Goal: Transaction & Acquisition: Purchase product/service

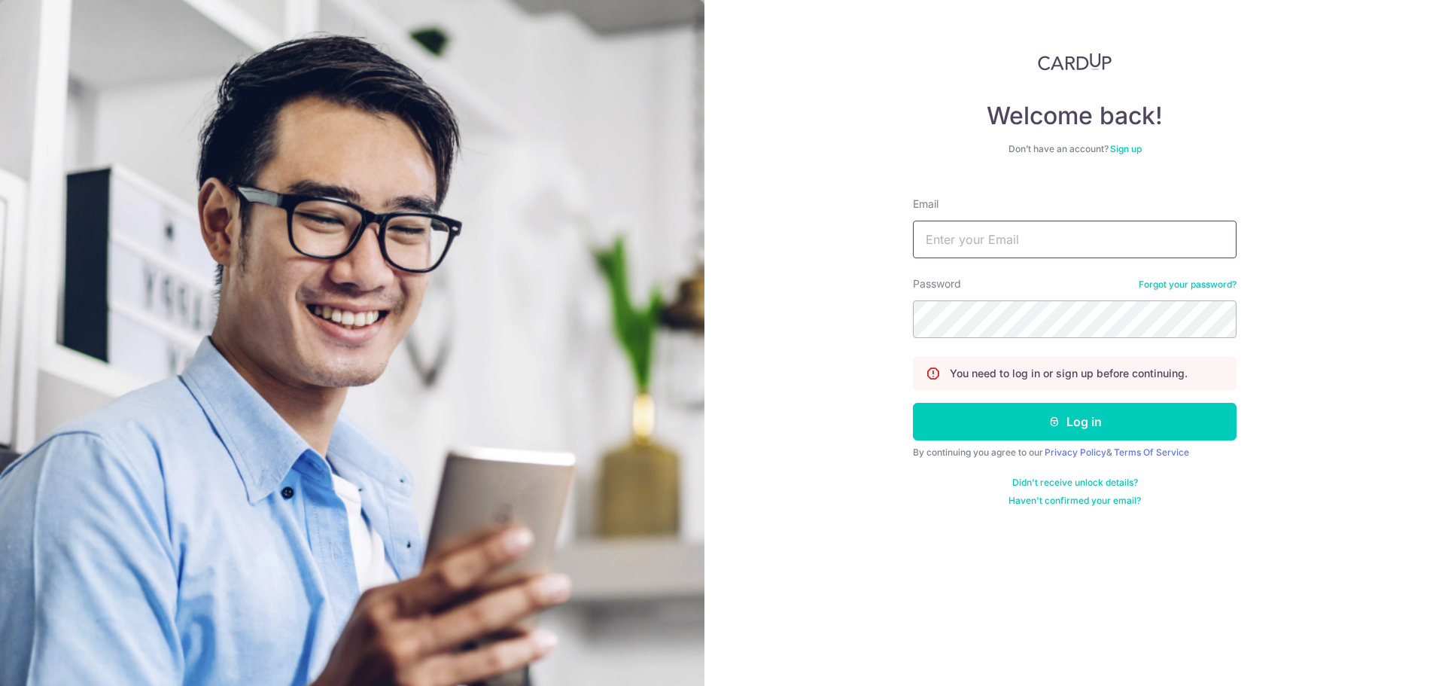
type input "b37zl.shun@gmail.com"
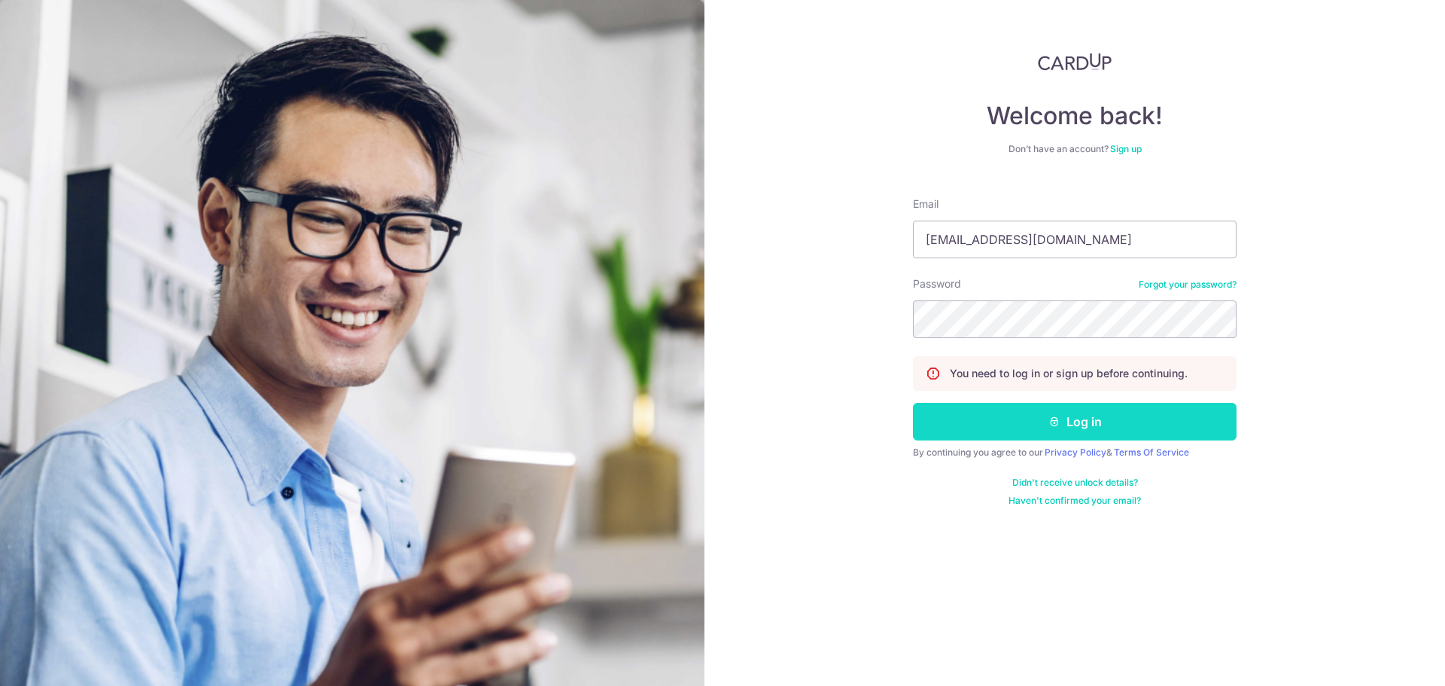
click at [966, 431] on button "Log in" at bounding box center [1075, 422] width 324 height 38
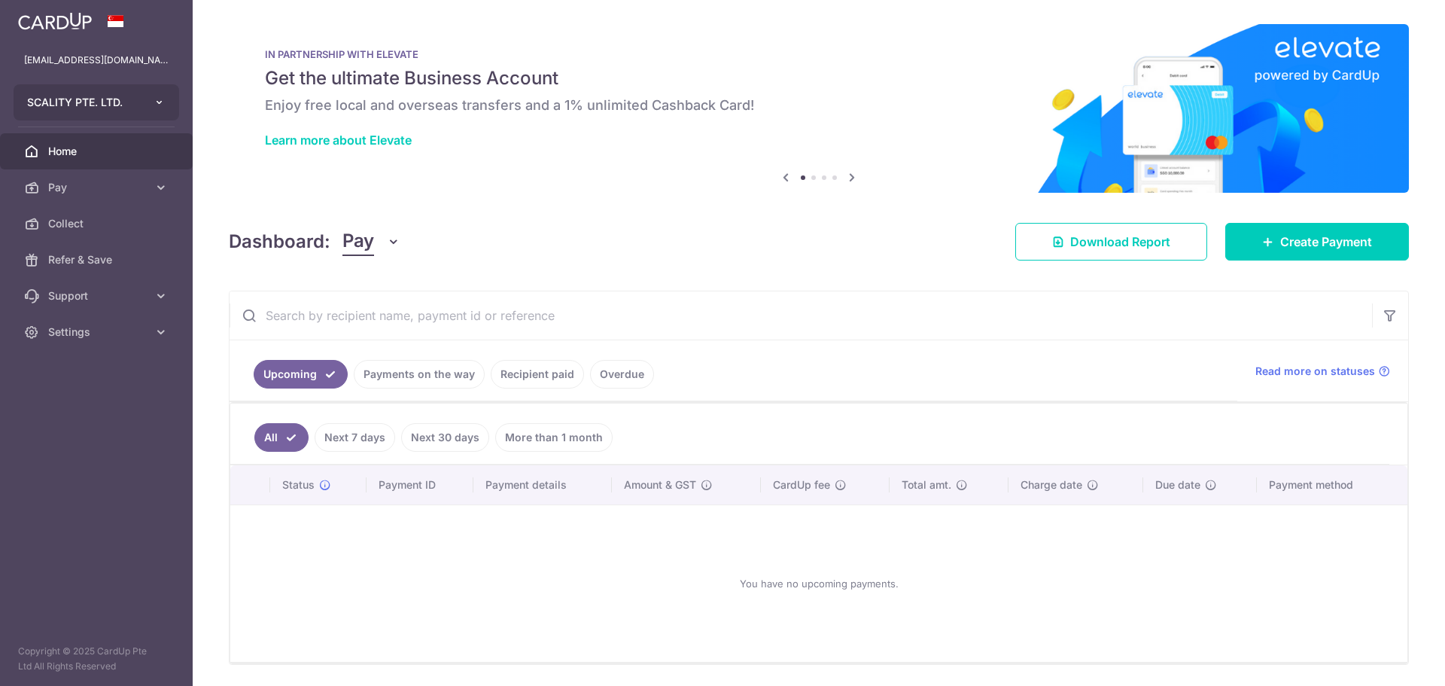
click at [126, 110] on button "SCALITY PTE. LTD." at bounding box center [97, 102] width 166 height 36
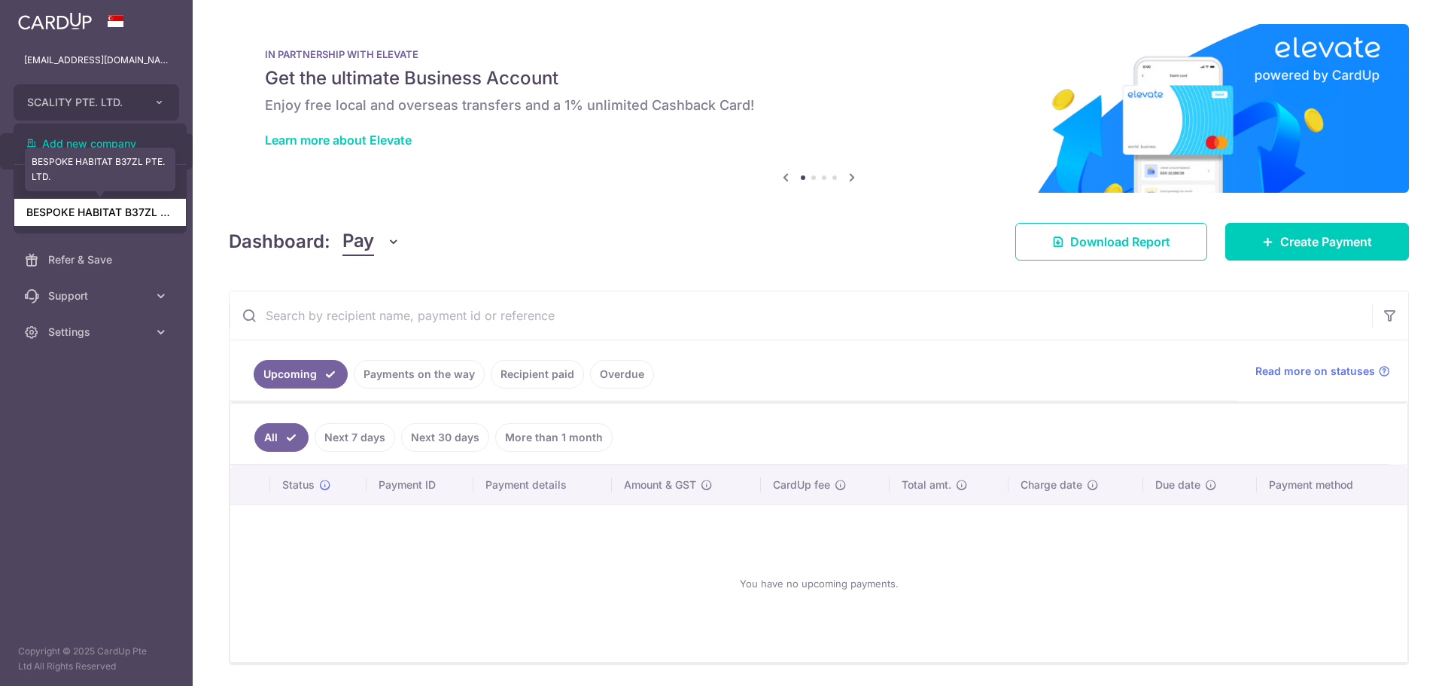
click at [125, 218] on link "BESPOKE HABITAT B37ZL PTE. LTD." at bounding box center [100, 212] width 172 height 27
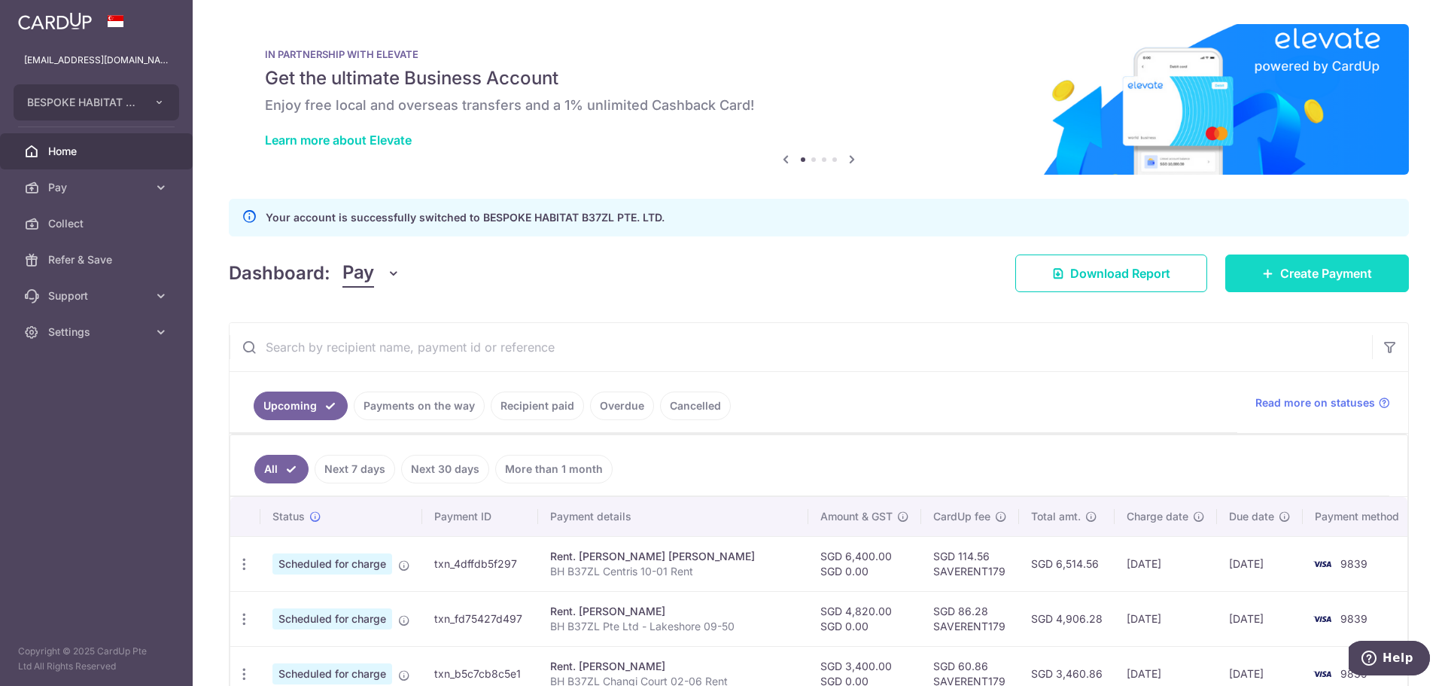
click at [1237, 269] on link "Create Payment" at bounding box center [1317, 273] width 184 height 38
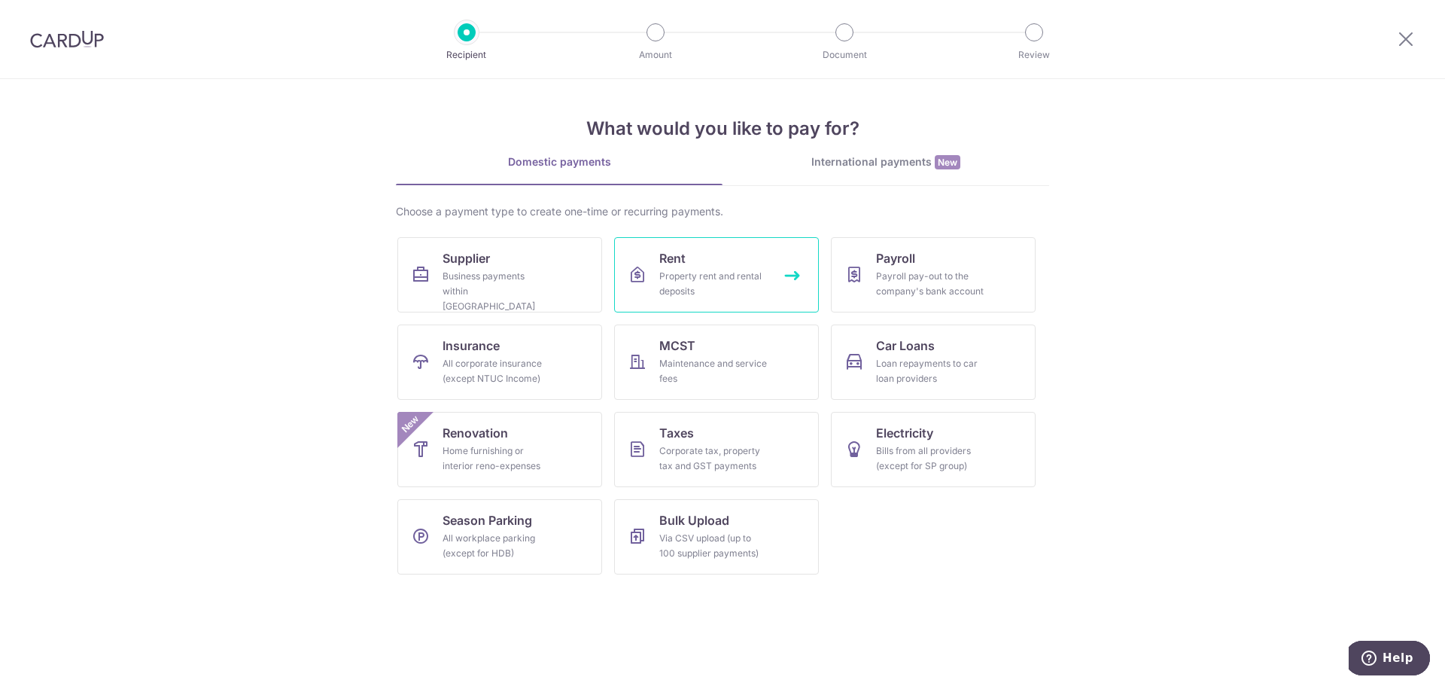
click at [650, 278] on link "Rent Property rent and rental deposits" at bounding box center [716, 274] width 205 height 75
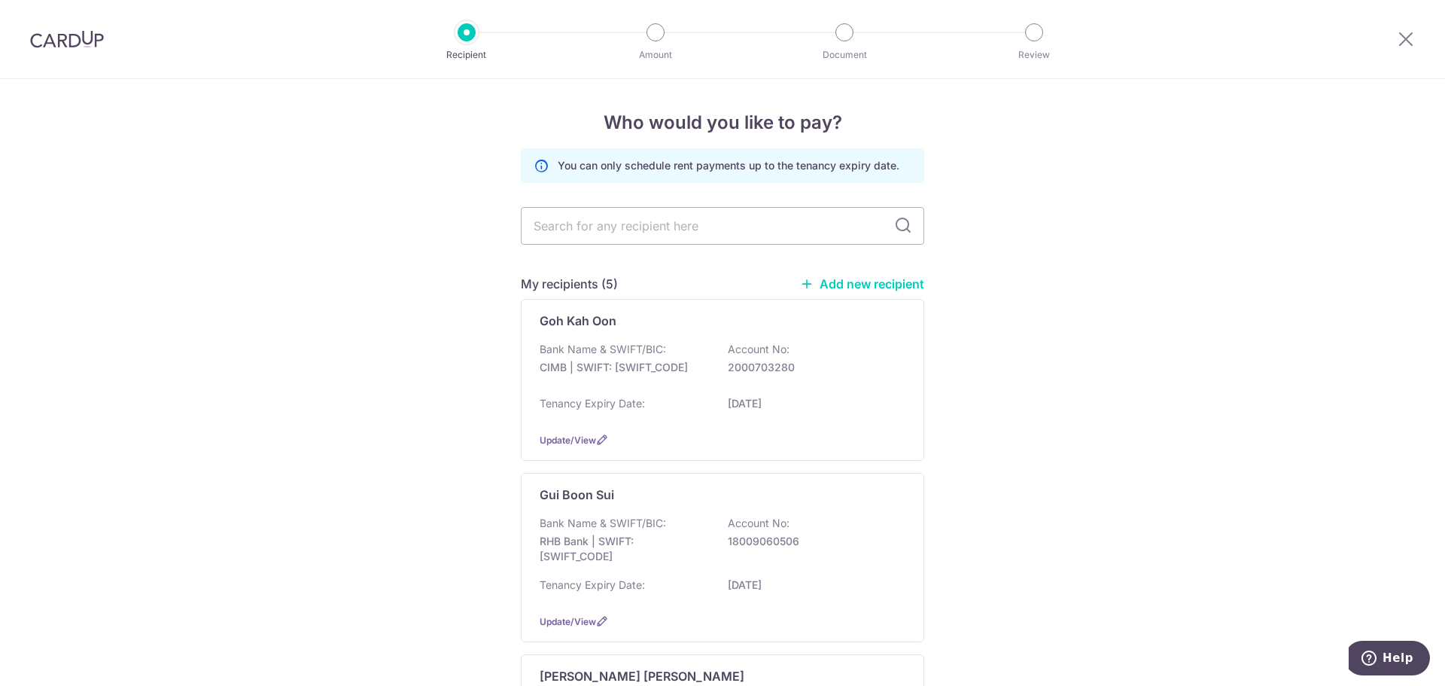
click at [823, 283] on link "Add new recipient" at bounding box center [862, 283] width 124 height 15
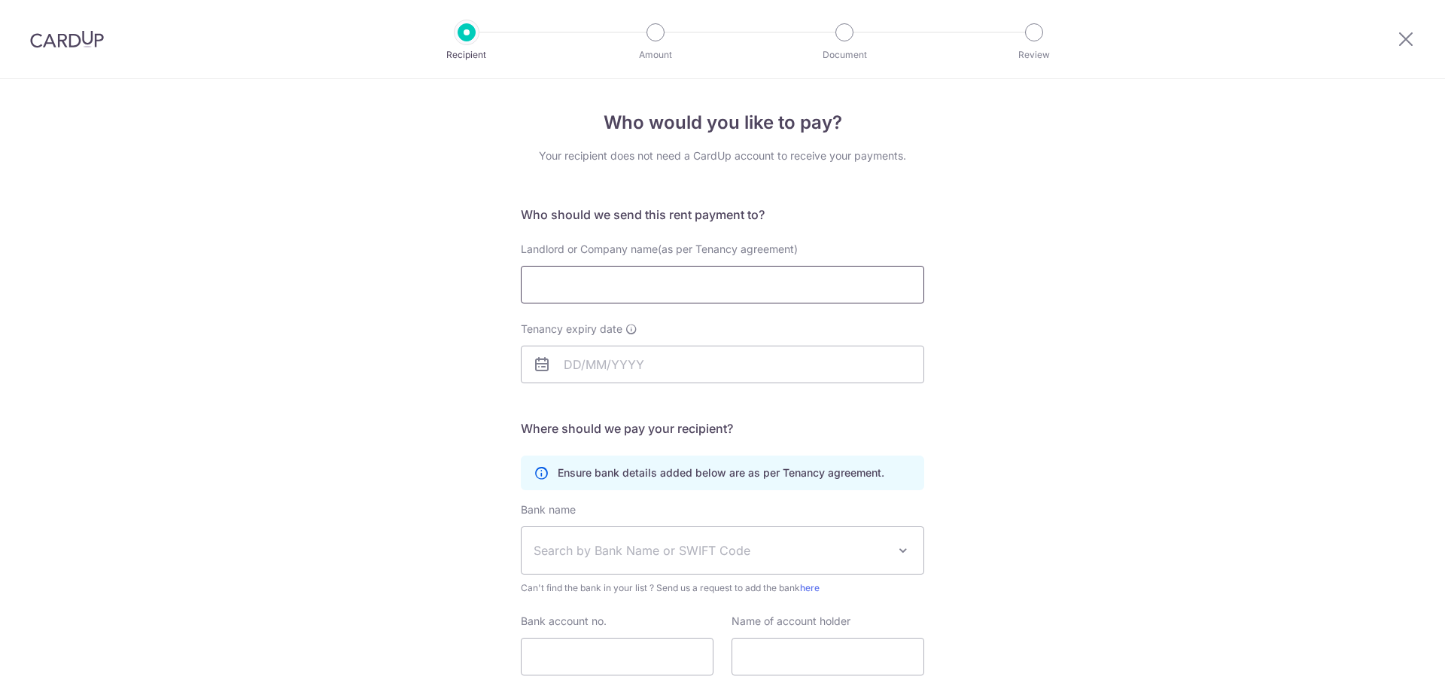
click at [703, 266] on input "Landlord or Company name(as per Tenancy agreement)" at bounding box center [722, 285] width 403 height 38
type input "Wang Hanming"
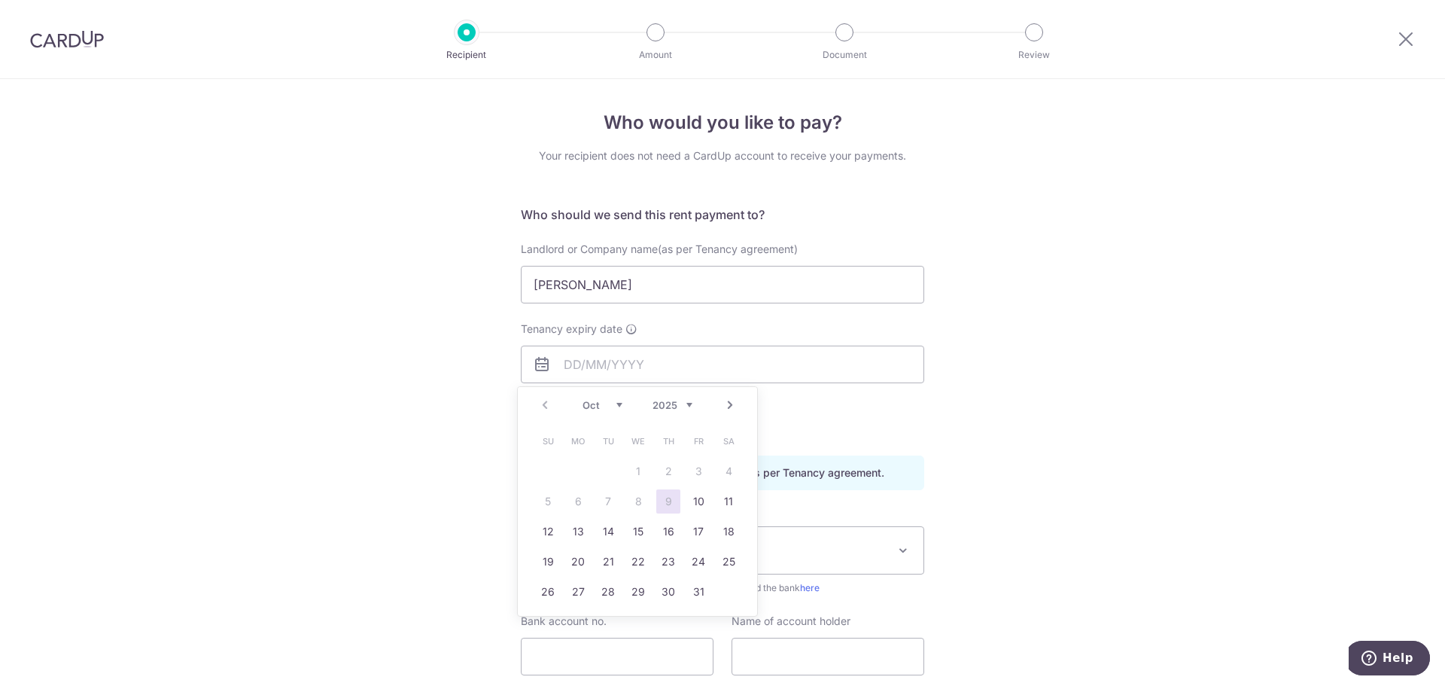
click at [689, 409] on select "2025 2026 2027 2028 2029 2030 2031 2032 2033 2034 2035" at bounding box center [673, 405] width 40 height 12
click at [695, 478] on link "5" at bounding box center [698, 471] width 24 height 24
type input "05/10/2029"
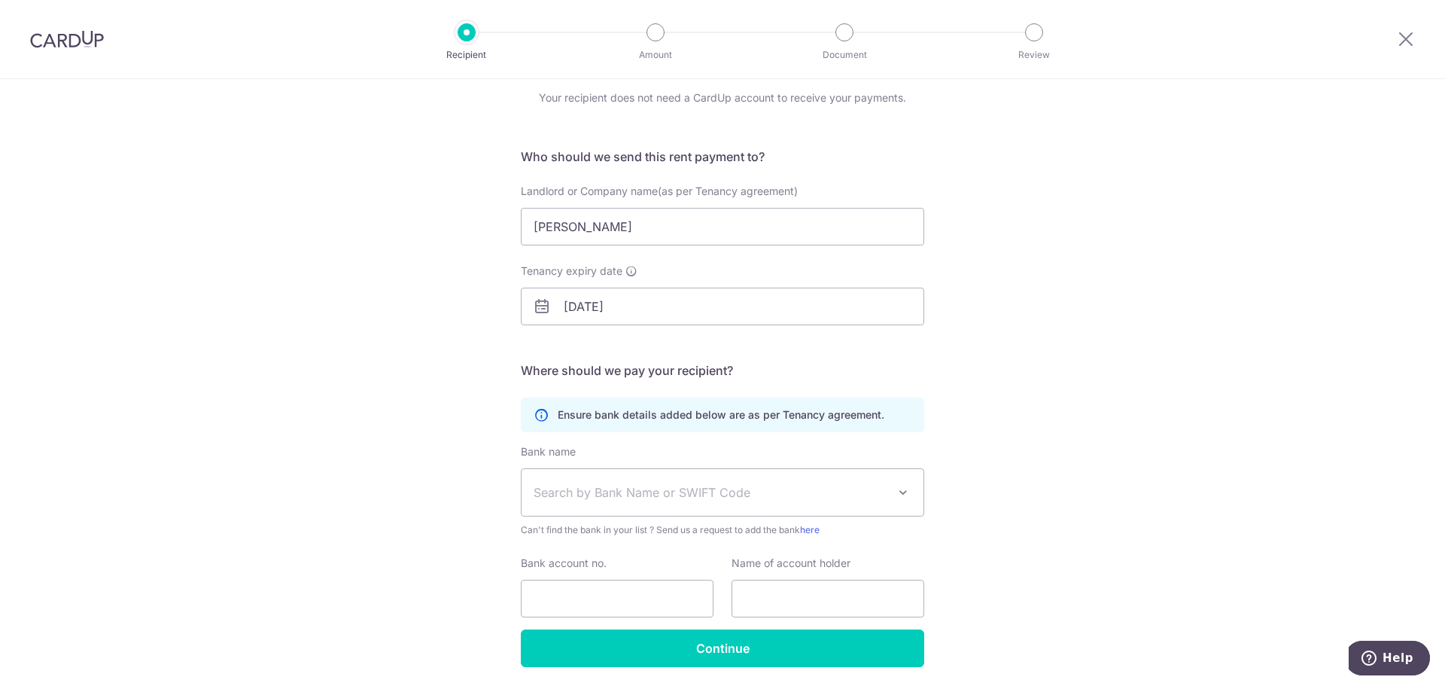
scroll to position [110, 0]
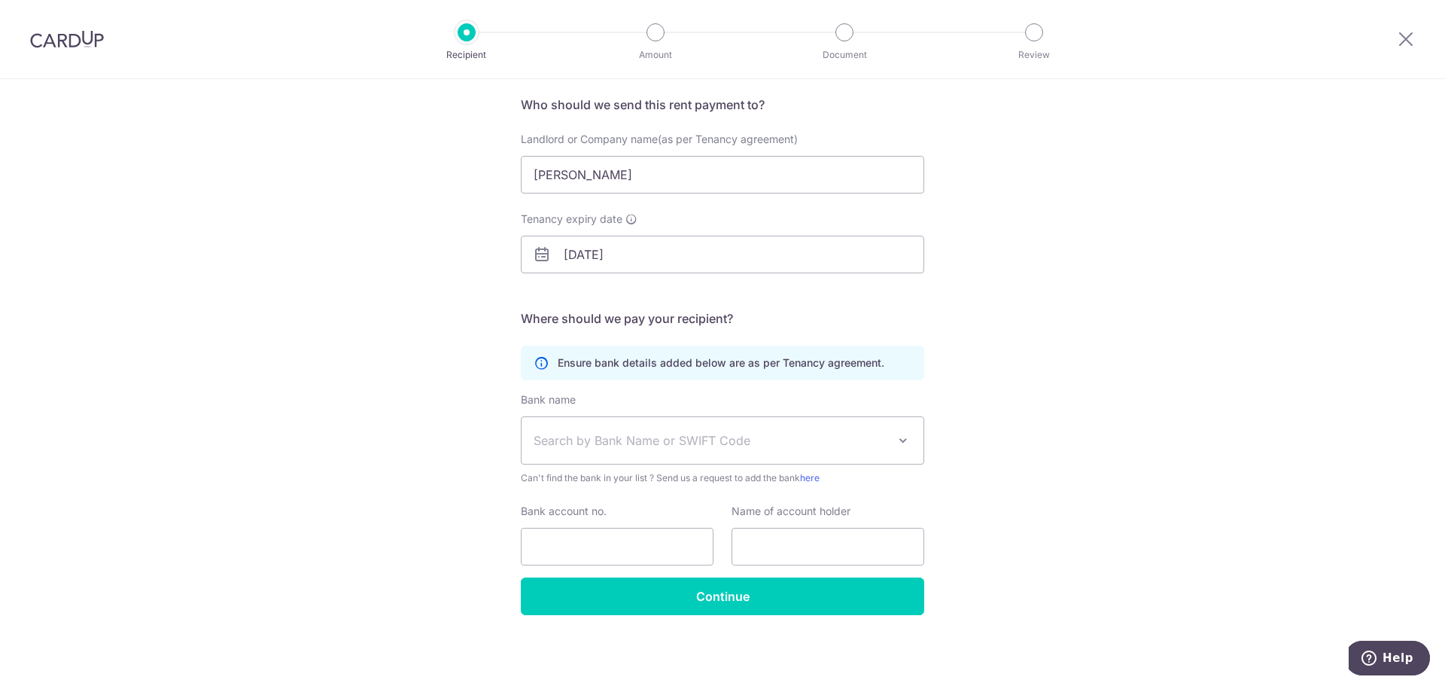
click at [665, 439] on span "Search by Bank Name or SWIFT Code" at bounding box center [711, 440] width 354 height 18
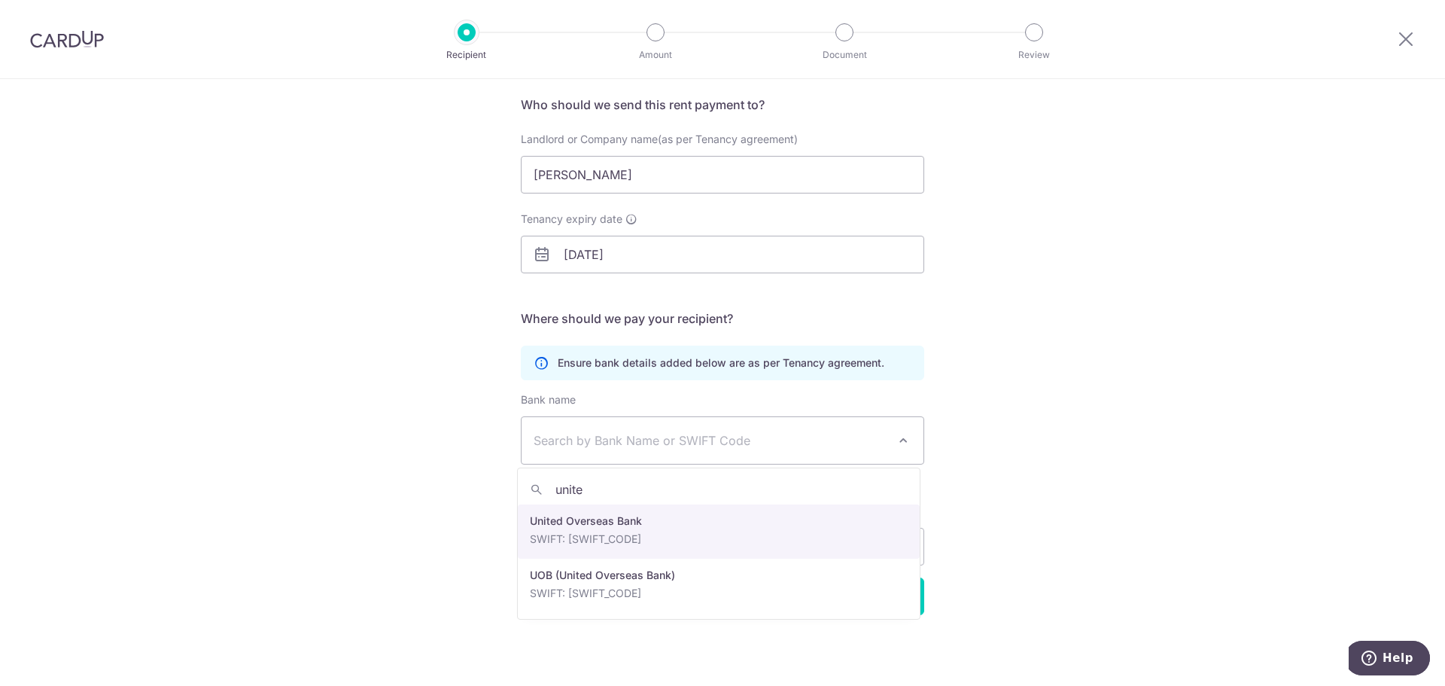
type input "unite"
select select "23668"
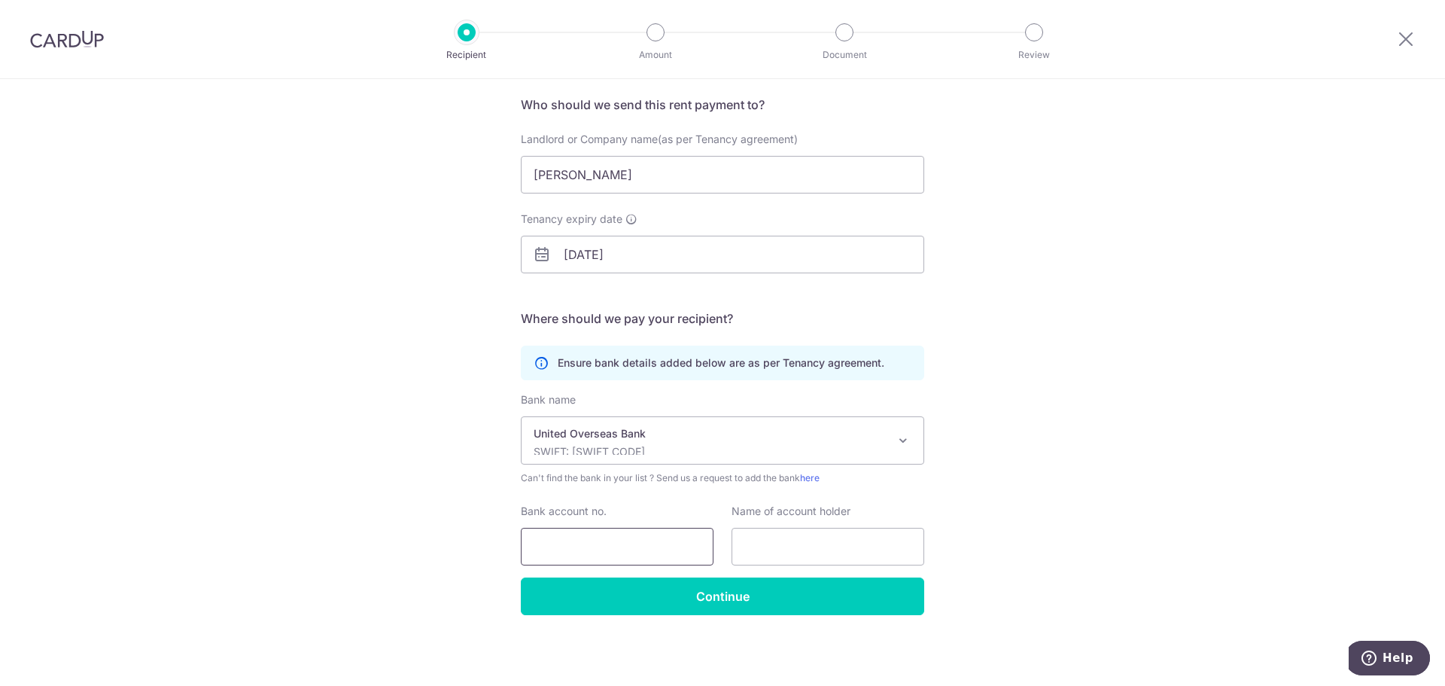
click at [630, 542] on input "Bank account no." at bounding box center [617, 547] width 193 height 38
paste input "398-380-006-6"
click at [558, 543] on input "398-380-006-6" at bounding box center [617, 547] width 193 height 38
click at [580, 547] on input "398380-006-6" at bounding box center [617, 547] width 193 height 38
click at [604, 546] on input "398380006-6" at bounding box center [617, 547] width 193 height 38
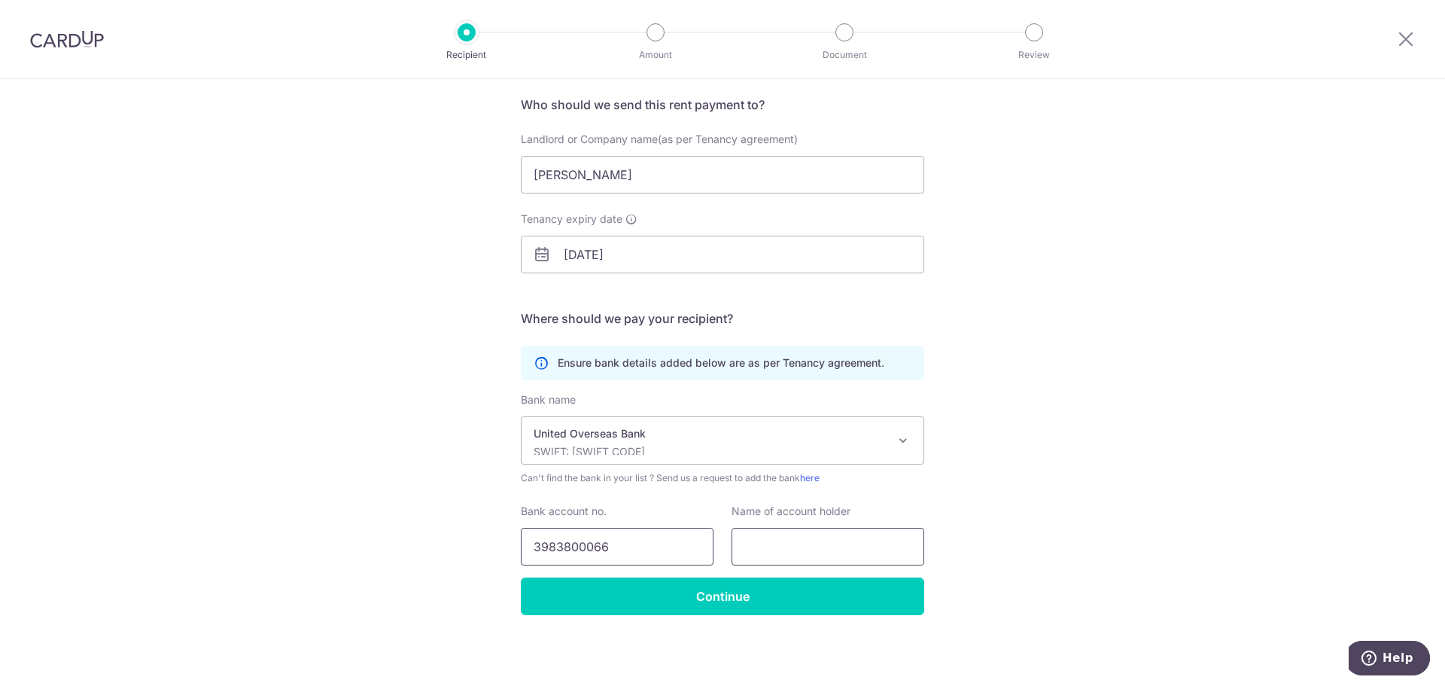
type input "3983800066"
click at [753, 543] on input "text" at bounding box center [828, 547] width 193 height 38
type input "Wang Hanming"
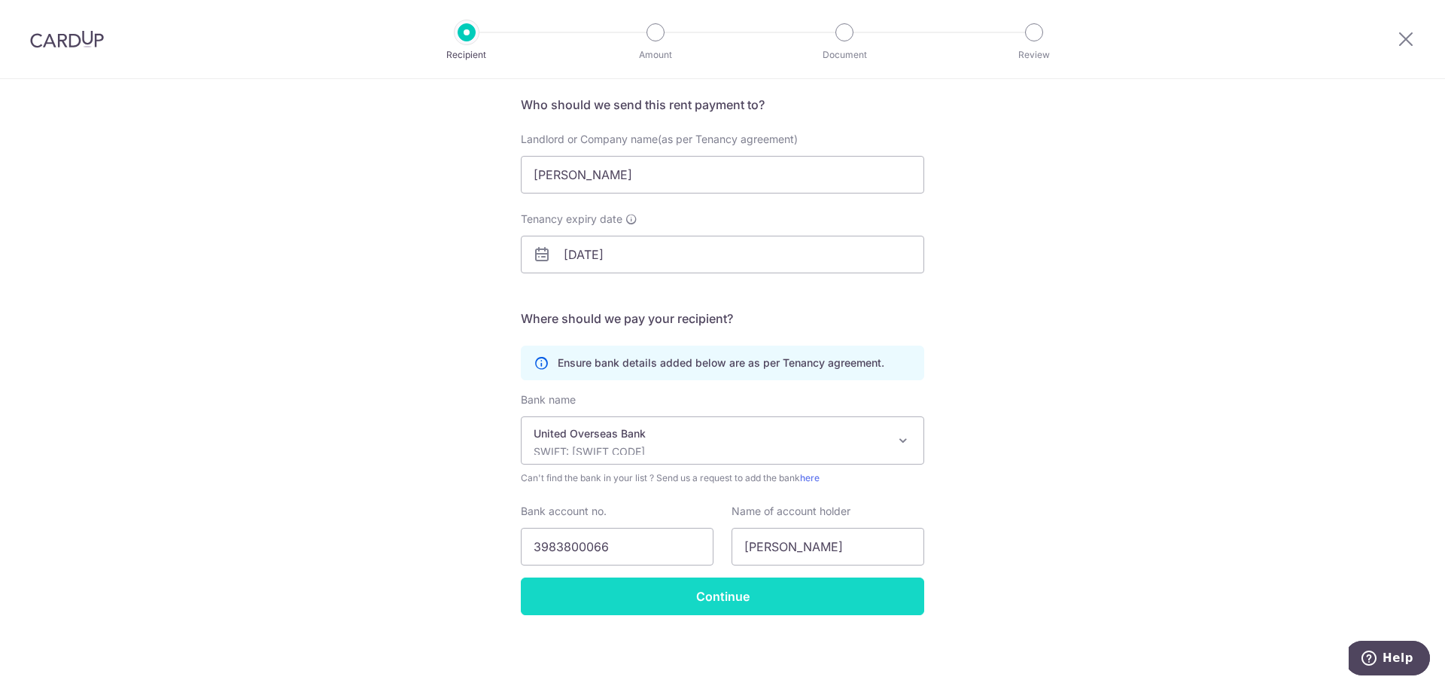
click at [787, 605] on input "Continue" at bounding box center [722, 596] width 403 height 38
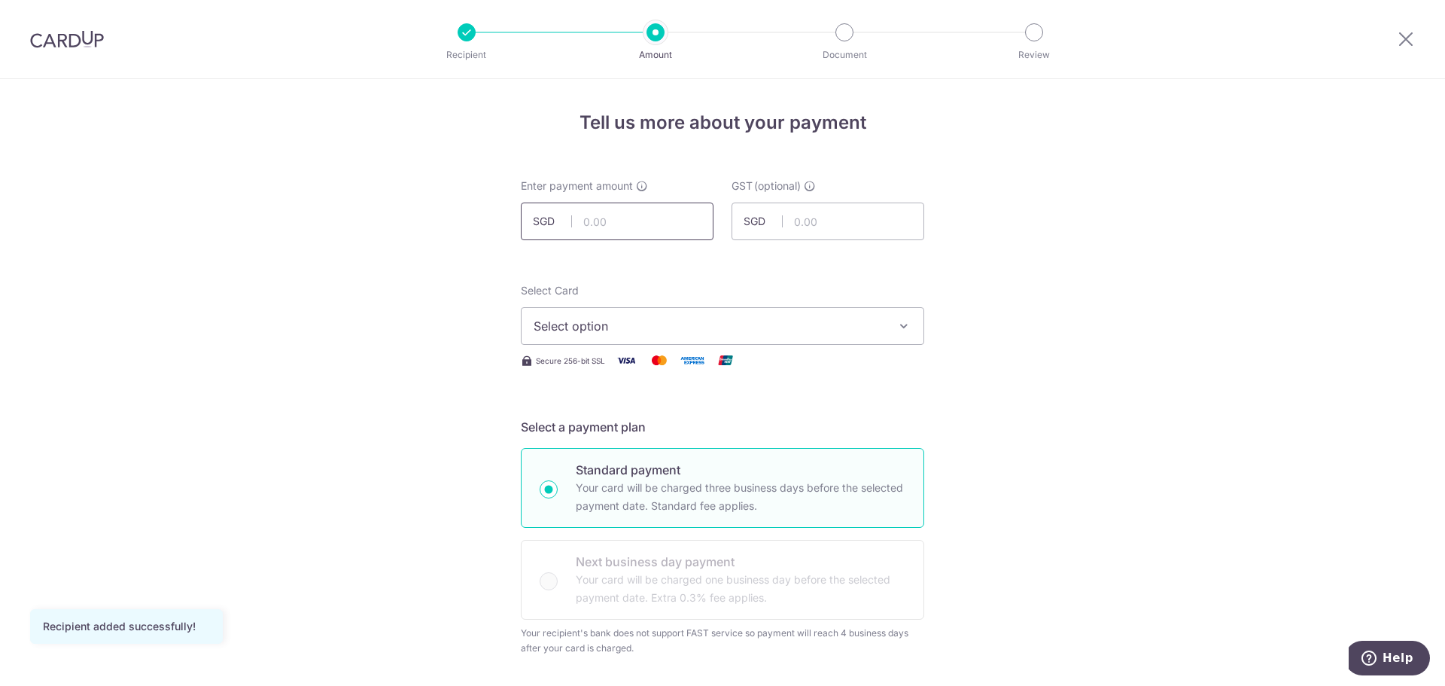
click at [632, 227] on input "text" at bounding box center [617, 221] width 193 height 38
type input "4,800.00"
click at [773, 318] on span "Select option" at bounding box center [709, 326] width 351 height 18
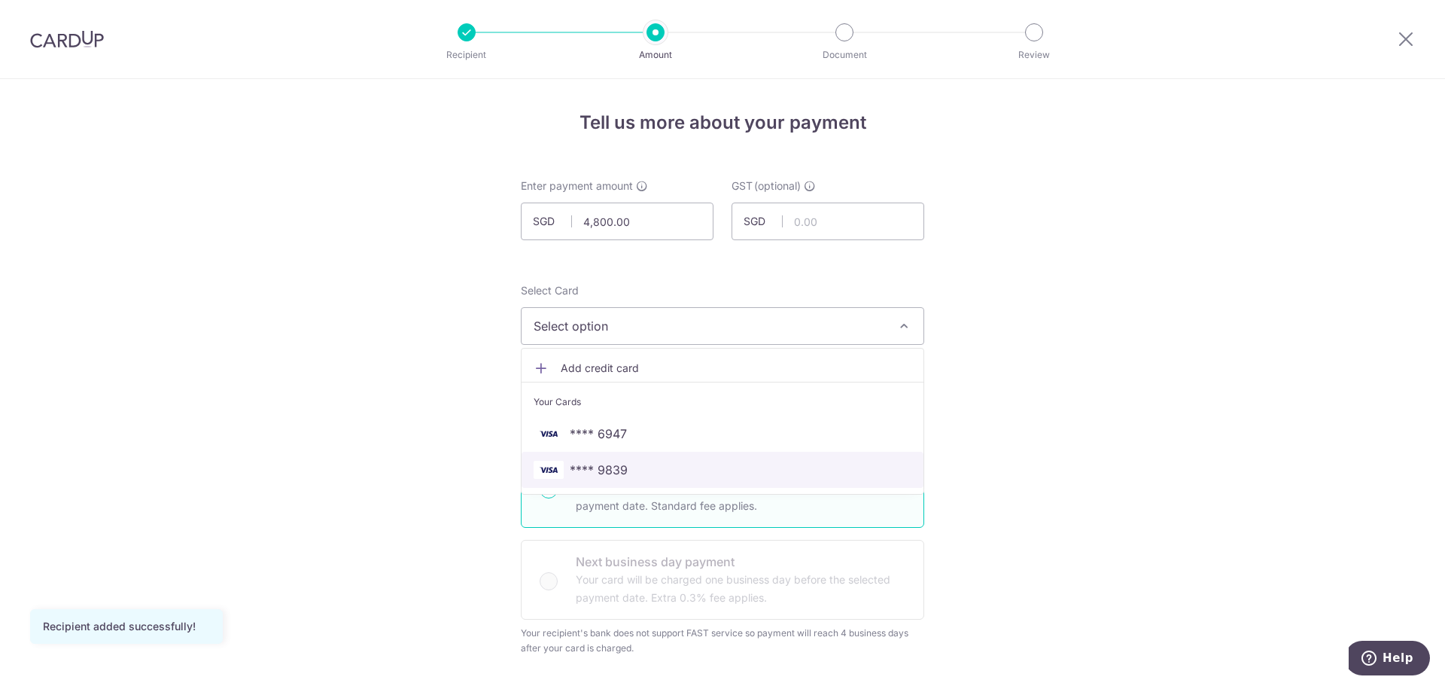
drag, startPoint x: 698, startPoint y: 469, endPoint x: 706, endPoint y: 455, distance: 15.5
click at [698, 469] on span "**** 9839" at bounding box center [723, 470] width 378 height 18
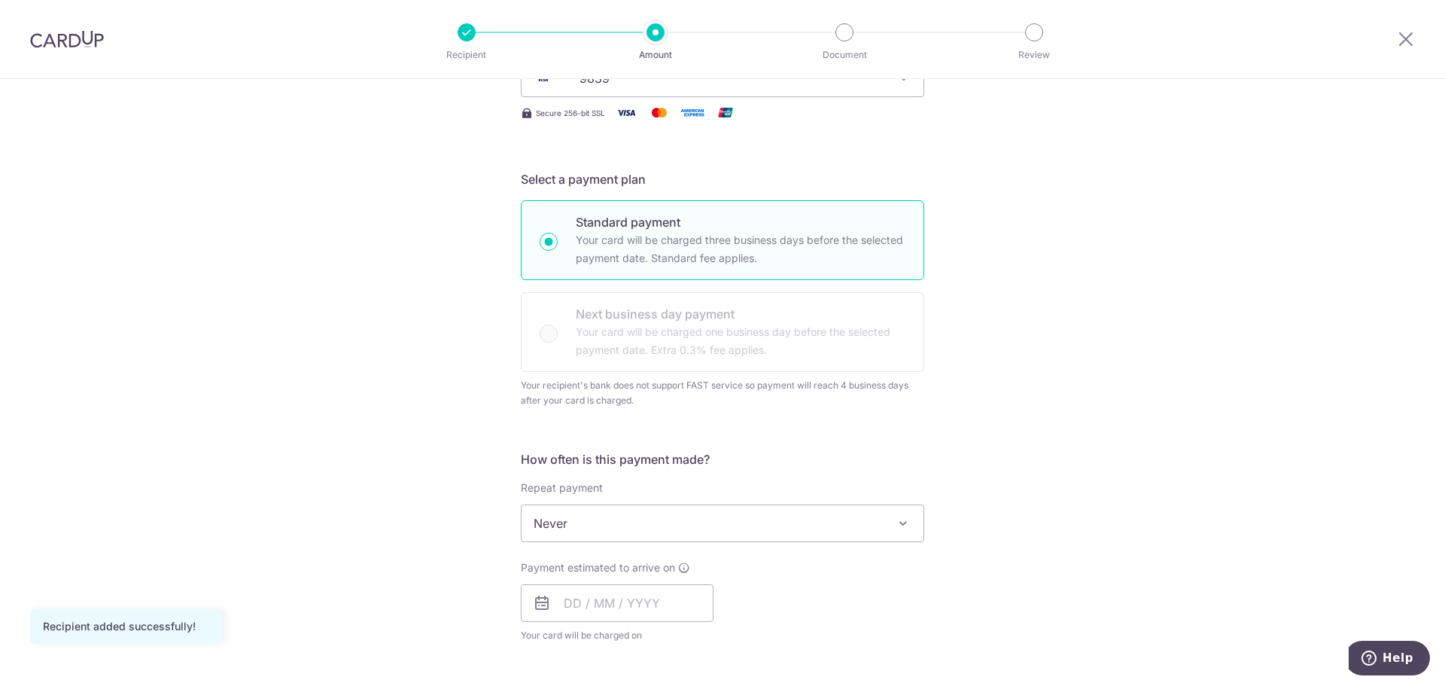
scroll to position [452, 0]
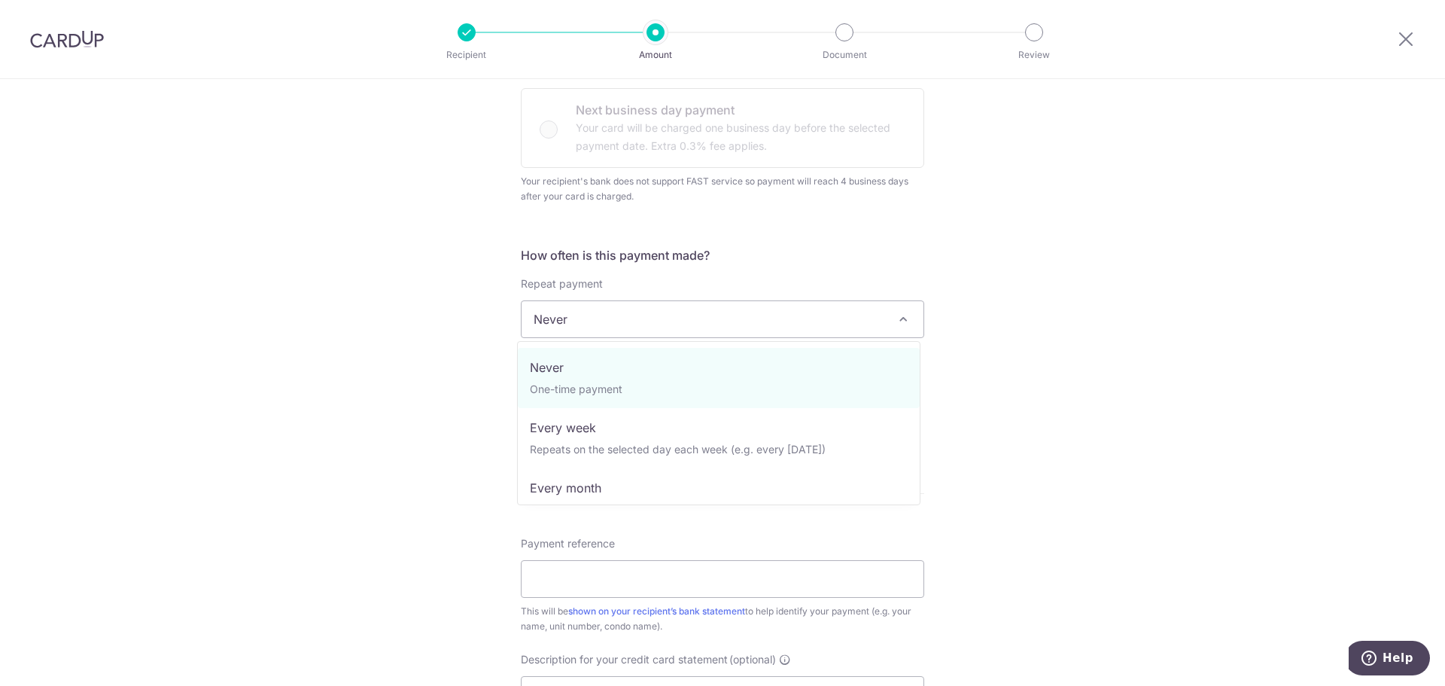
click at [704, 324] on span "Never" at bounding box center [723, 319] width 402 height 36
select select "3"
type input "05/10/2029"
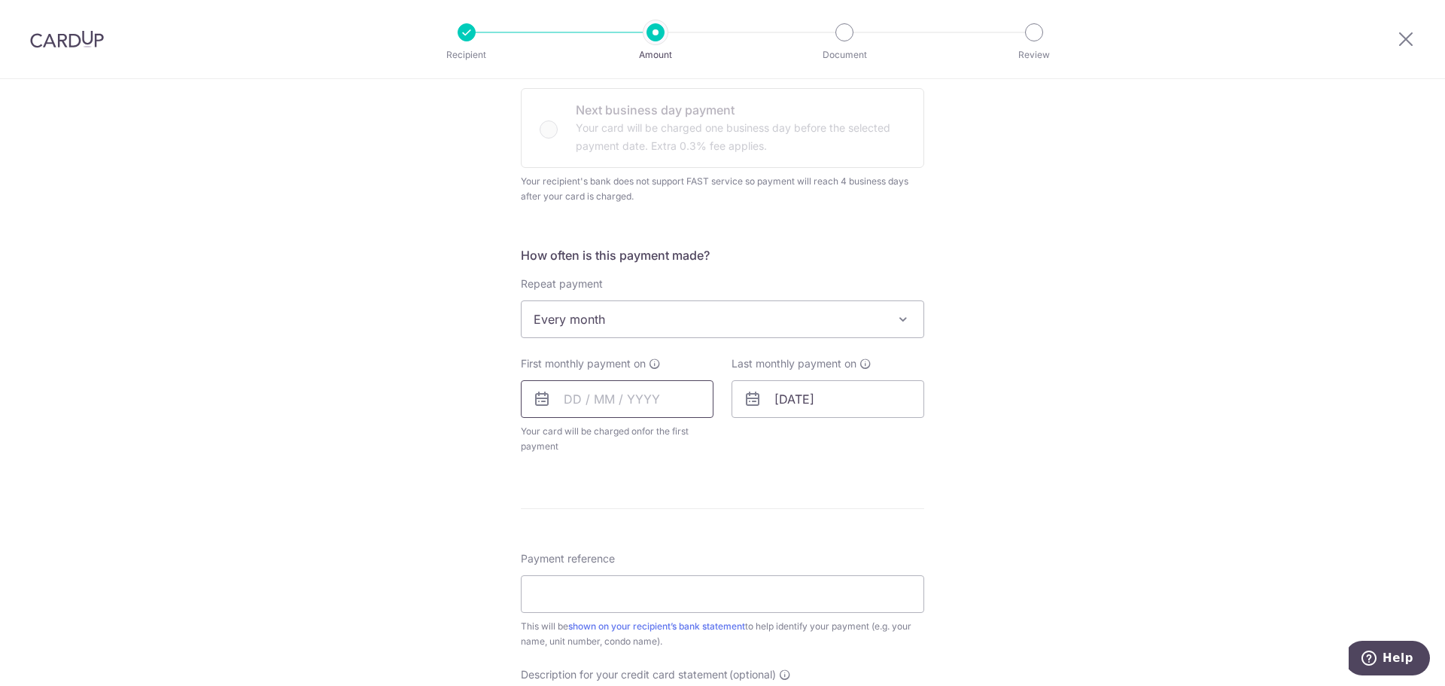
click at [597, 397] on input "text" at bounding box center [617, 399] width 193 height 38
click at [729, 443] on link "Next" at bounding box center [734, 440] width 18 height 18
click at [665, 537] on link "6" at bounding box center [672, 536] width 24 height 24
type input "[DATE]"
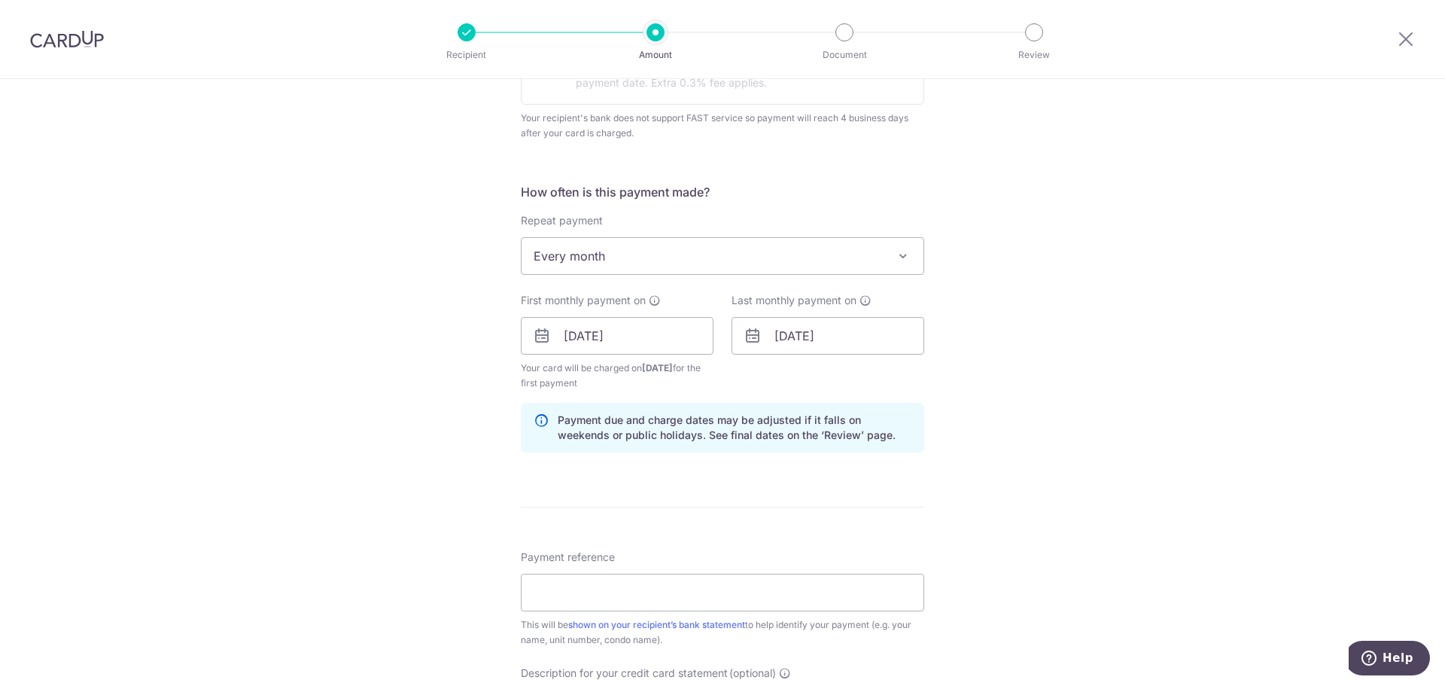
scroll to position [602, 0]
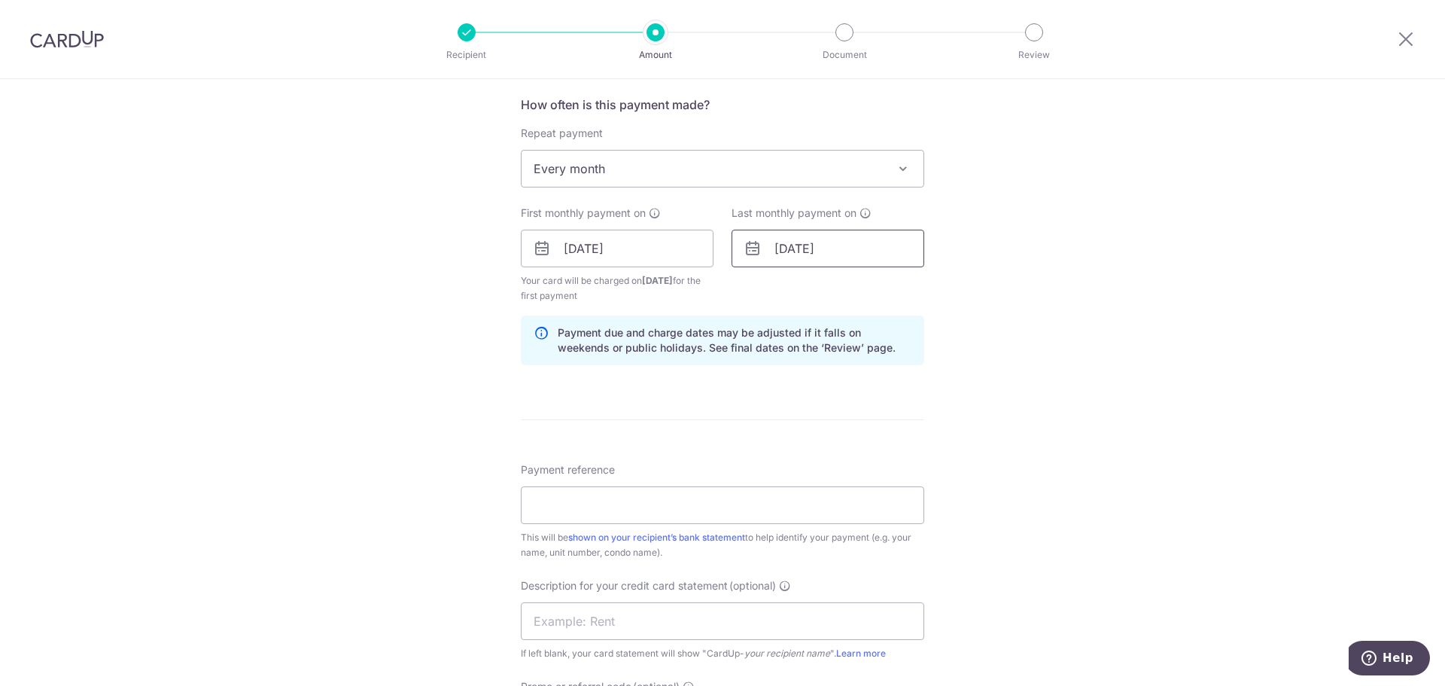
click at [784, 248] on input "05/10/2029" at bounding box center [828, 249] width 193 height 38
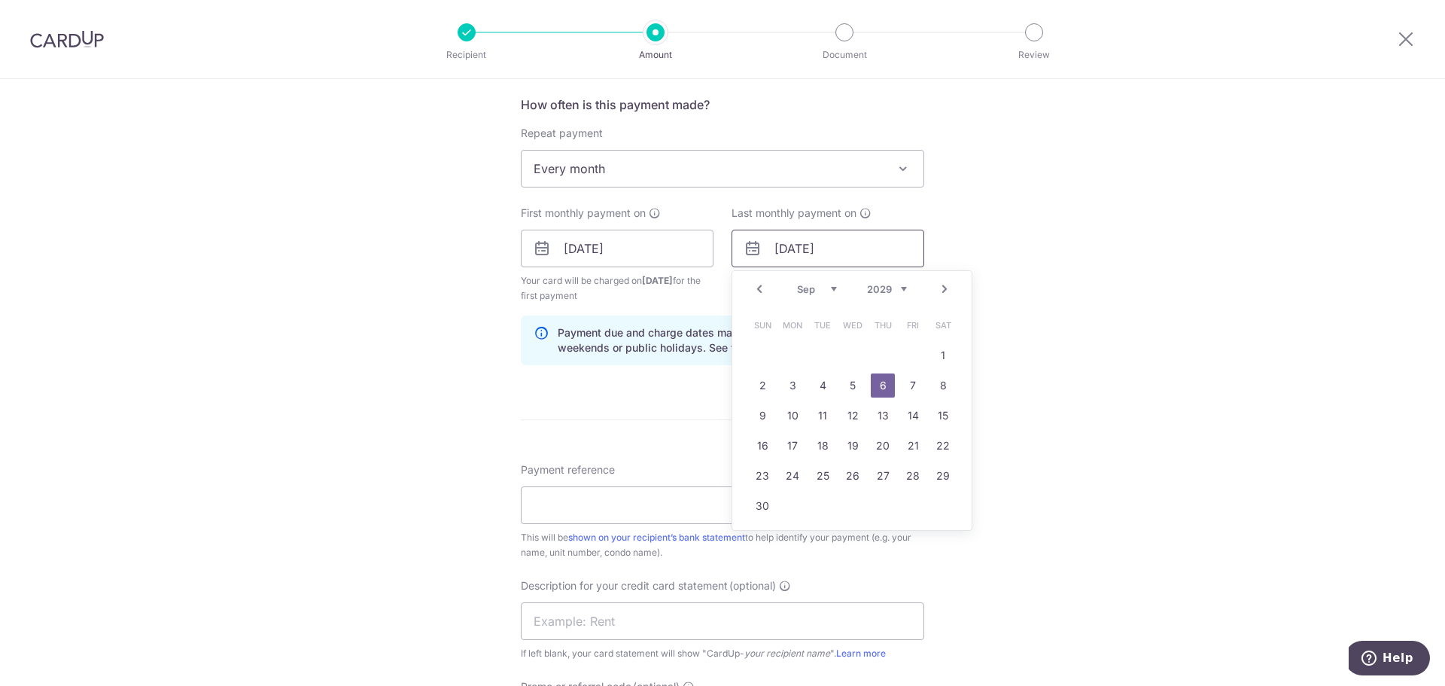
type input "[DATE]"
click at [997, 278] on div "Tell us more about your payment Enter payment amount SGD 4,800.00 4800.00 GST (…" at bounding box center [722, 264] width 1445 height 1575
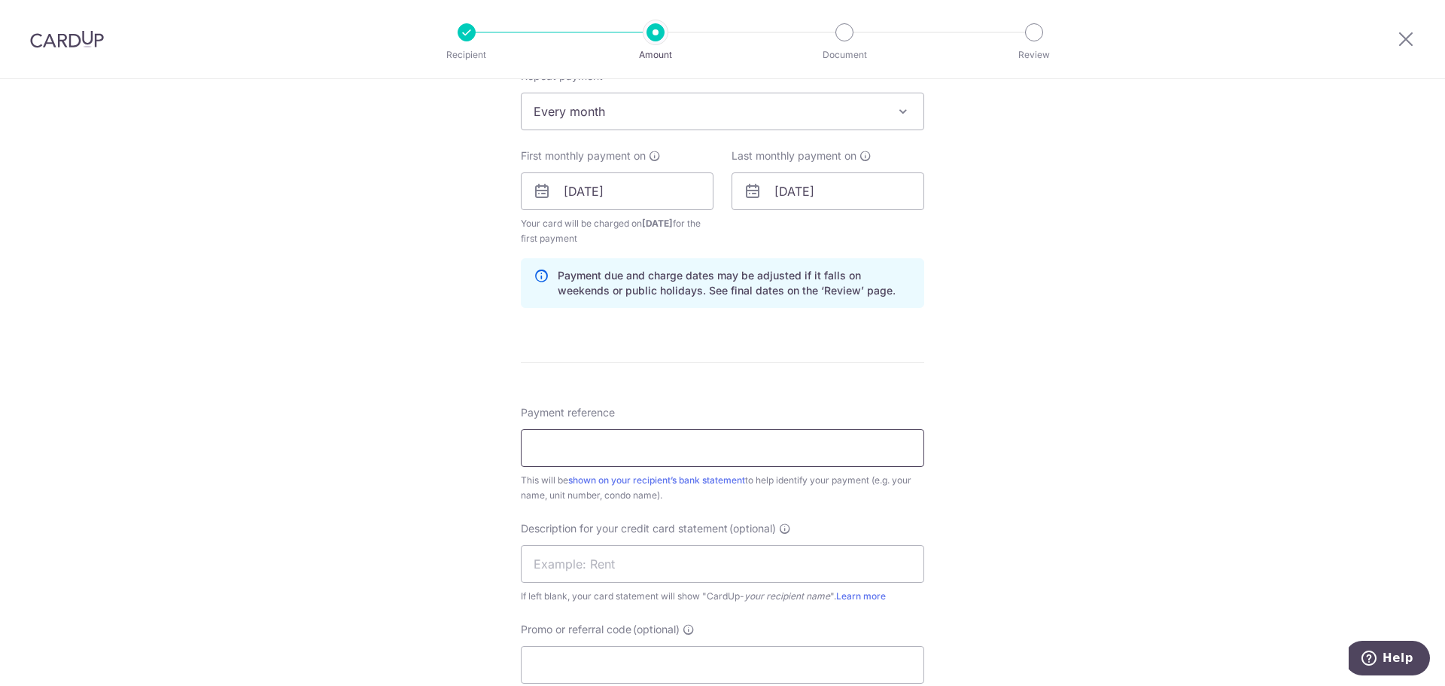
scroll to position [753, 0]
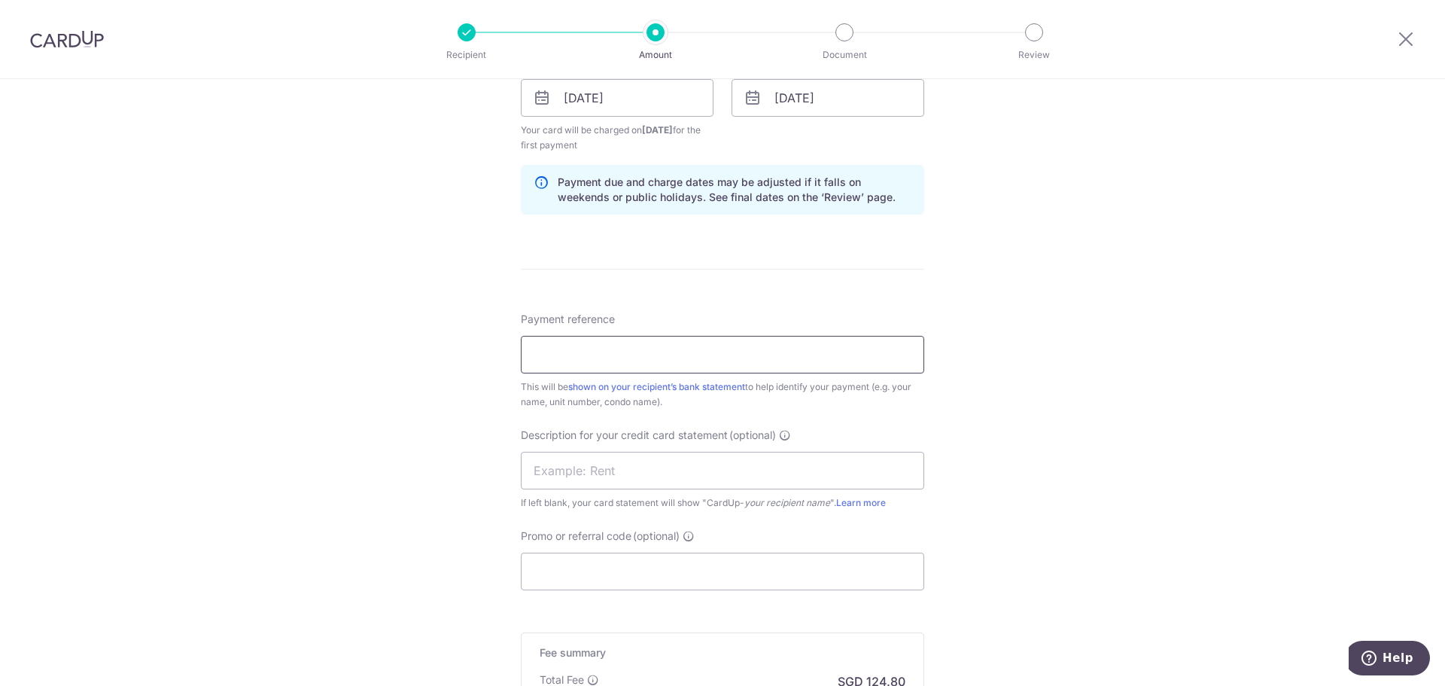
click at [695, 361] on input "Payment reference" at bounding box center [722, 355] width 403 height 38
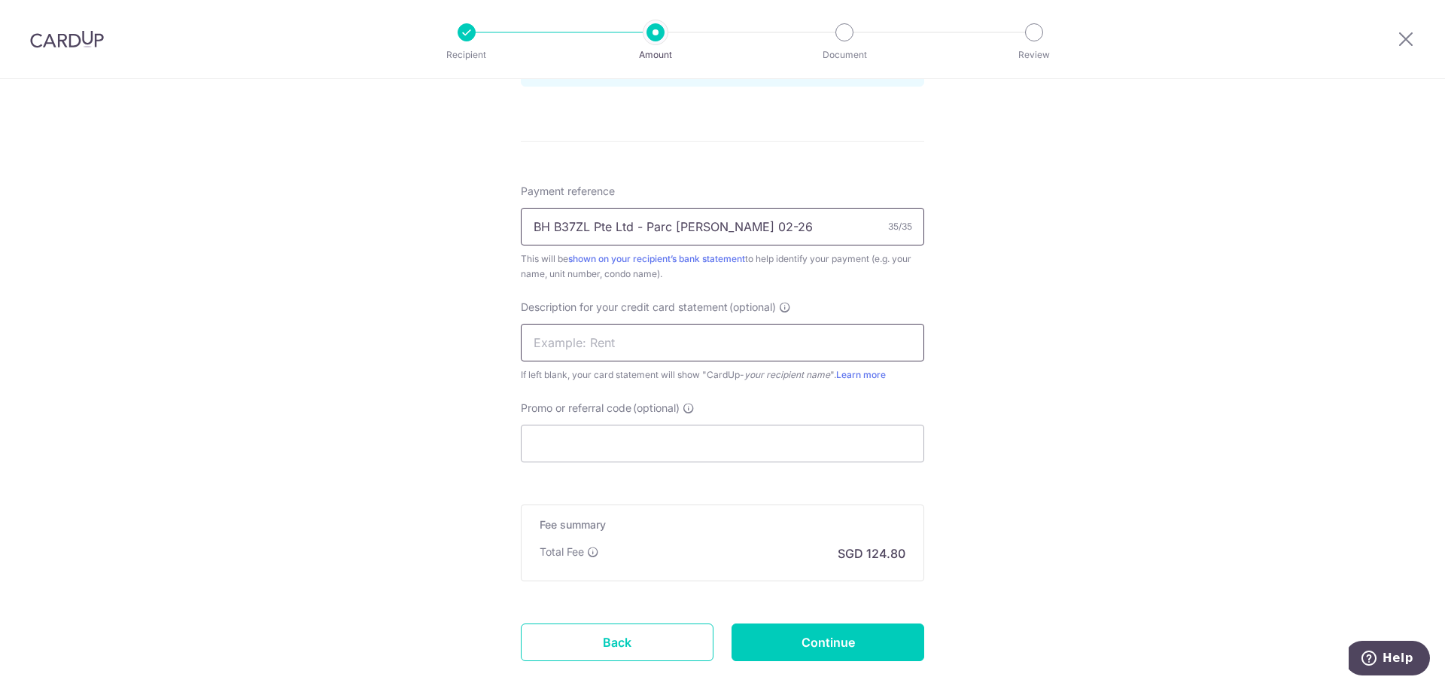
scroll to position [903, 0]
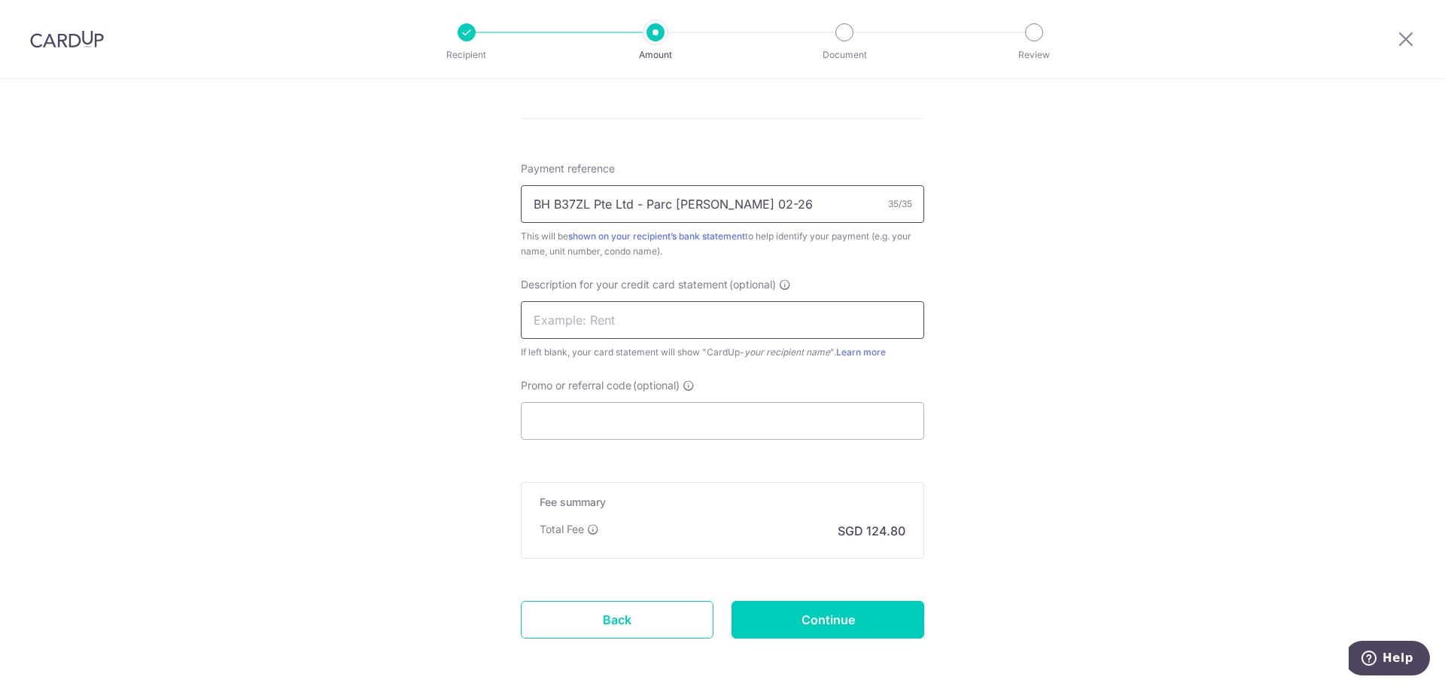
type input "BH B37ZL Pte Ltd - Parc Emily 02-26"
click at [650, 312] on input "text" at bounding box center [722, 320] width 403 height 38
drag, startPoint x: 643, startPoint y: 204, endPoint x: 835, endPoint y: 208, distance: 192.7
click at [835, 208] on input "BH B37ZL Pte Ltd - Parc Emily 02-26" at bounding box center [722, 204] width 403 height 38
click at [598, 321] on input "text" at bounding box center [722, 320] width 403 height 38
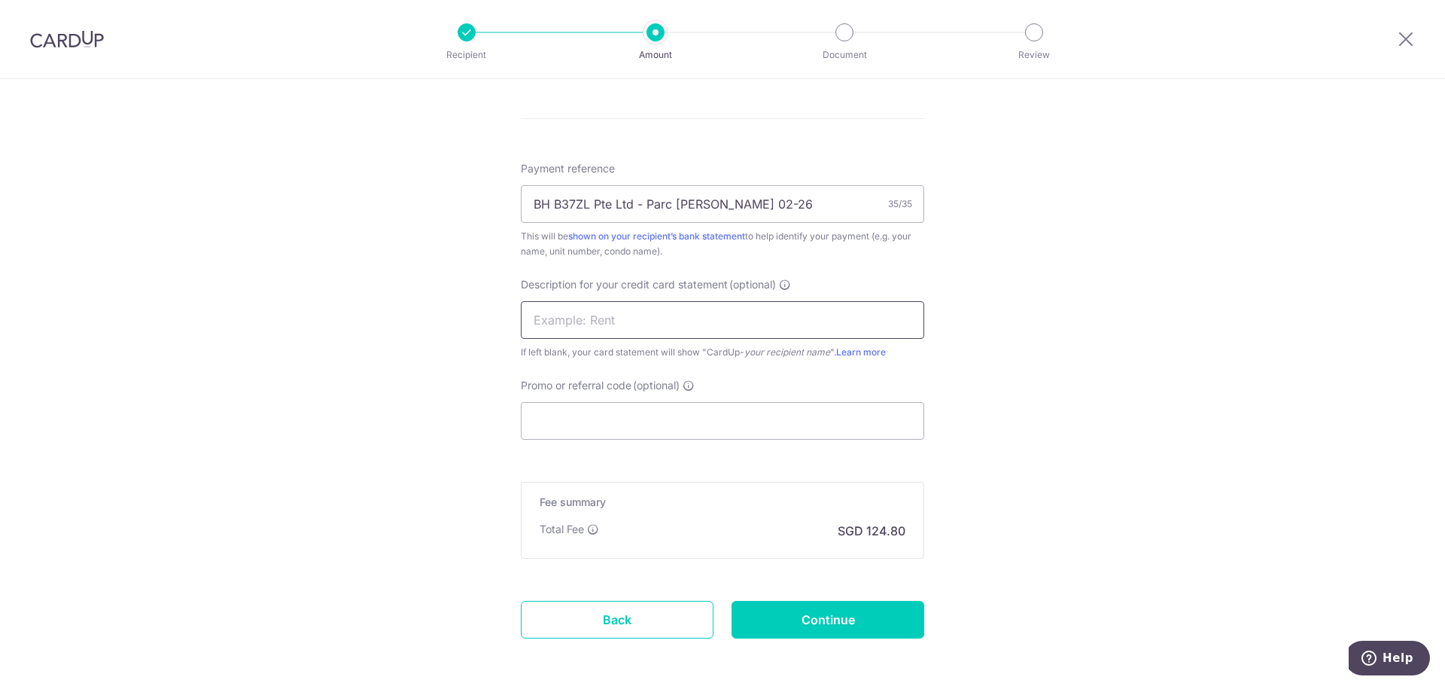
paste input "Parc Emily 02-2"
type input "Parc Emily 0226"
click at [592, 434] on input "Promo or referral code (optional)" at bounding box center [722, 421] width 403 height 38
paste input "SAVERENT179"
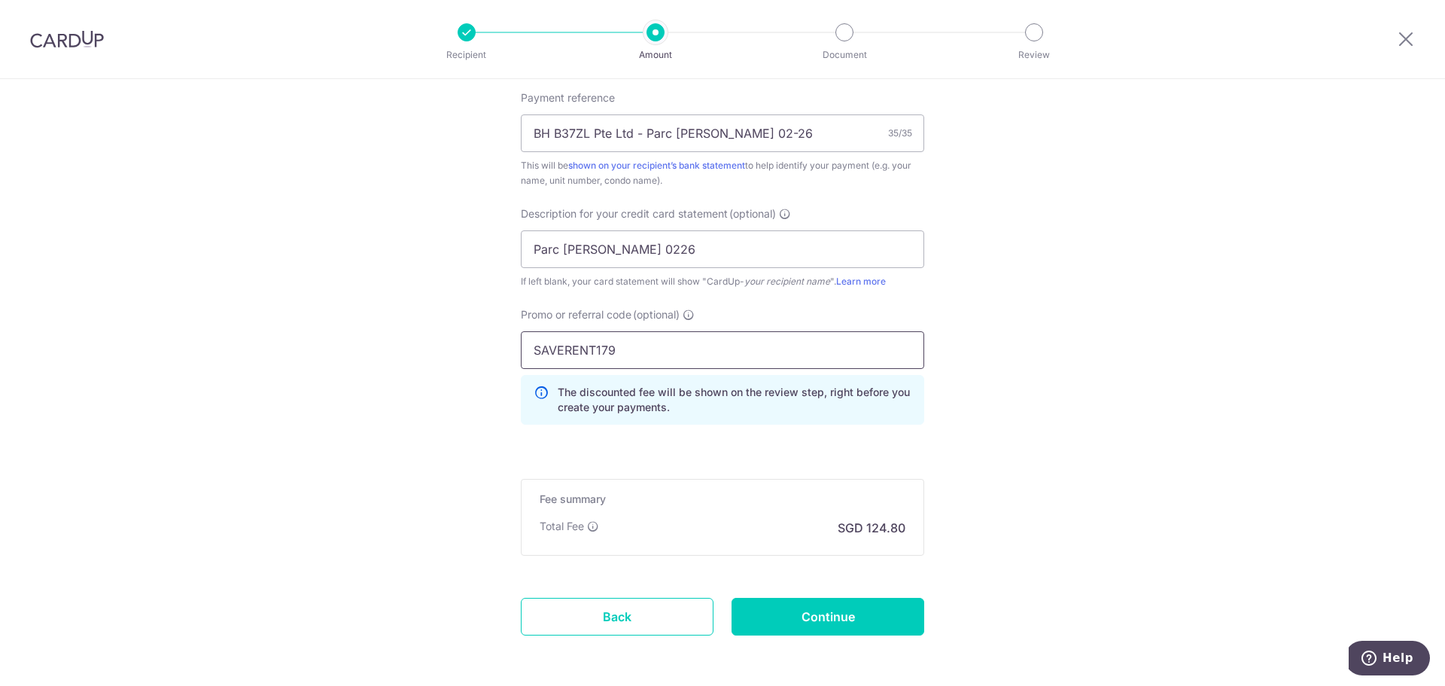
scroll to position [1036, 0]
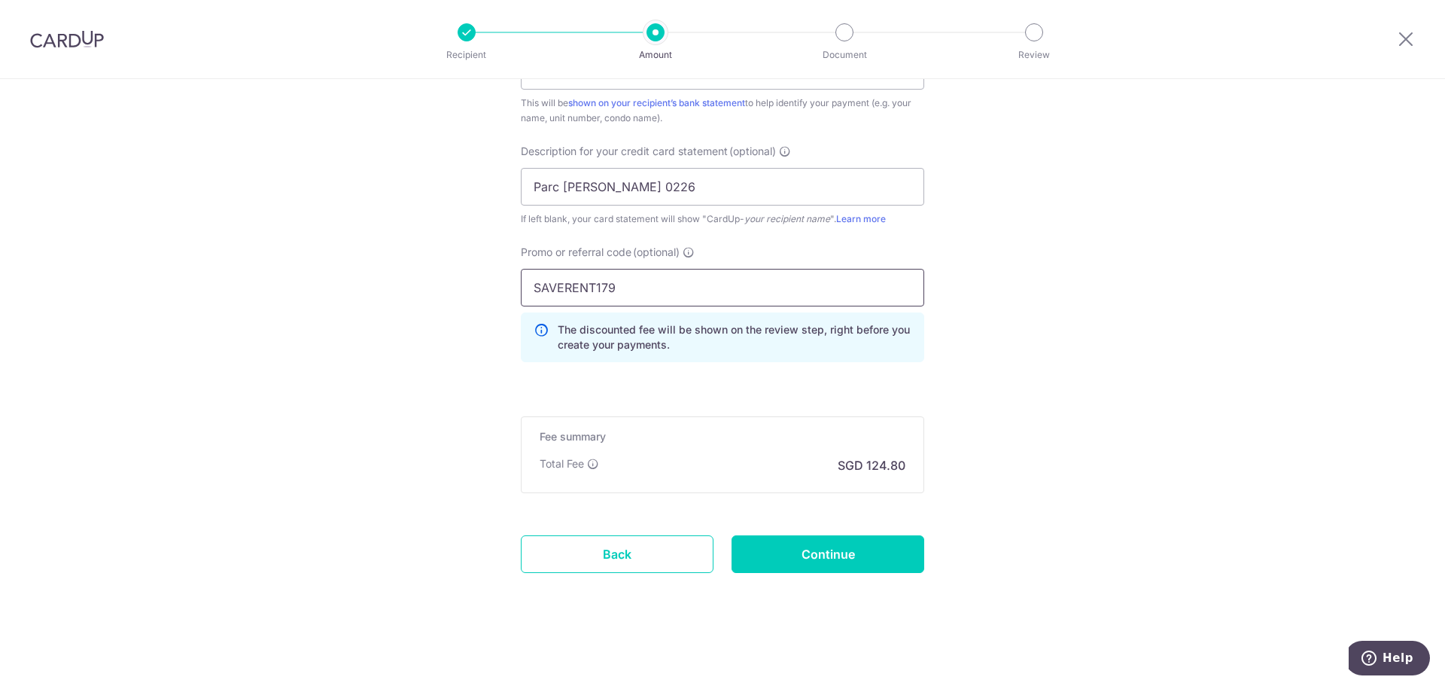
type input "SAVERENT179"
click at [874, 569] on input "Continue" at bounding box center [828, 554] width 193 height 38
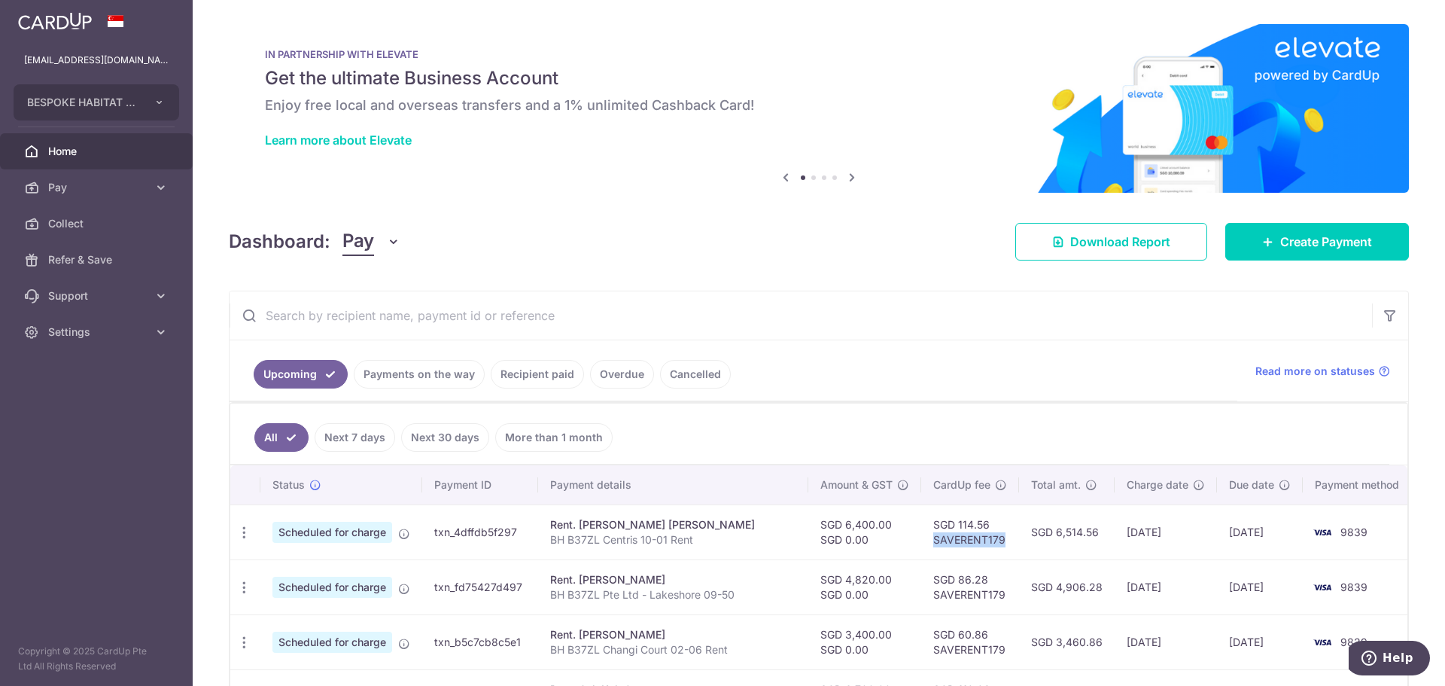
drag, startPoint x: 900, startPoint y: 539, endPoint x: 975, endPoint y: 536, distance: 74.6
click at [975, 536] on td "SGD 114.56 SAVERENT179" at bounding box center [970, 531] width 98 height 55
copy td "SAVERENT179"
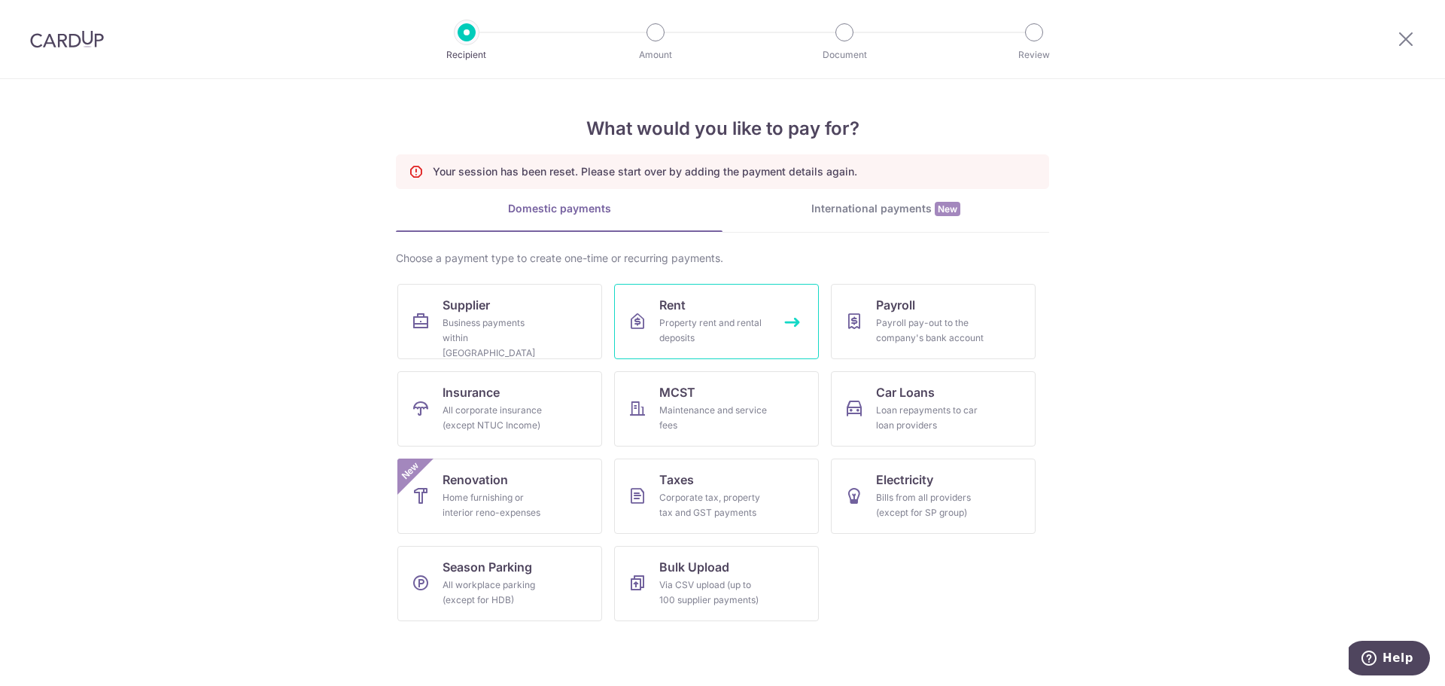
click at [685, 329] on div "Property rent and rental deposits" at bounding box center [713, 330] width 108 height 30
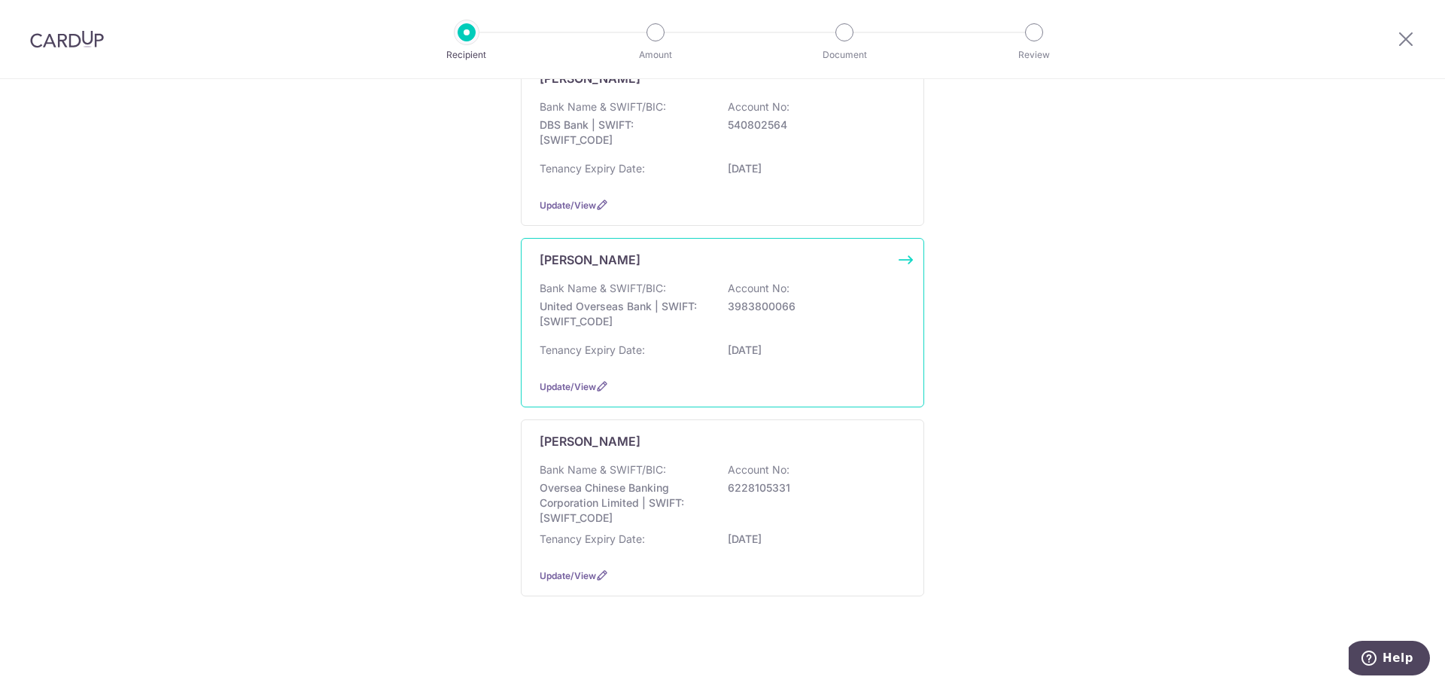
scroll to position [784, 0]
click at [737, 317] on div "Bank Name & SWIFT/BIC: United Overseas Bank | SWIFT: [SWIFT_CODE] Account No: 3…" at bounding box center [723, 303] width 366 height 56
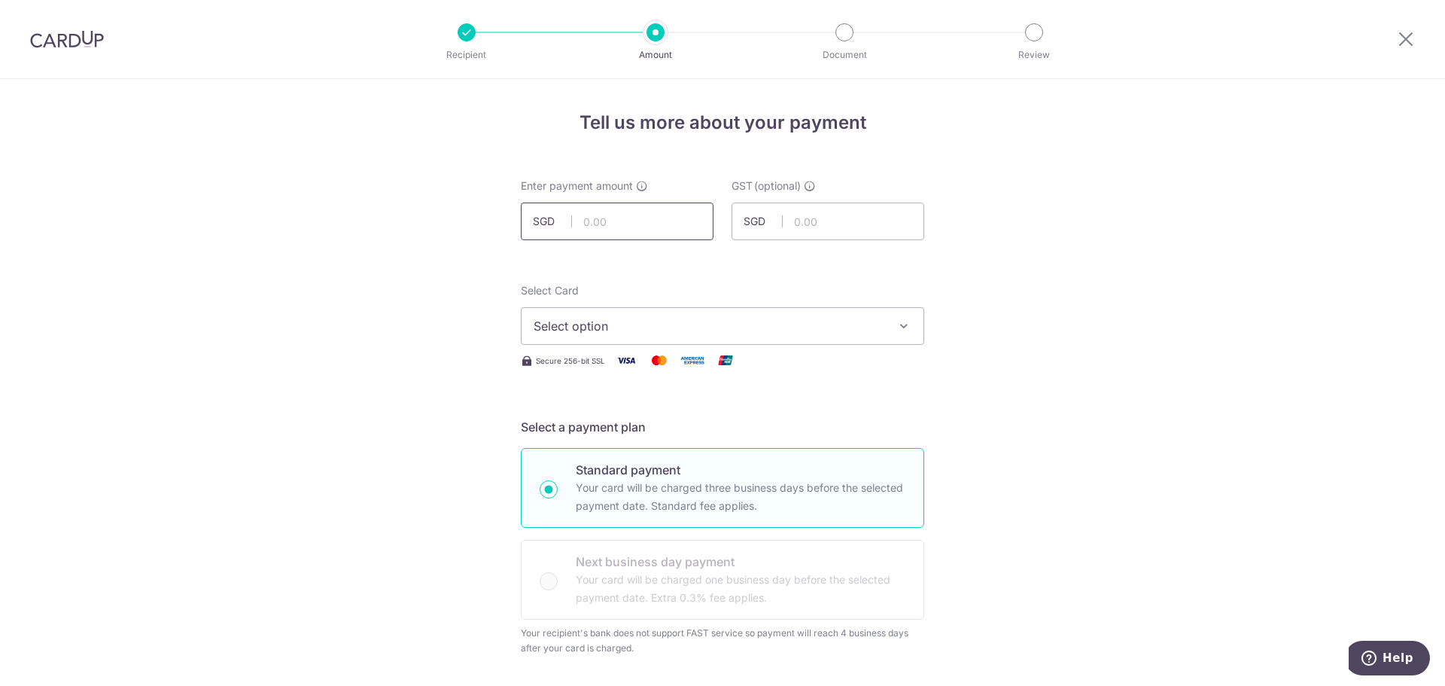
click at [624, 225] on input "text" at bounding box center [617, 221] width 193 height 38
type input "4,800.00"
drag, startPoint x: 436, startPoint y: 278, endPoint x: 498, endPoint y: 281, distance: 62.5
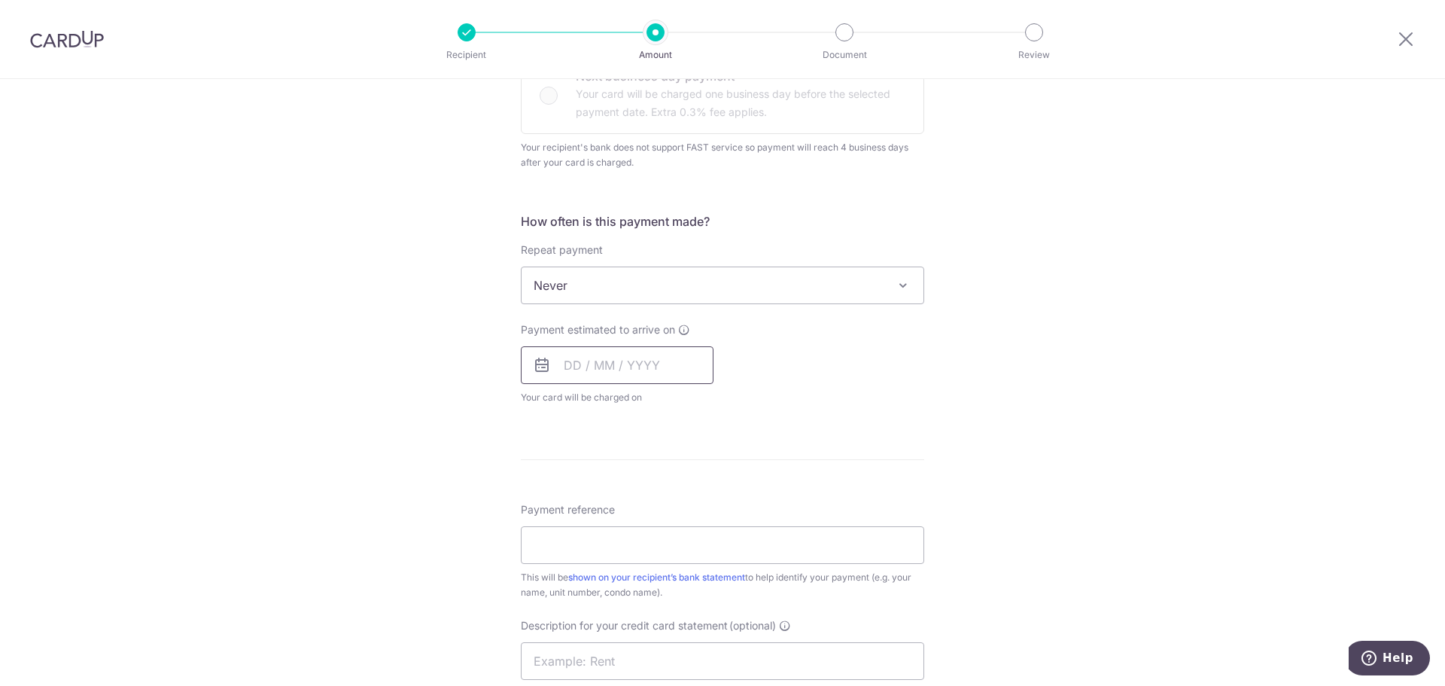
scroll to position [602, 0]
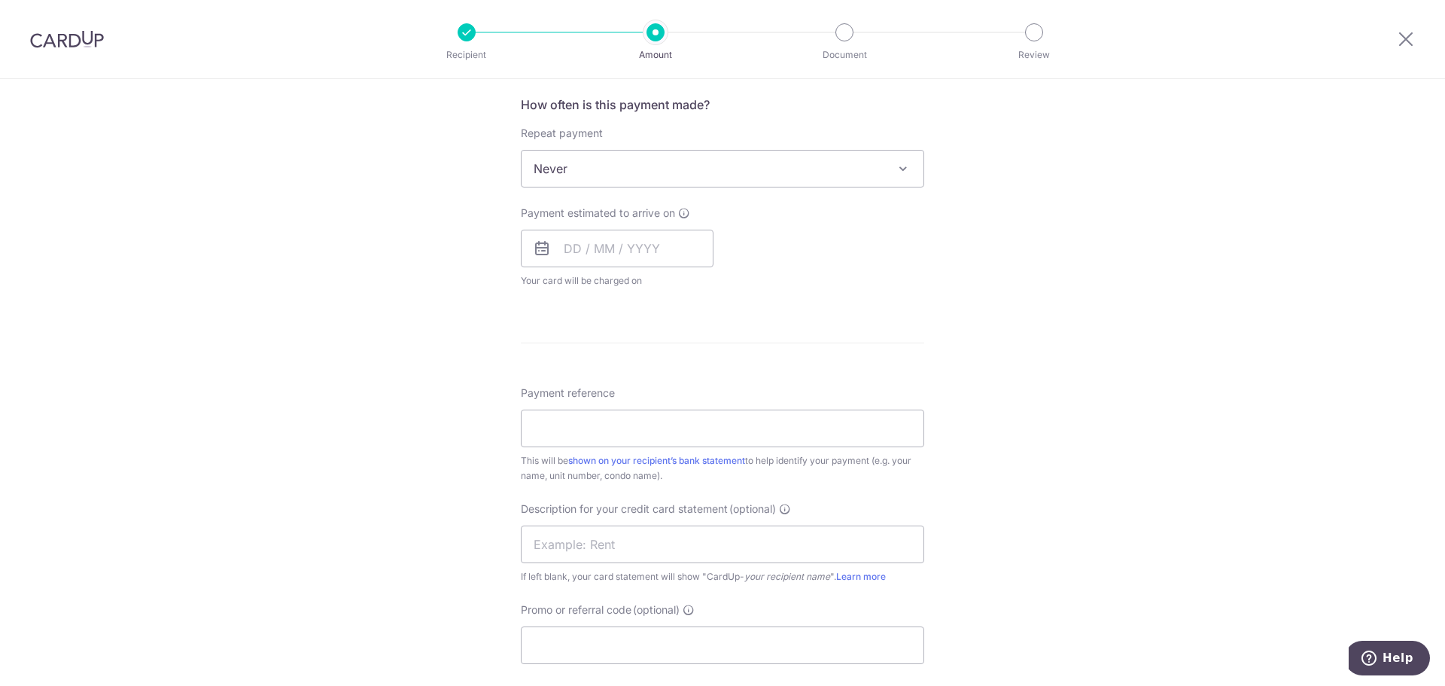
click at [631, 174] on span "Never" at bounding box center [723, 169] width 402 height 36
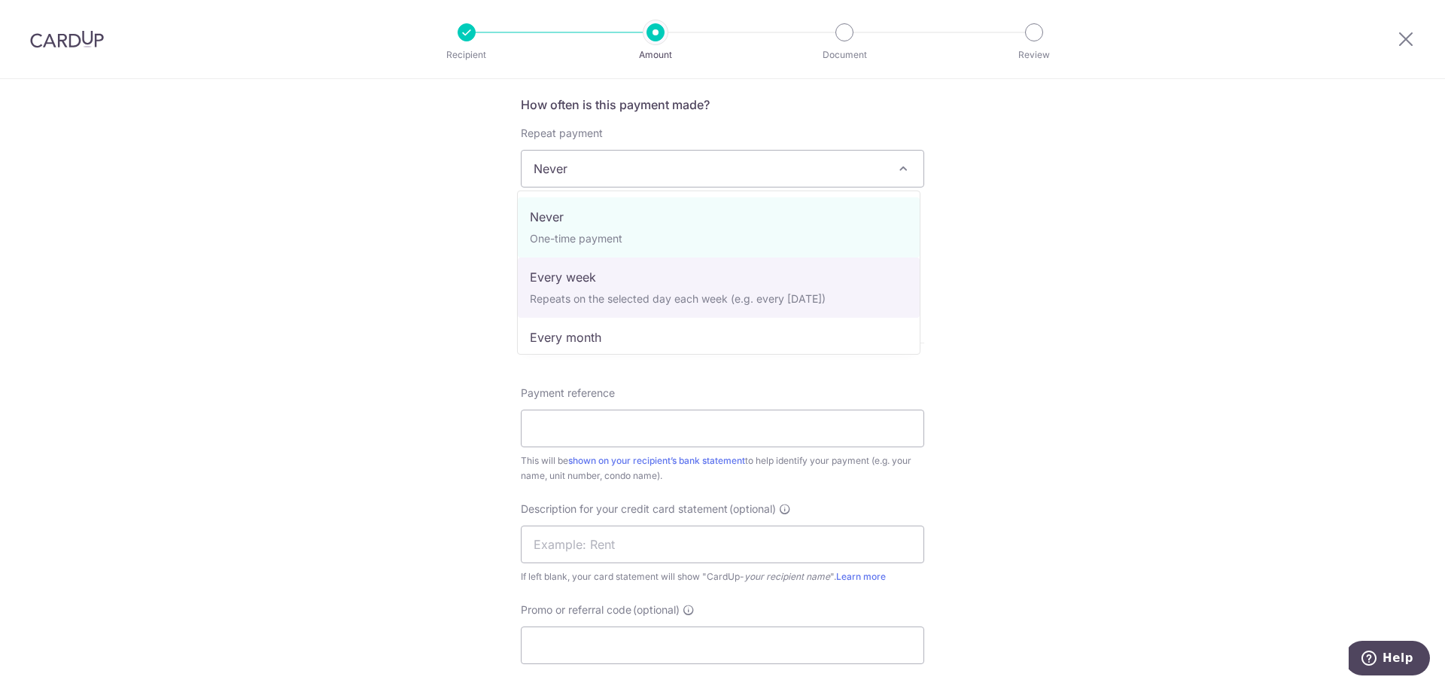
select select "3"
type input "05/10/2029"
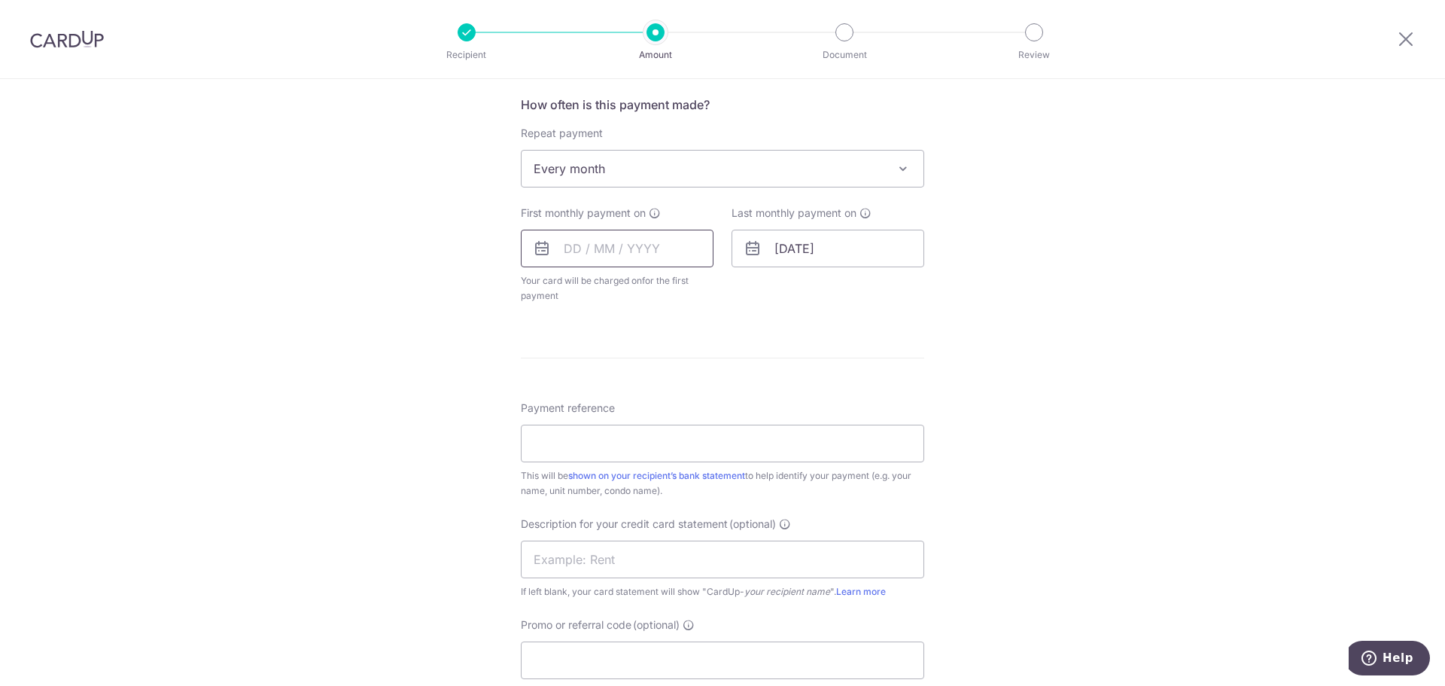
click at [586, 261] on input "text" at bounding box center [617, 249] width 193 height 38
click at [730, 288] on link "Next" at bounding box center [734, 289] width 18 height 18
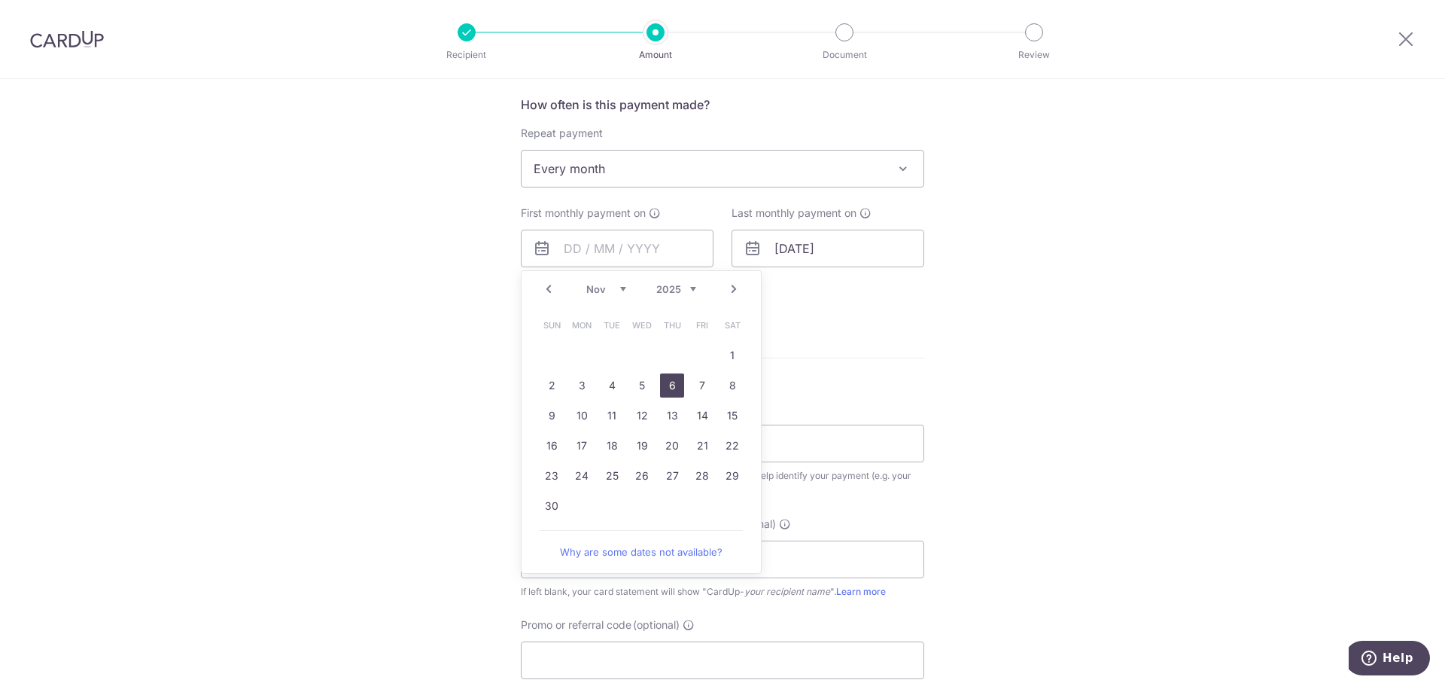
click at [670, 388] on link "6" at bounding box center [672, 385] width 24 height 24
type input "[DATE]"
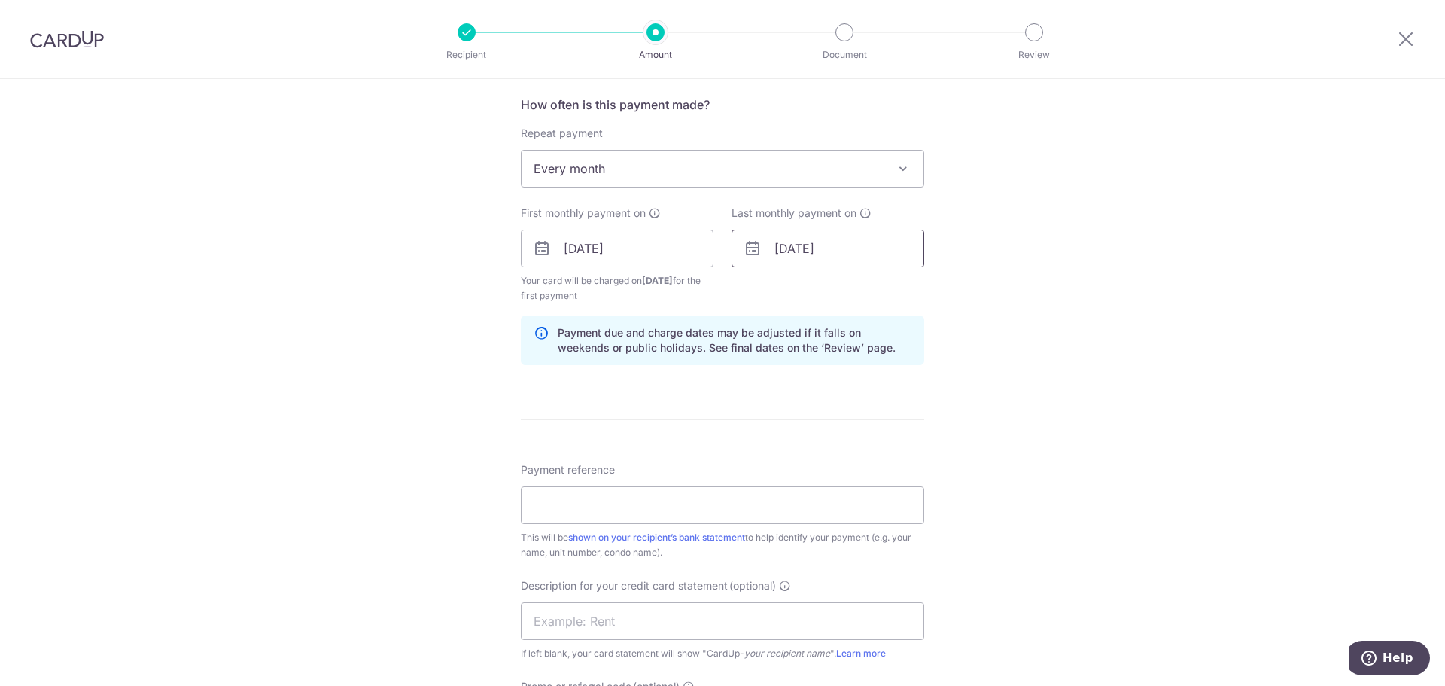
click at [785, 251] on input "05/10/2029" at bounding box center [828, 249] width 193 height 38
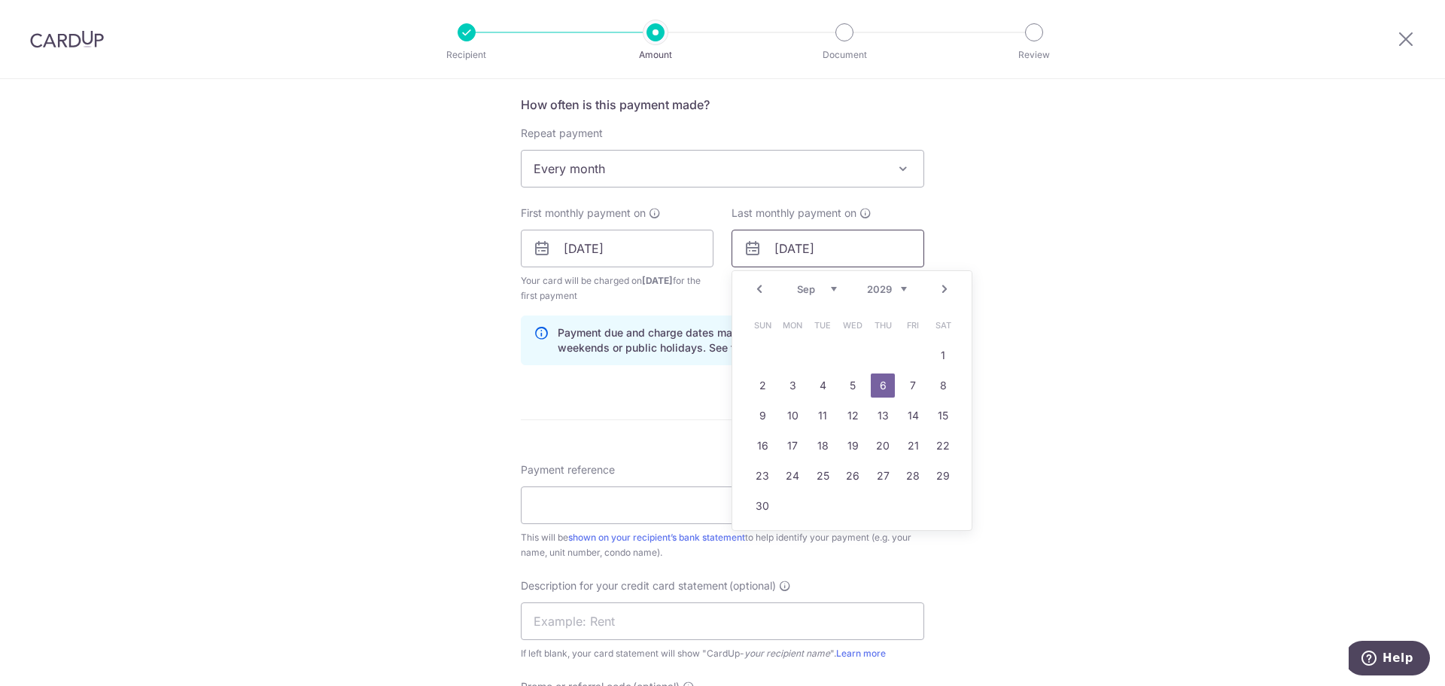
type input "06/09/2029"
click at [470, 362] on div "Tell us more about your payment Enter payment amount SGD 4,800.00 4800.00 GST (…" at bounding box center [722, 264] width 1445 height 1575
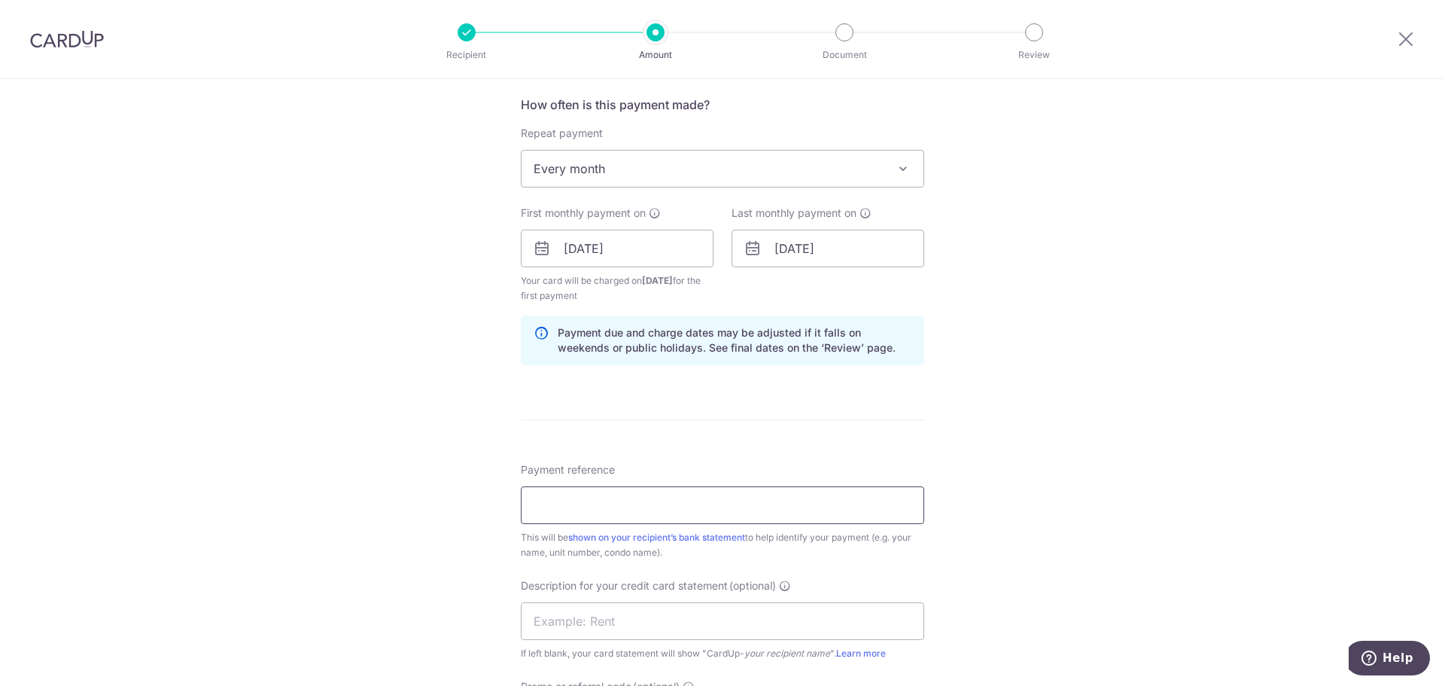
click at [587, 502] on input "Payment reference" at bounding box center [722, 505] width 403 height 38
drag, startPoint x: 727, startPoint y: 507, endPoint x: 757, endPoint y: 507, distance: 30.1
click at [757, 507] on input "BH B37ZL Pte Ltd - Parc [PERSON_NAME] 02-09" at bounding box center [722, 505] width 403 height 38
type input "BH B37ZL Pte Ltd - Parc [PERSON_NAME] 02-26"
click at [405, 571] on div "Tell us more about your payment Enter payment amount SGD 4,800.00 4800.00 GST (…" at bounding box center [722, 264] width 1445 height 1575
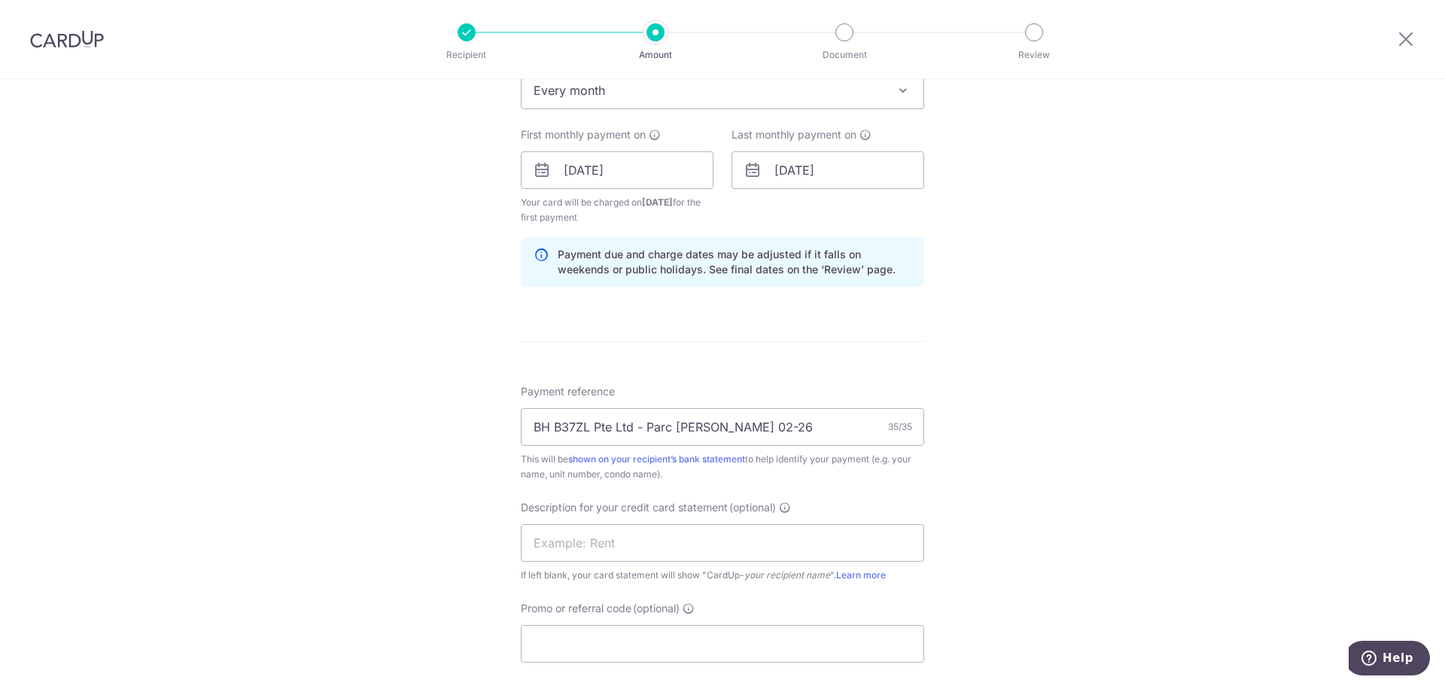
scroll to position [753, 0]
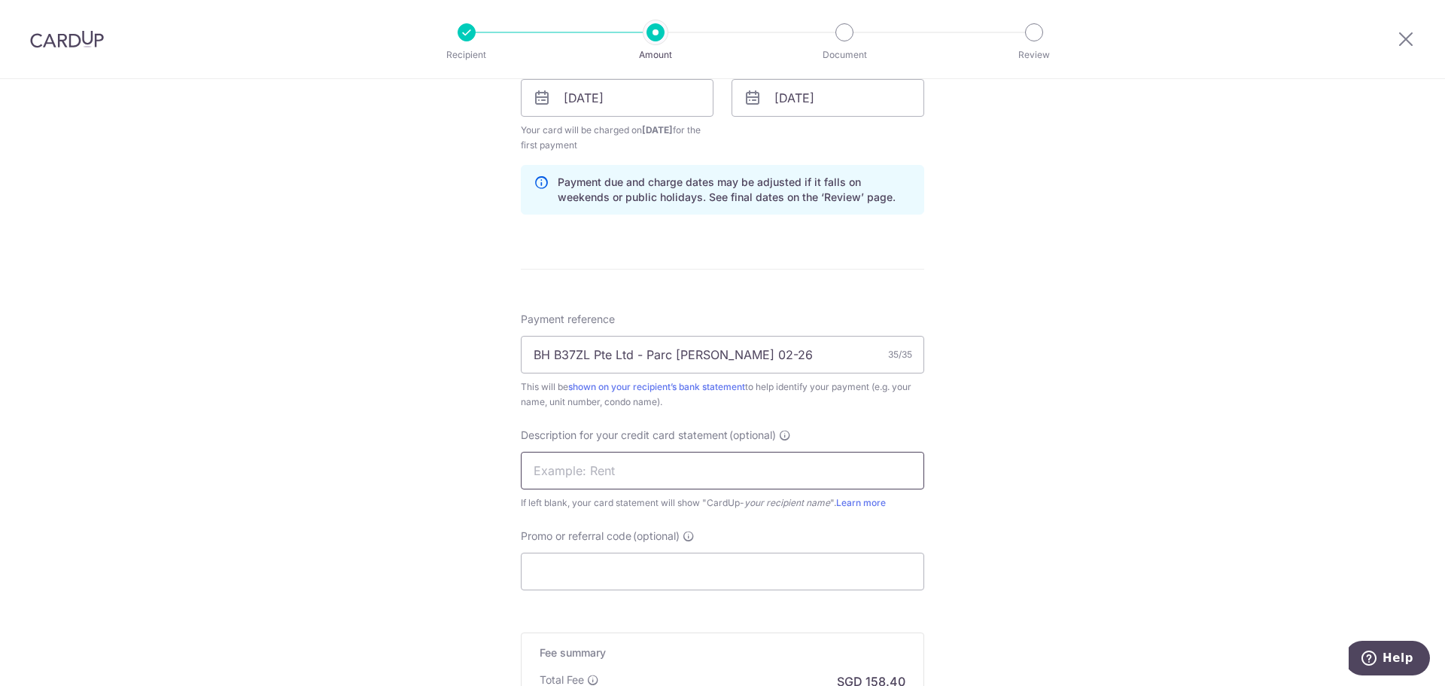
click at [576, 471] on input "text" at bounding box center [722, 471] width 403 height 38
click at [756, 354] on input "BH B37ZL Pte Ltd - Parc [PERSON_NAME] 02-26" at bounding box center [722, 355] width 403 height 38
click at [595, 461] on input "text" at bounding box center [722, 471] width 403 height 38
paste input "Parc Emily 02-2"
type input "Parc Emily 0226"
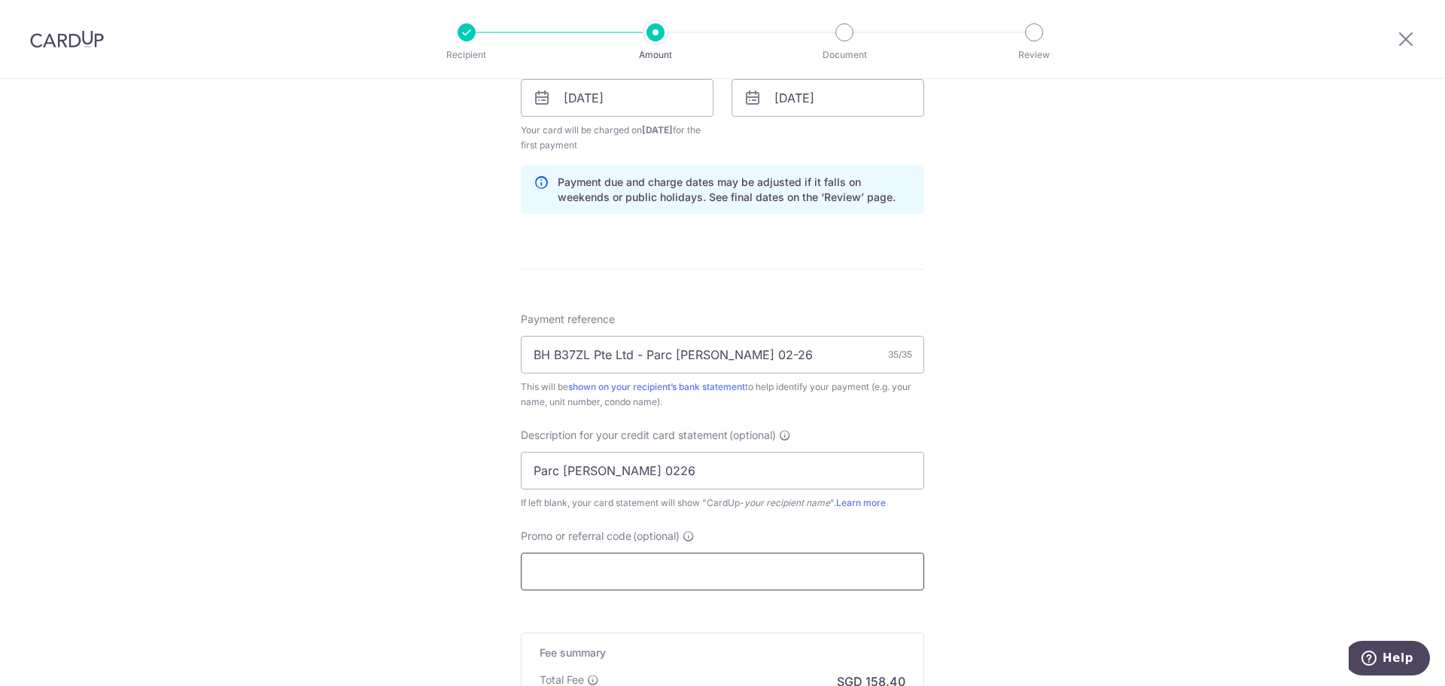
click at [747, 570] on input "Promo or referral code (optional)" at bounding box center [722, 571] width 403 height 38
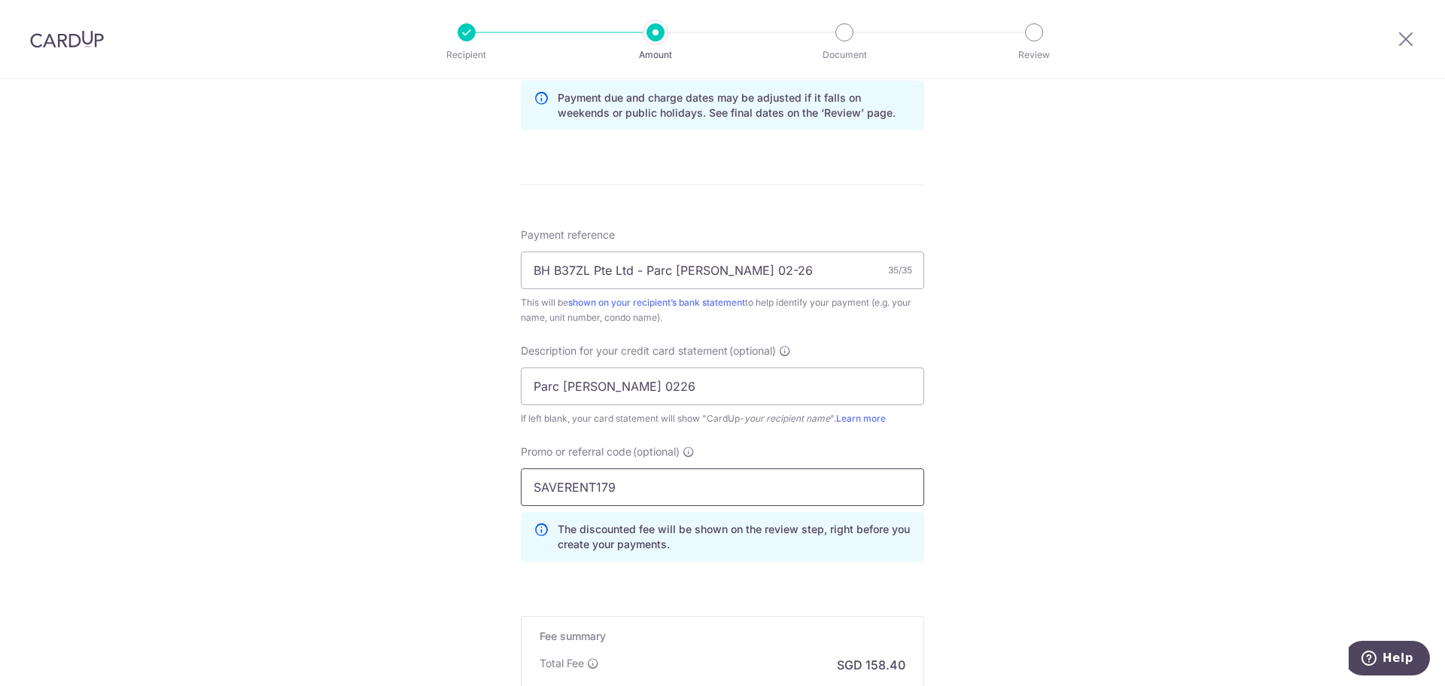
scroll to position [1036, 0]
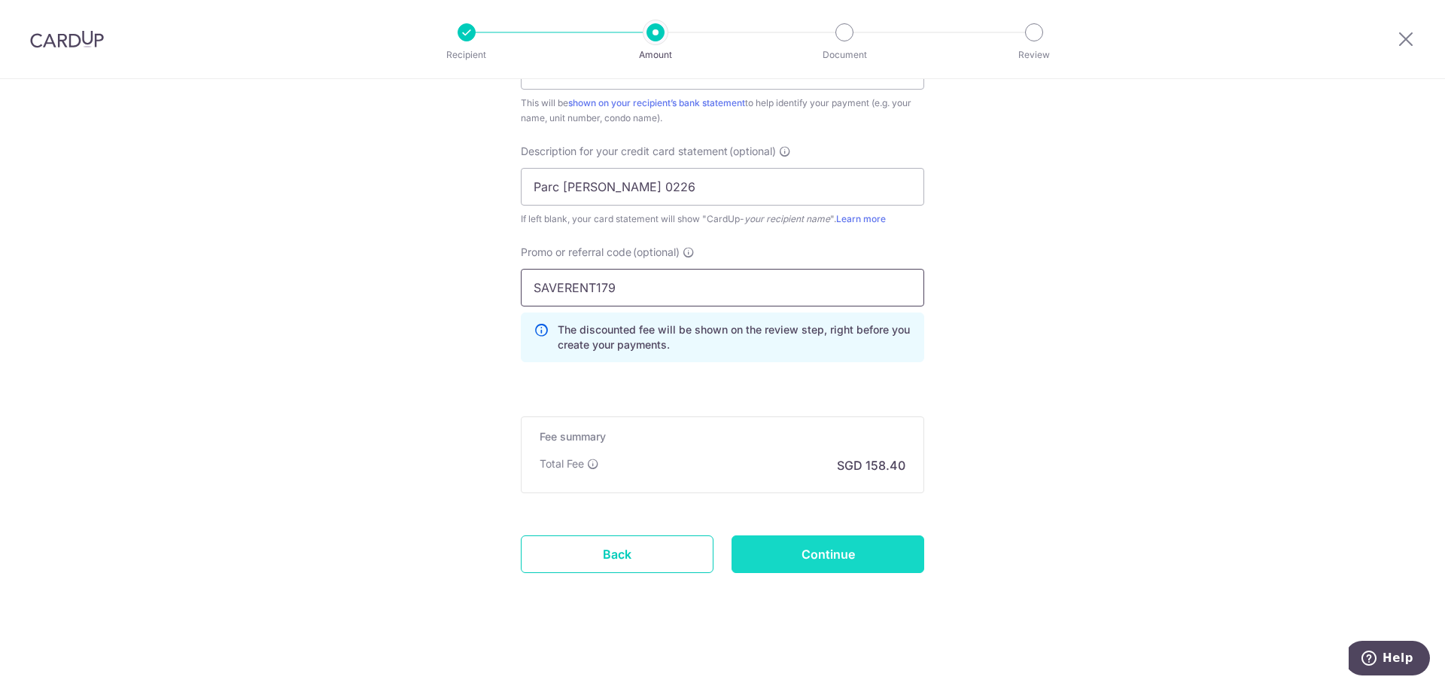
type input "SAVERENT179"
click at [848, 557] on input "Continue" at bounding box center [828, 554] width 193 height 38
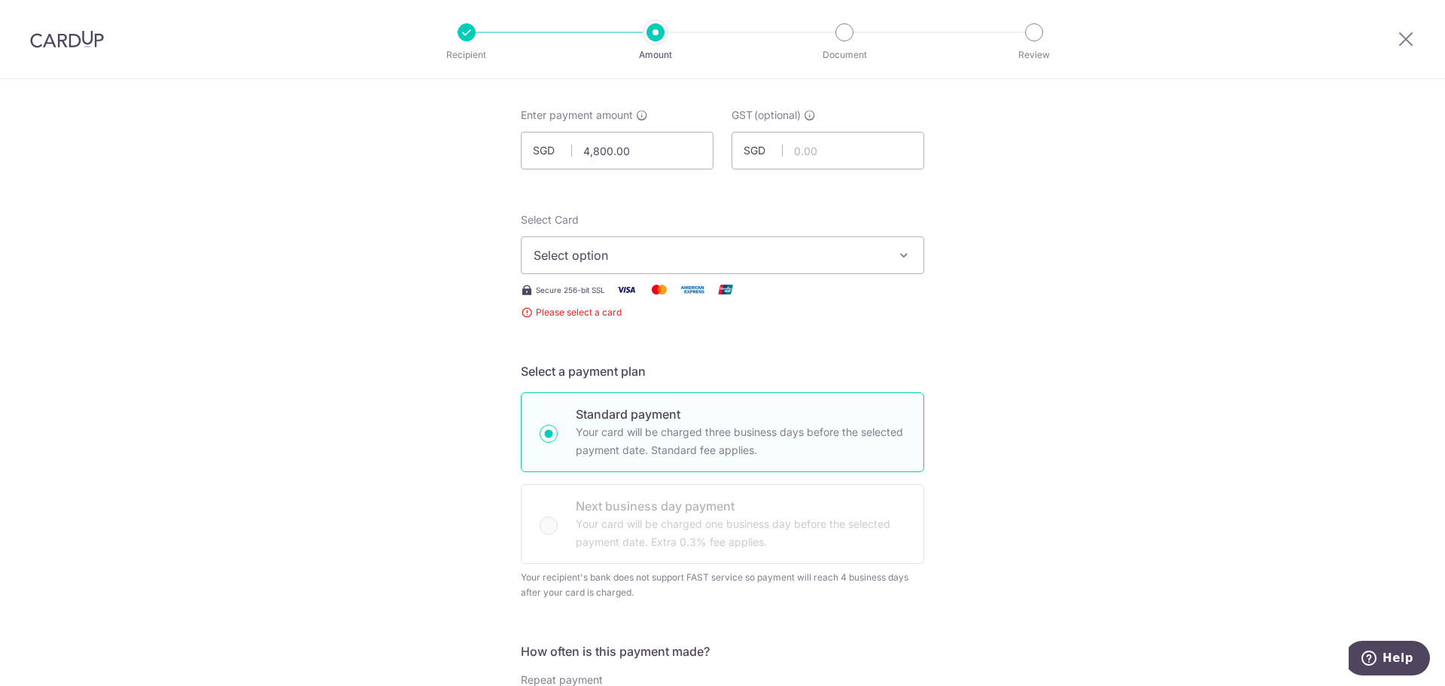
click at [741, 266] on button "Select option" at bounding box center [722, 255] width 403 height 38
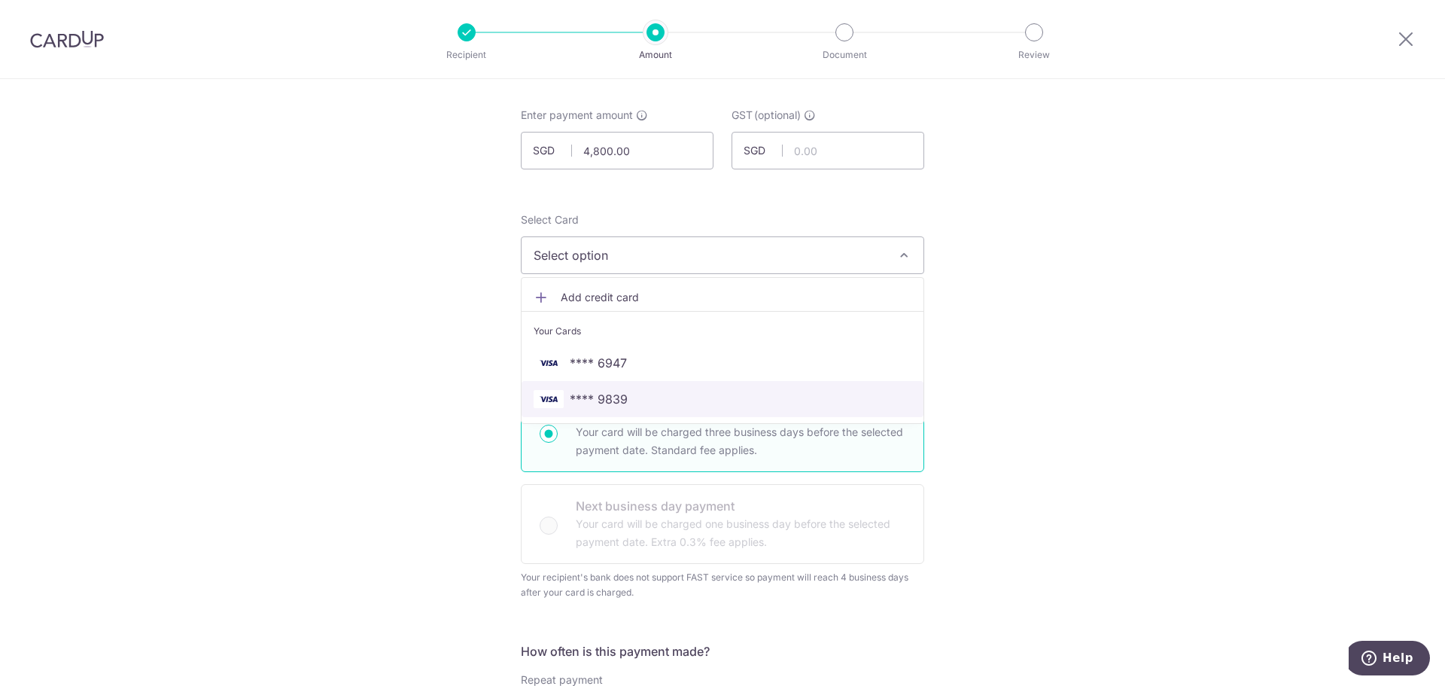
click at [718, 401] on span "**** 9839" at bounding box center [723, 399] width 378 height 18
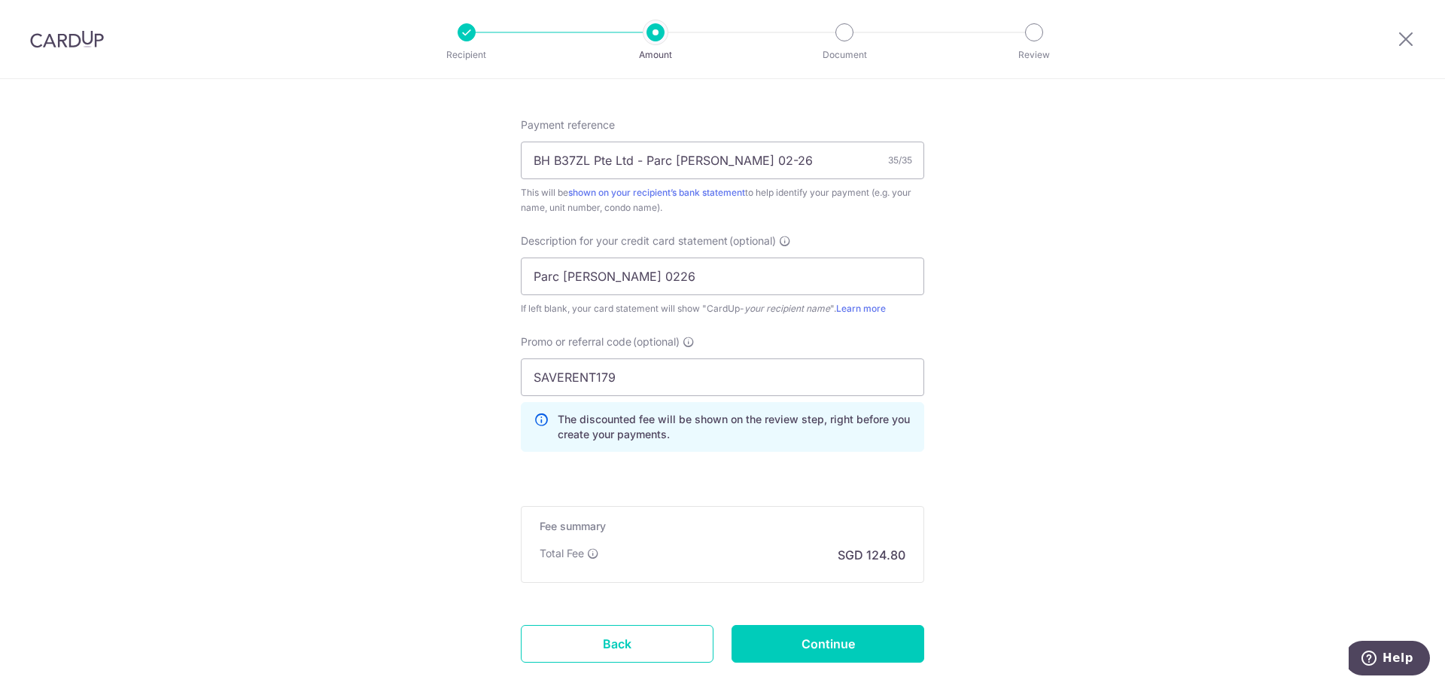
scroll to position [960, 0]
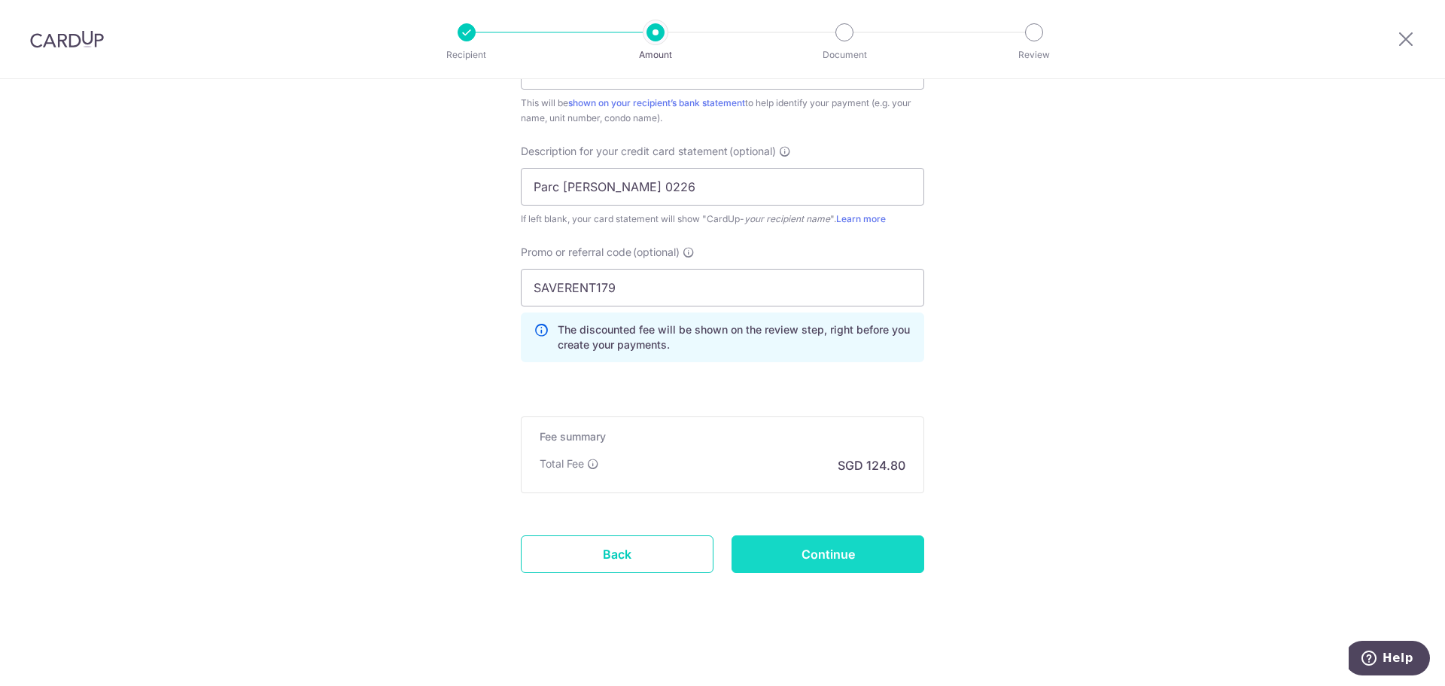
click at [841, 555] on input "Continue" at bounding box center [828, 554] width 193 height 38
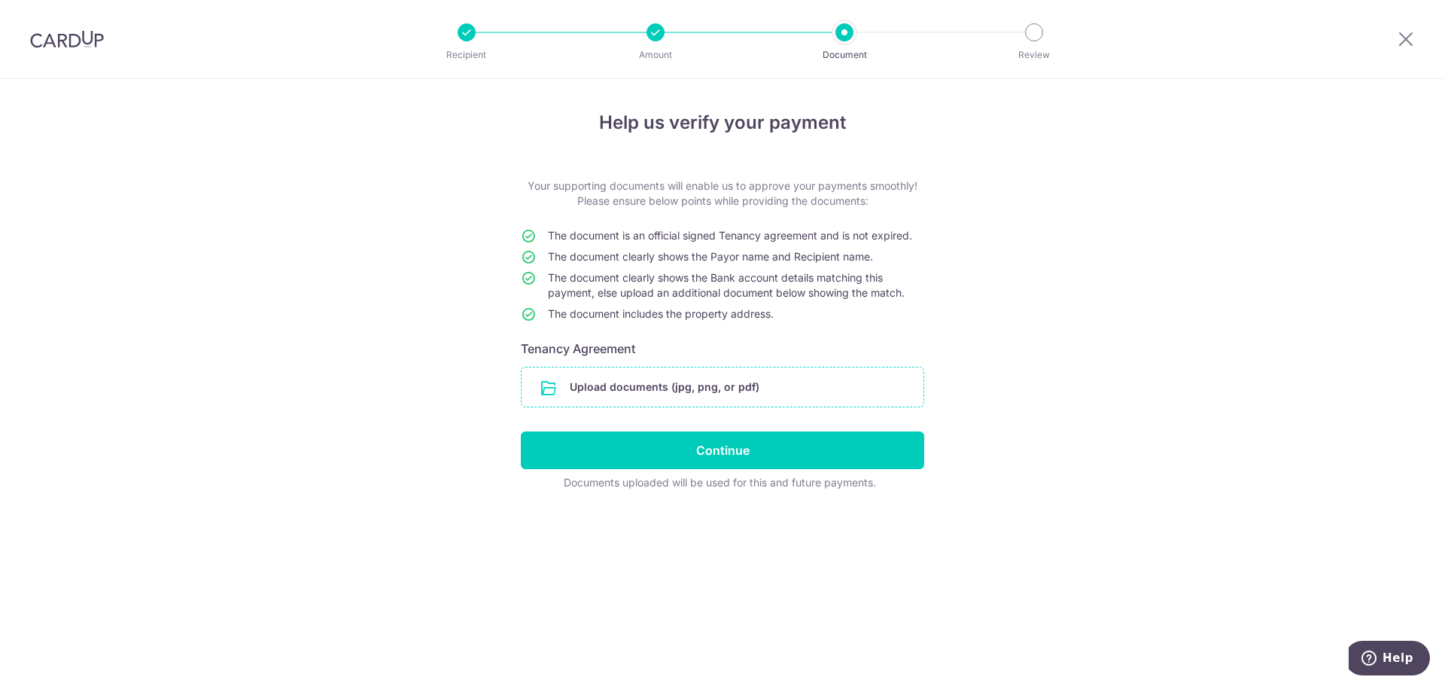
click at [729, 389] on input "file" at bounding box center [723, 386] width 402 height 39
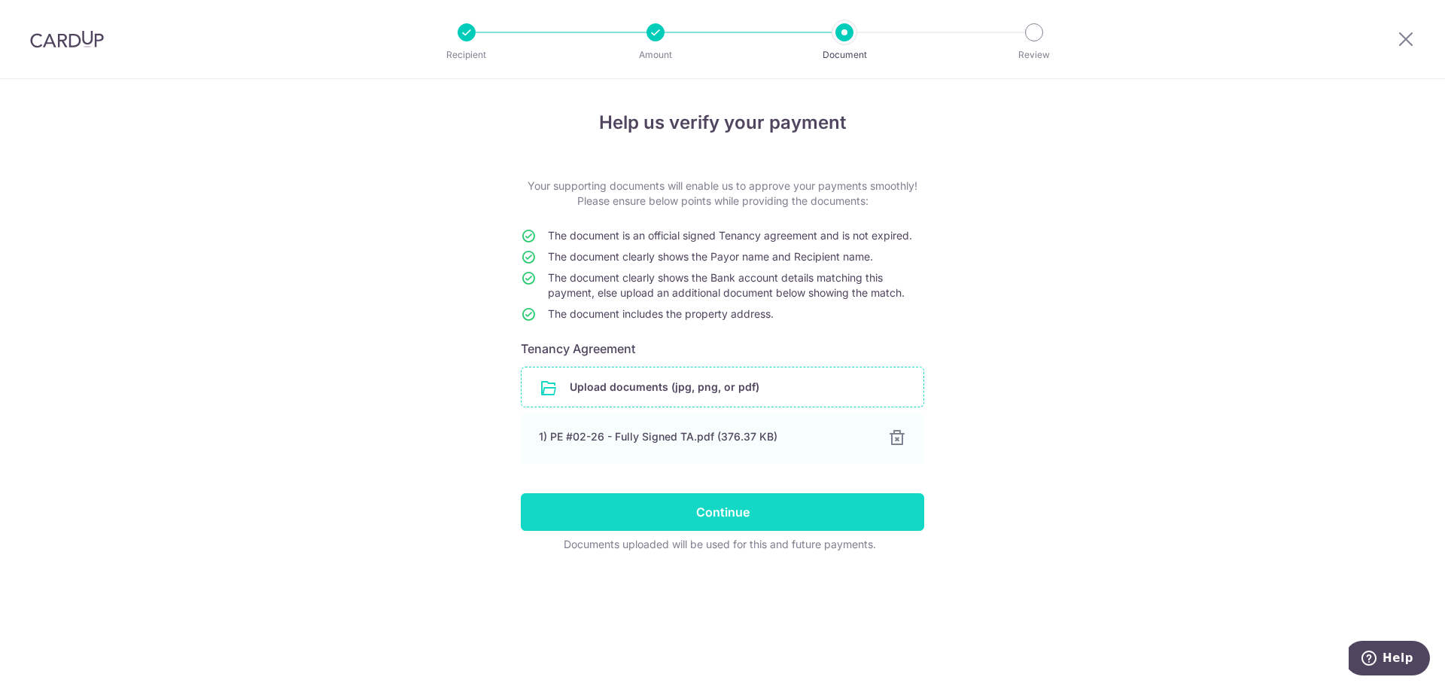
click at [723, 520] on input "Continue" at bounding box center [722, 512] width 403 height 38
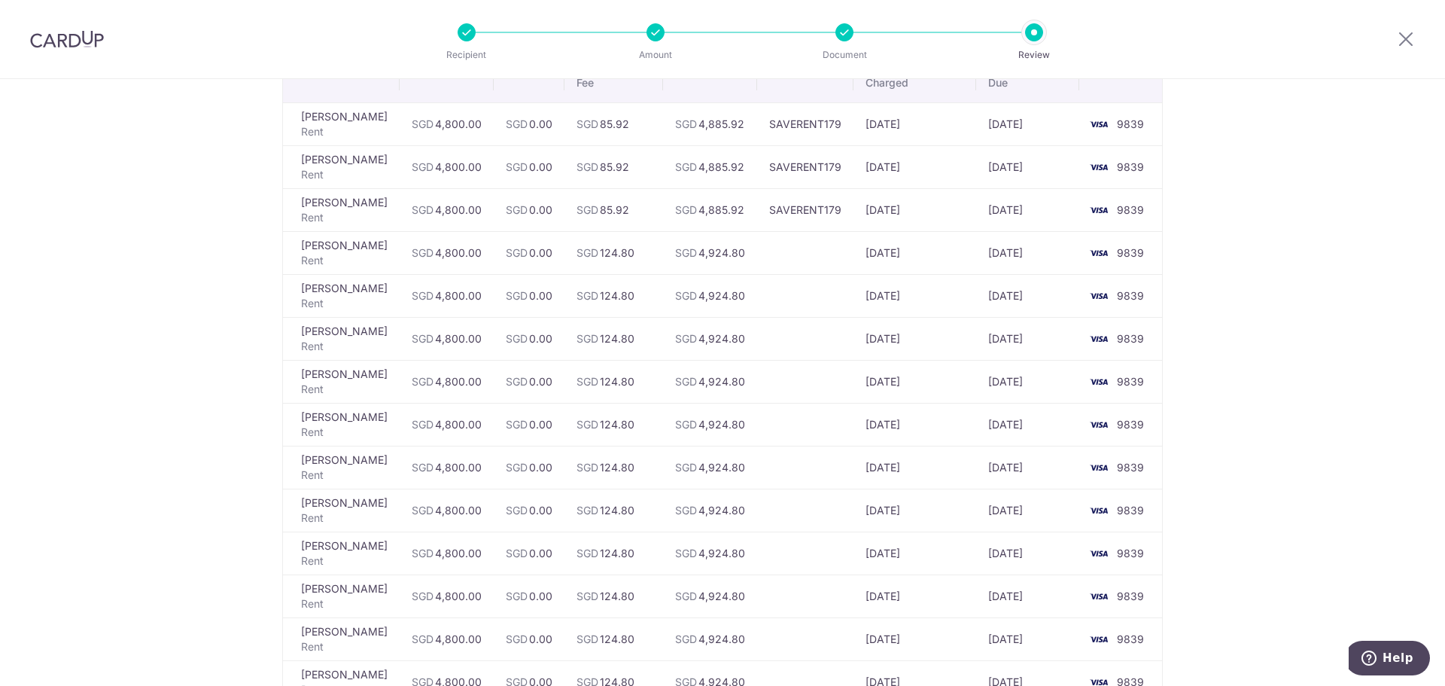
scroll to position [47, 0]
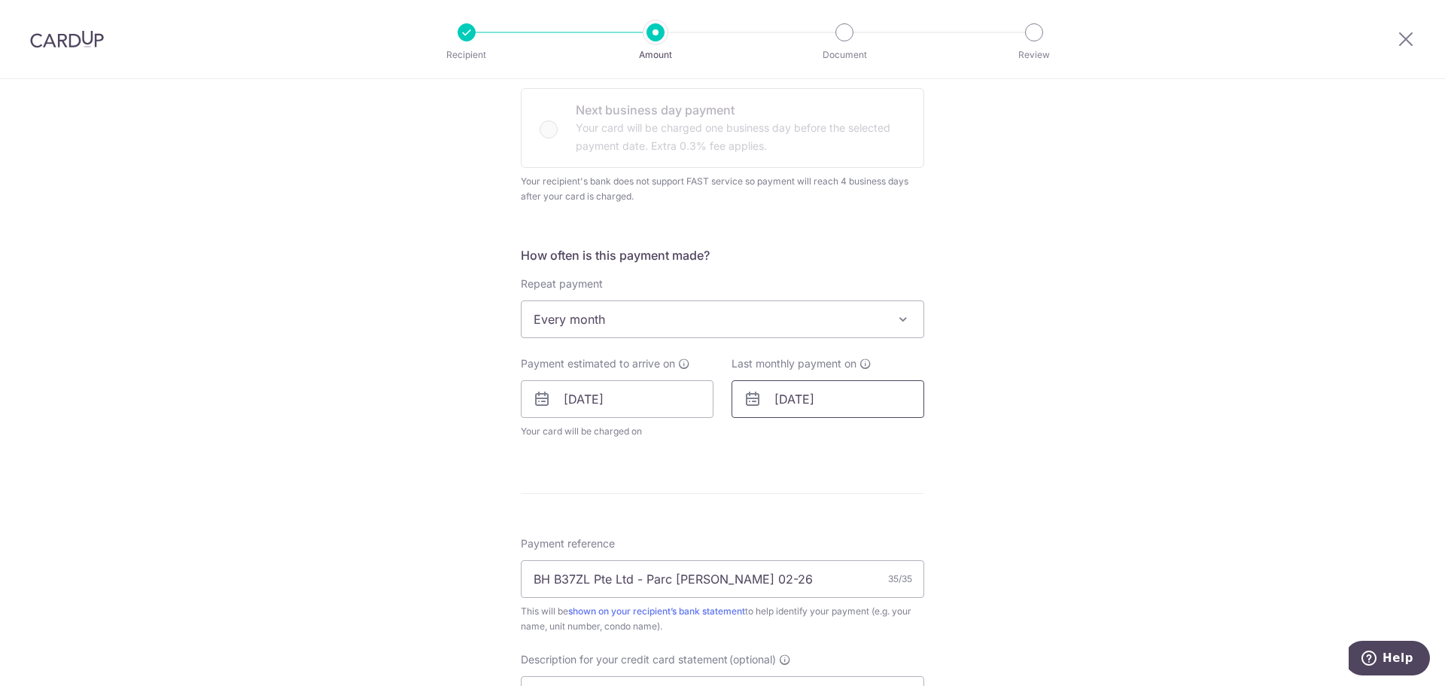
click at [826, 411] on input "[DATE]" at bounding box center [828, 399] width 193 height 38
click at [803, 401] on input "[DATE]" at bounding box center [828, 399] width 193 height 38
type input "[DATE]"
click at [819, 534] on link "6" at bounding box center [823, 536] width 24 height 24
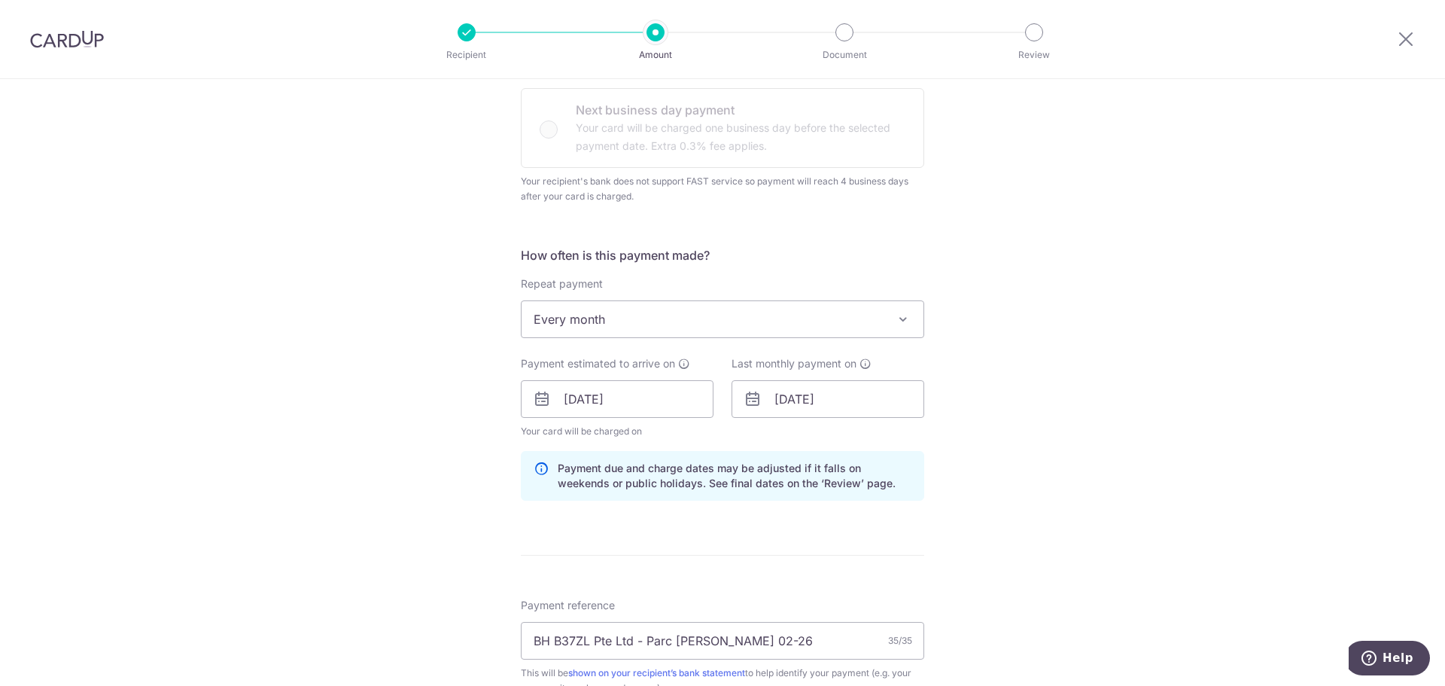
click at [1042, 443] on div "Tell us more about your payment Enter payment amount SGD 4,800.00 4800.00 GST (…" at bounding box center [722, 441] width 1445 height 1628
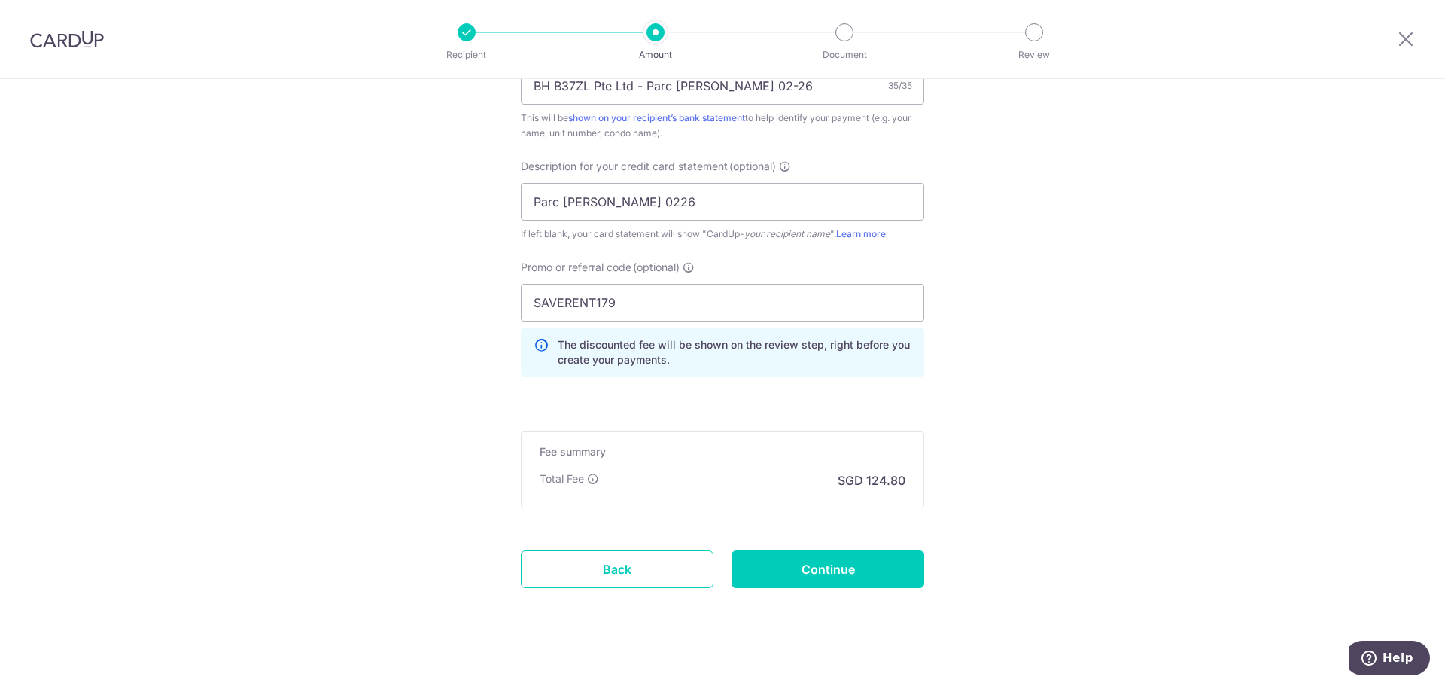
scroll to position [1021, 0]
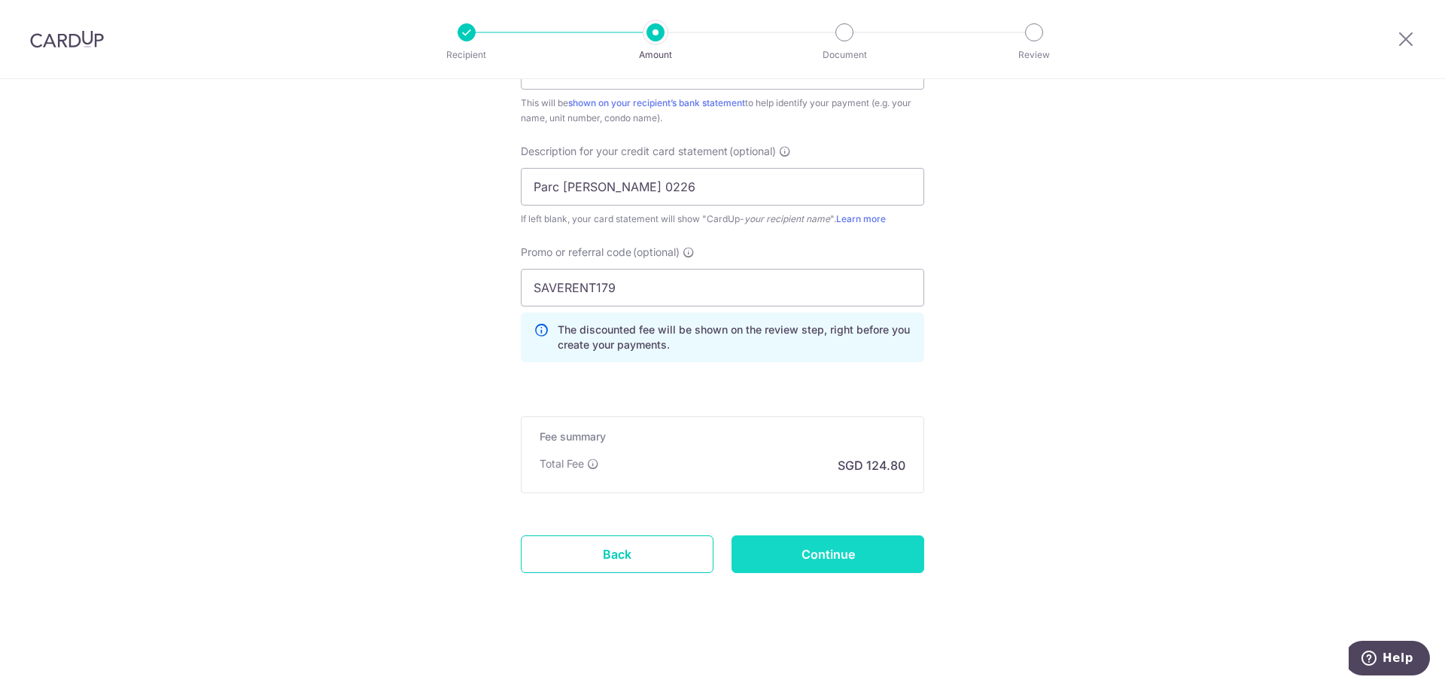
click at [841, 558] on input "Continue" at bounding box center [828, 554] width 193 height 38
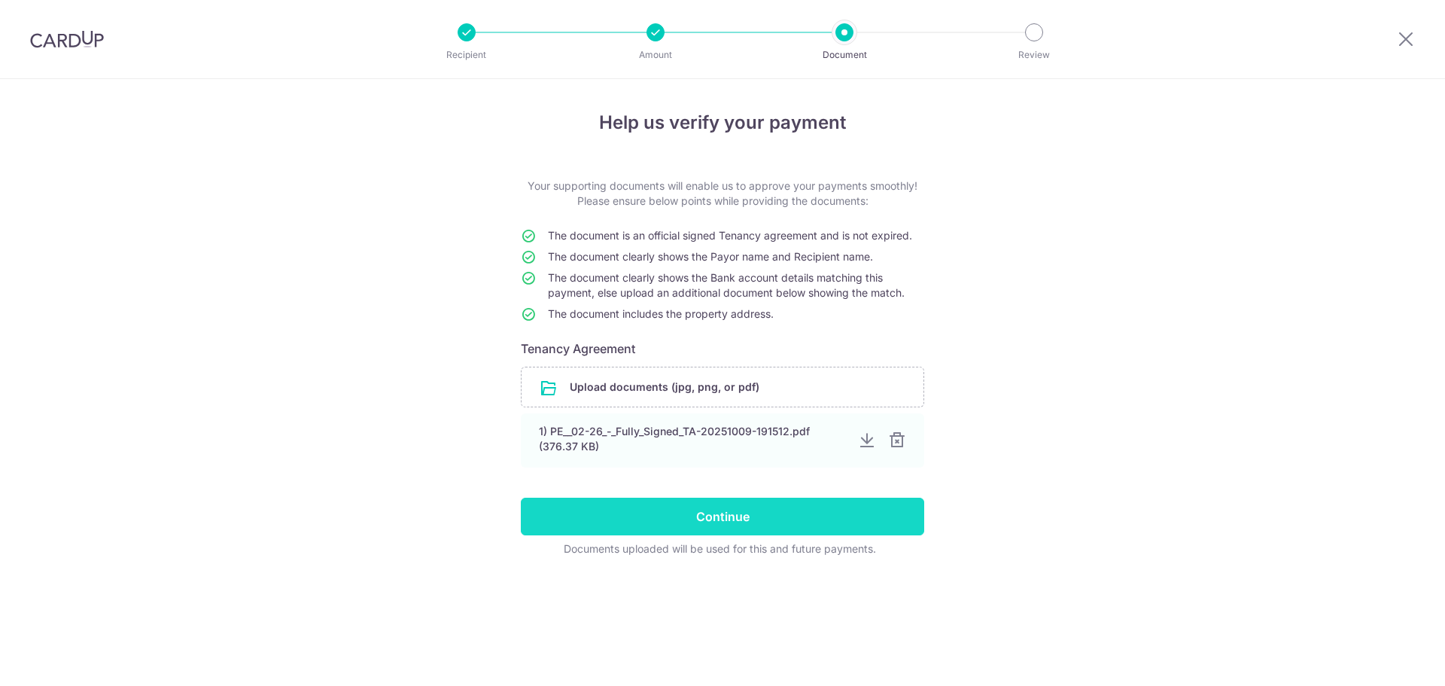
click at [780, 507] on input "Continue" at bounding box center [722, 516] width 403 height 38
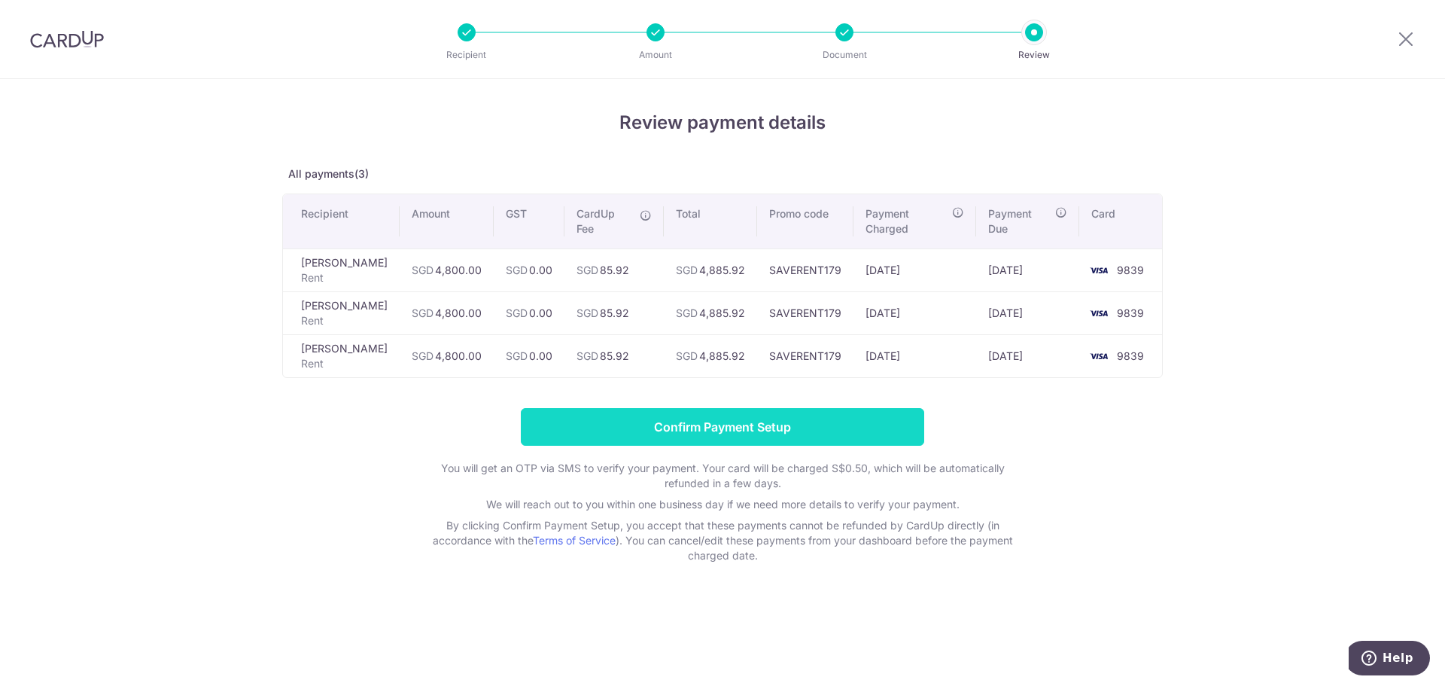
click at [768, 437] on input "Confirm Payment Setup" at bounding box center [722, 427] width 403 height 38
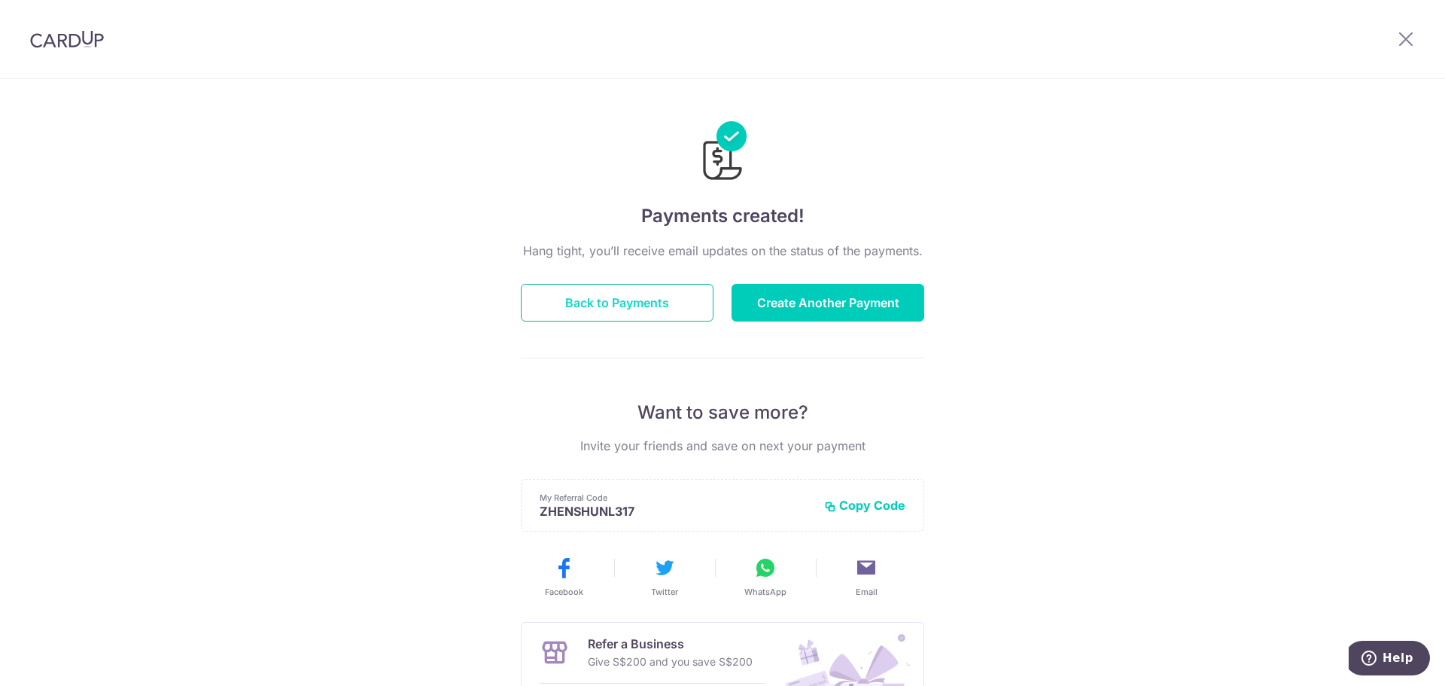
click at [631, 298] on button "Back to Payments" at bounding box center [617, 303] width 193 height 38
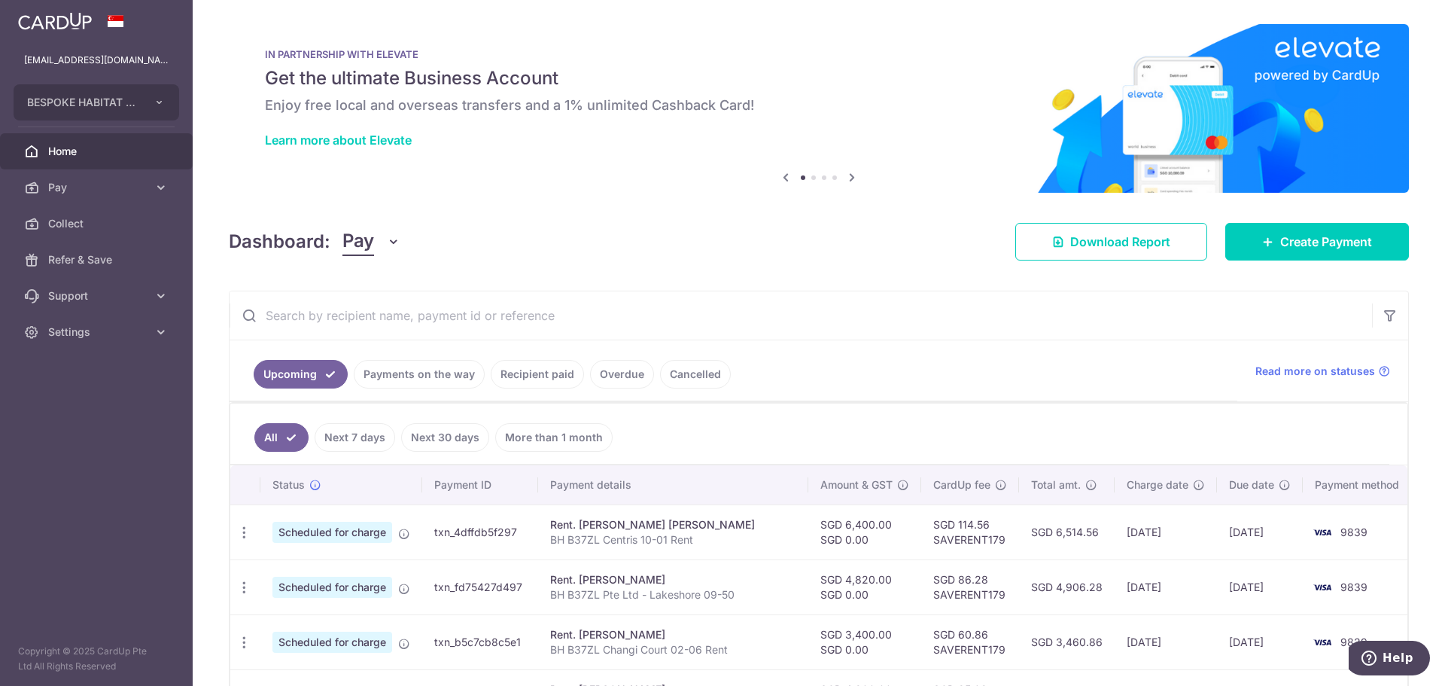
scroll to position [319, 0]
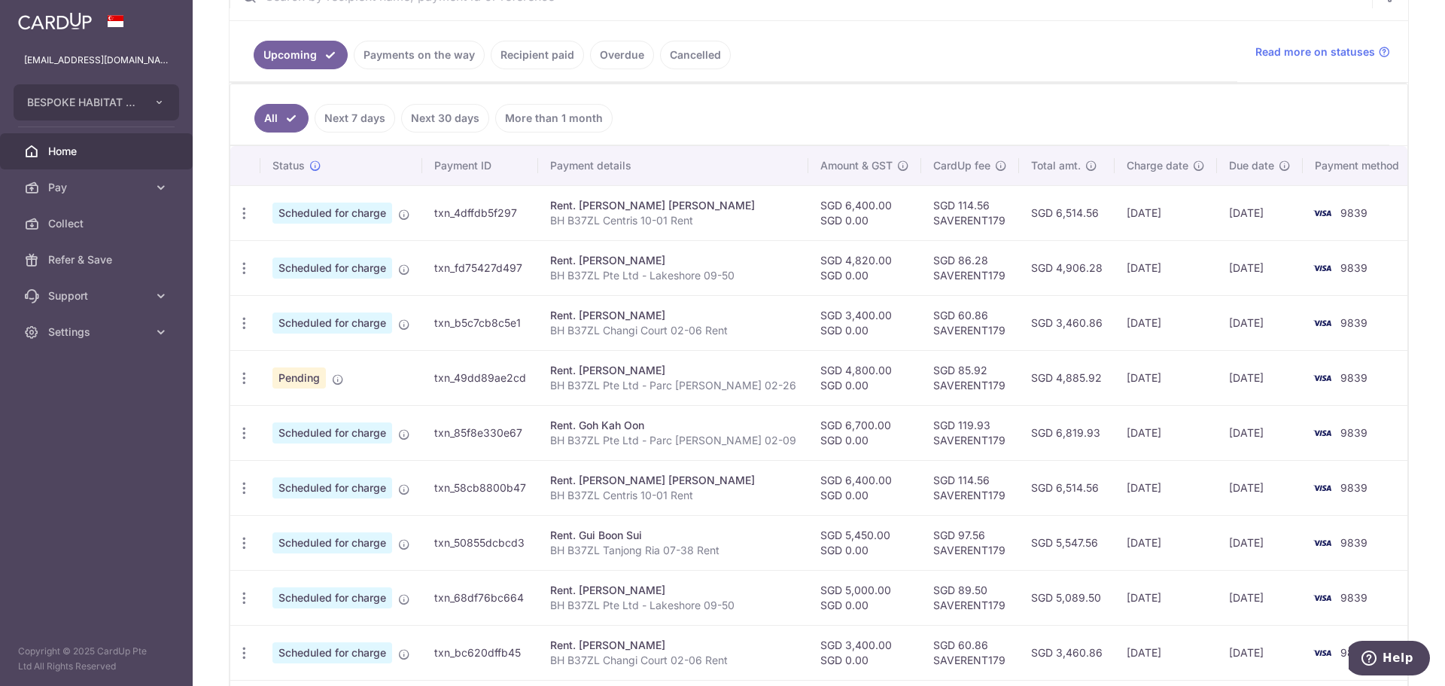
click at [334, 132] on ul "All Next 7 days Next 30 days More than 1 month" at bounding box center [809, 114] width 1159 height 61
click at [342, 123] on link "Next 7 days" at bounding box center [355, 118] width 81 height 29
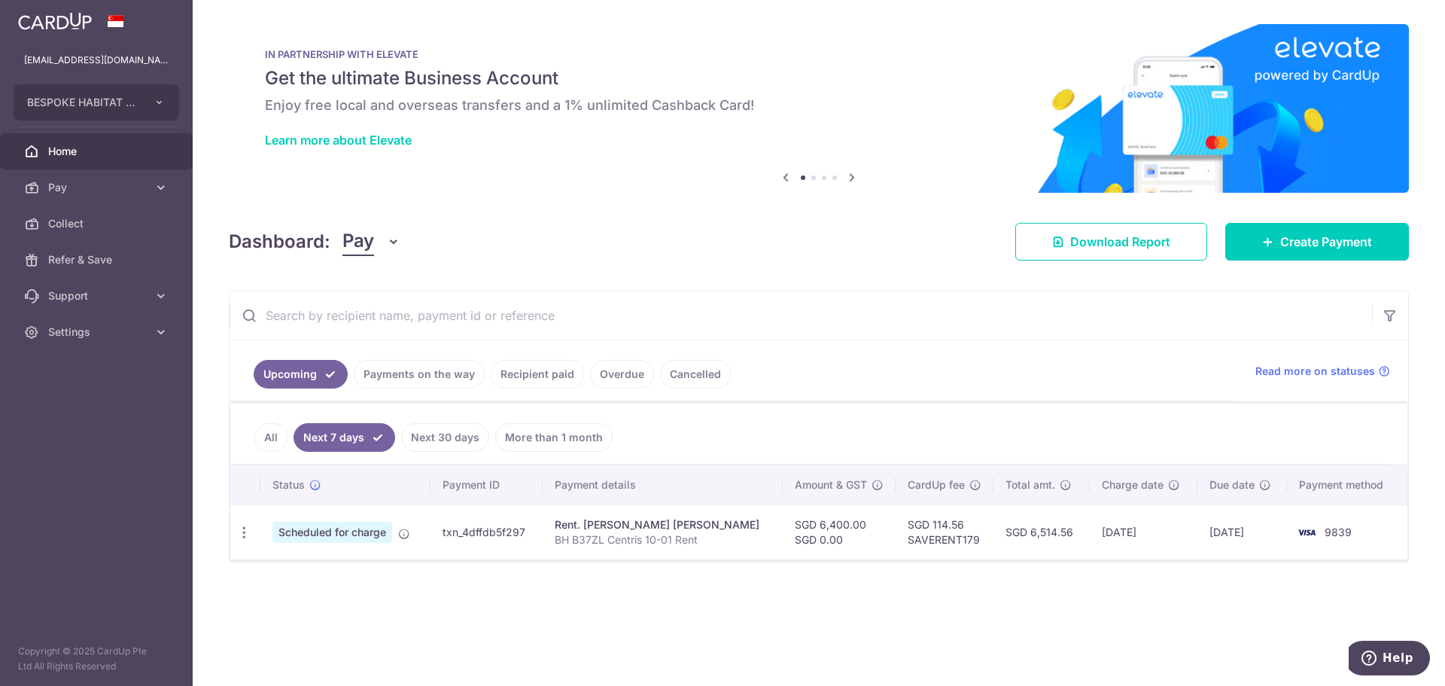
click at [279, 434] on link "All" at bounding box center [270, 437] width 33 height 29
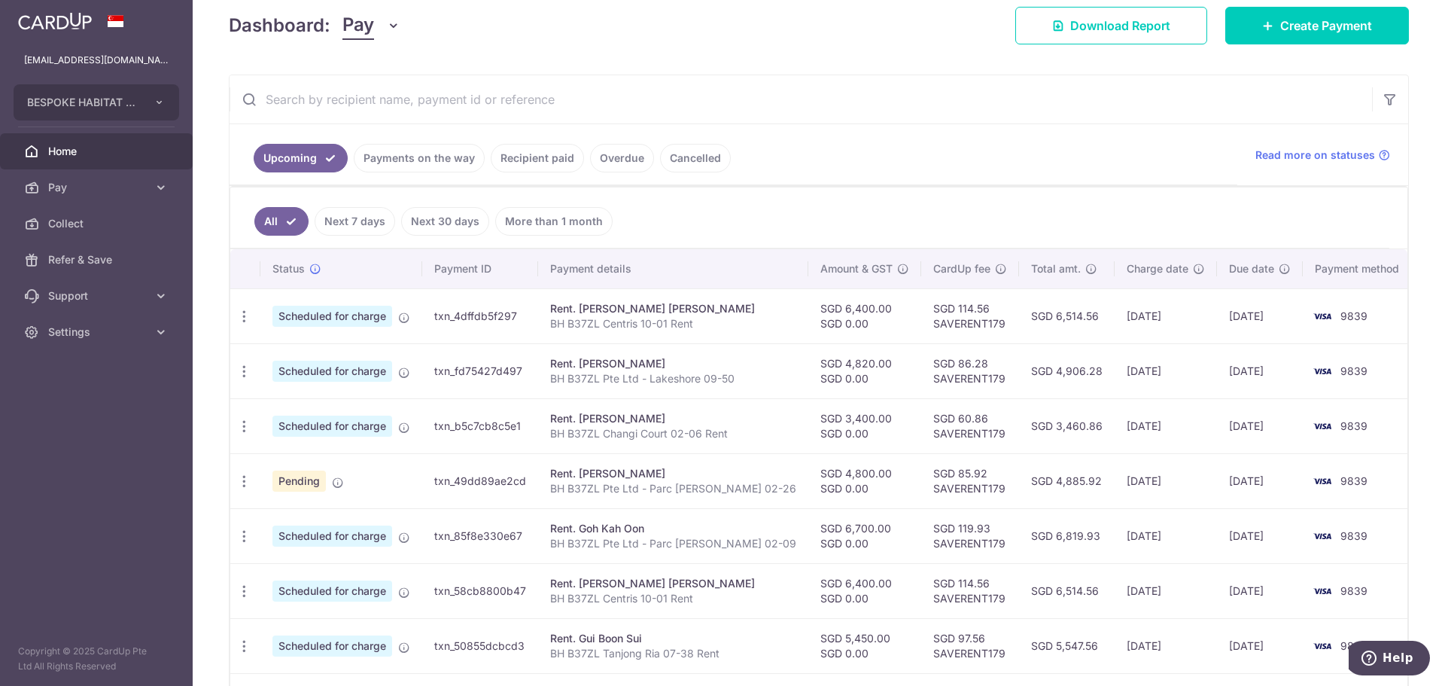
scroll to position [75, 0]
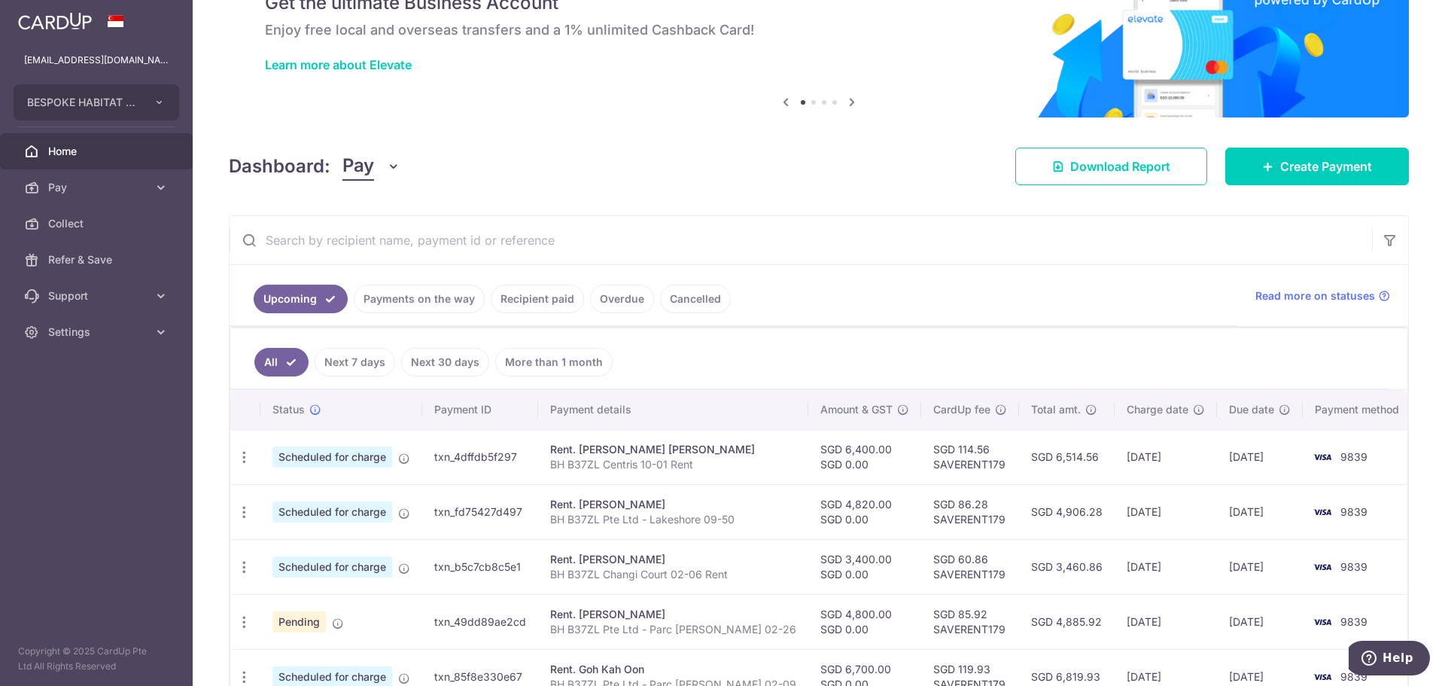
click at [538, 306] on link "Recipient paid" at bounding box center [537, 299] width 93 height 29
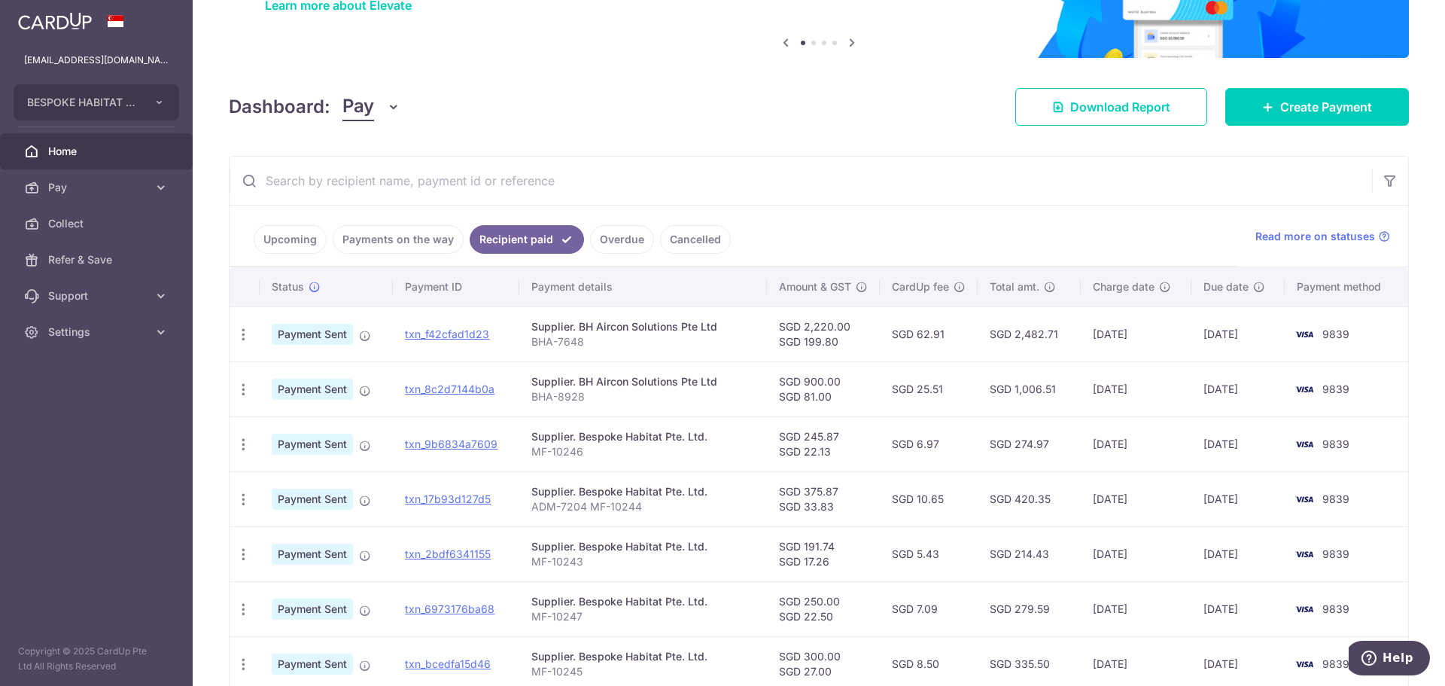
scroll to position [151, 0]
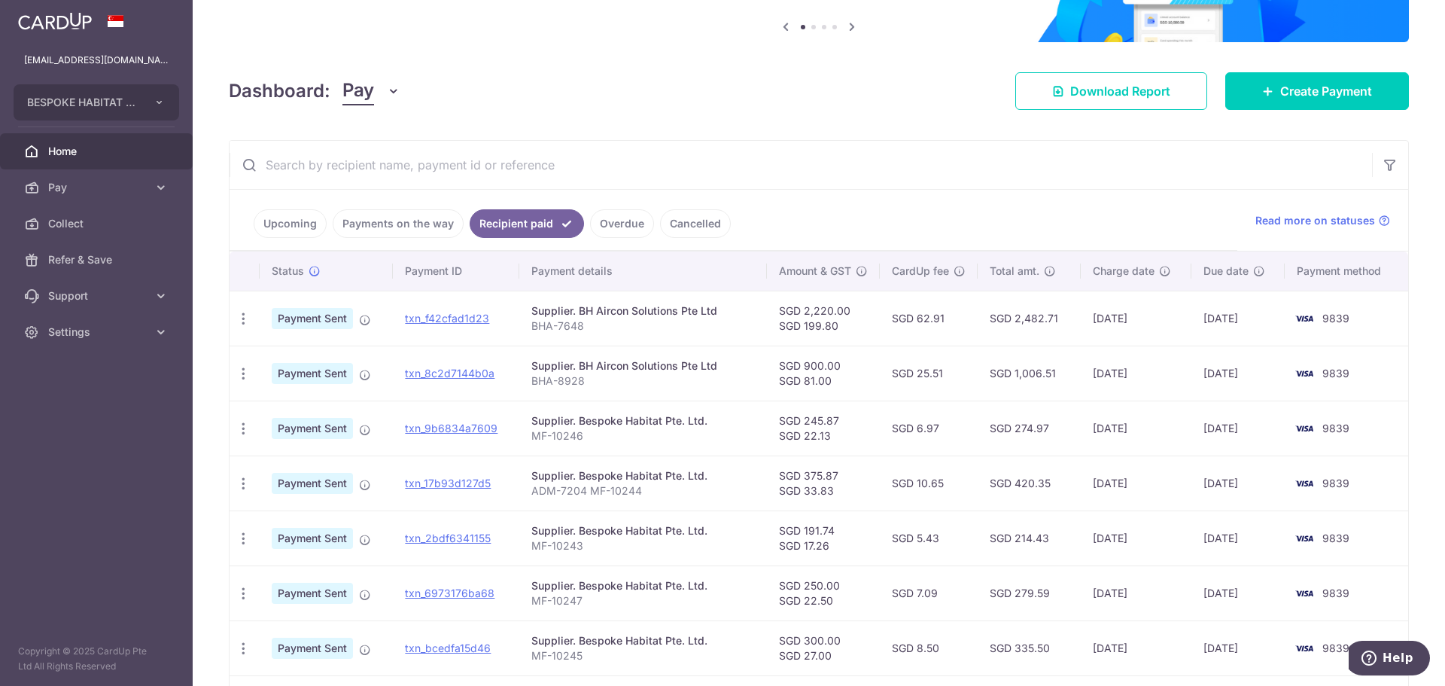
click at [423, 226] on link "Payments on the way" at bounding box center [398, 223] width 131 height 29
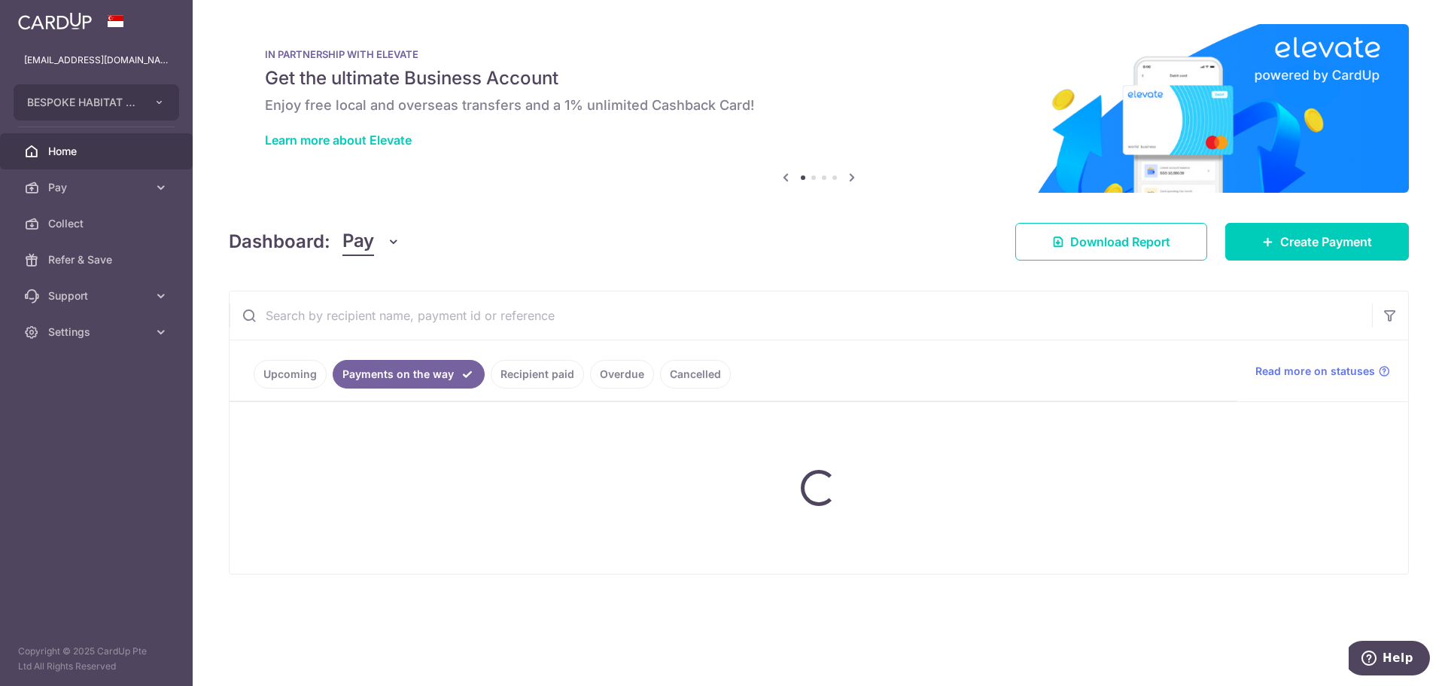
scroll to position [0, 0]
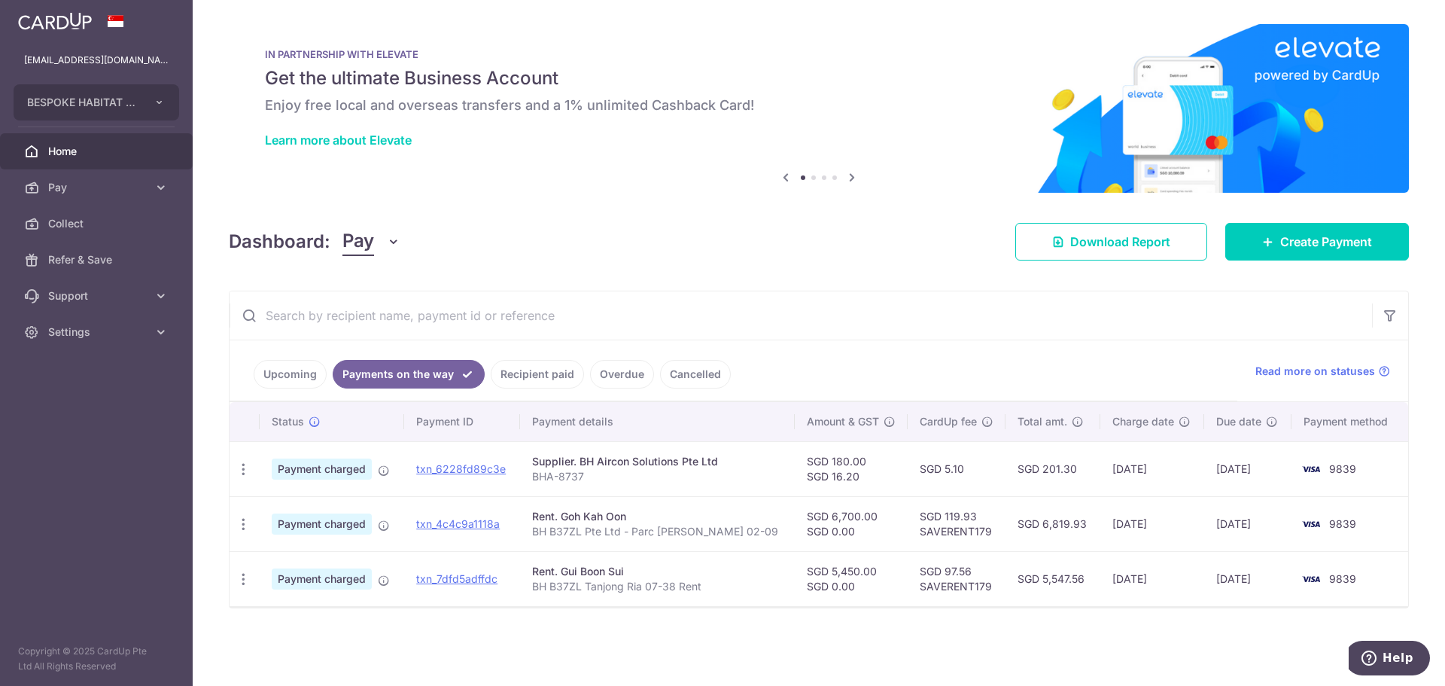
click at [290, 379] on link "Upcoming" at bounding box center [290, 374] width 73 height 29
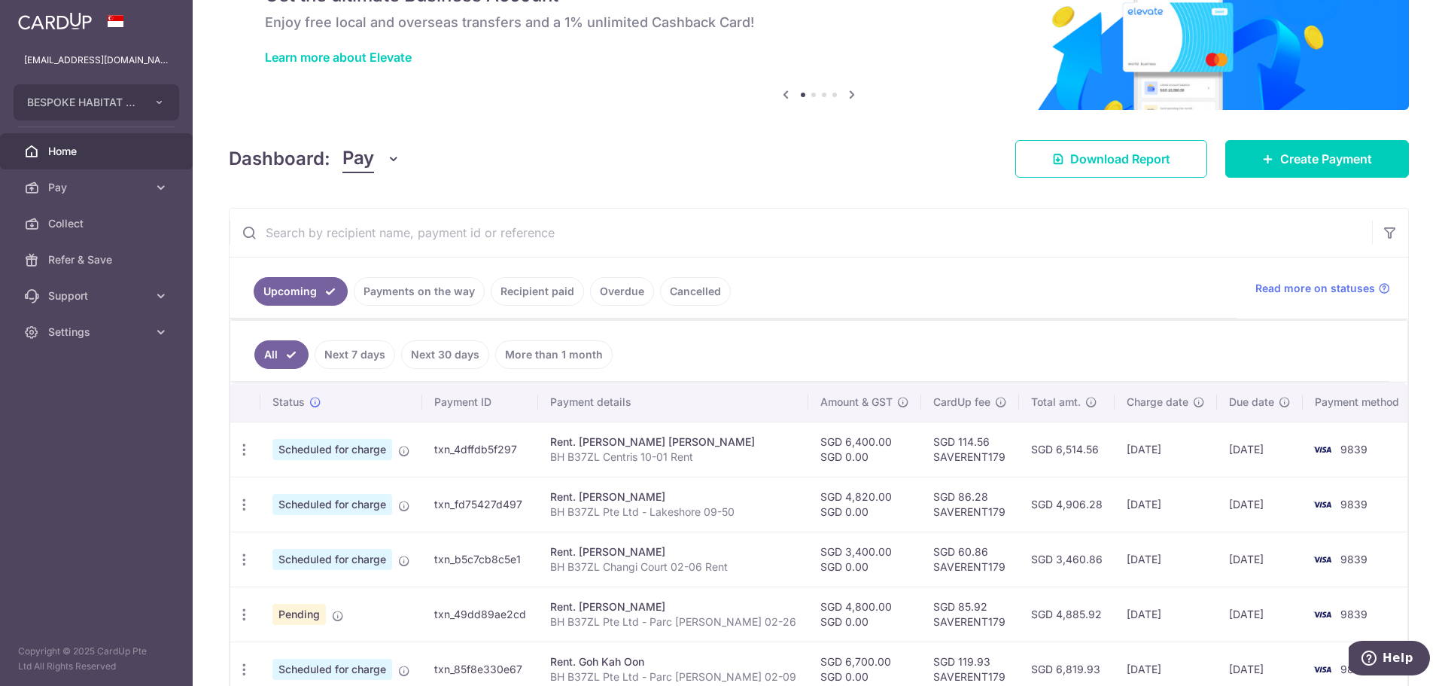
scroll to position [226, 0]
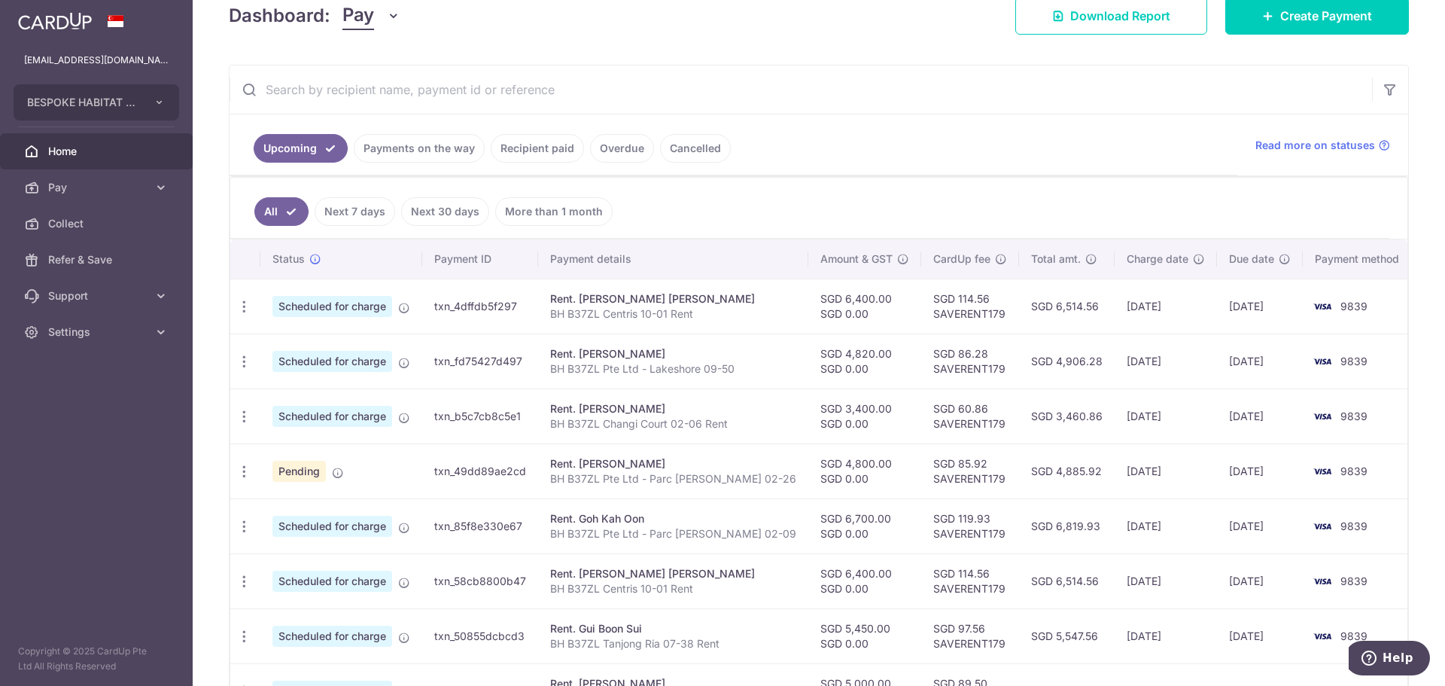
click at [604, 155] on link "Overdue" at bounding box center [622, 148] width 64 height 29
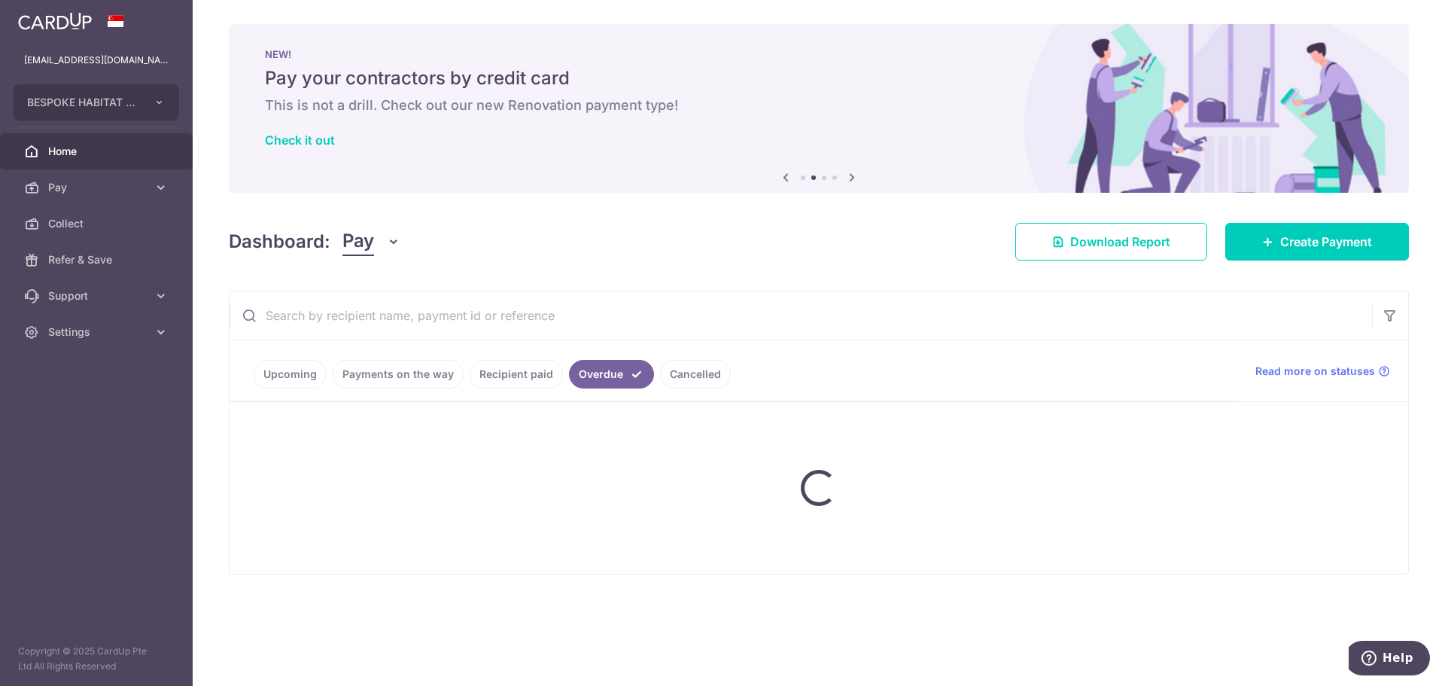
scroll to position [0, 0]
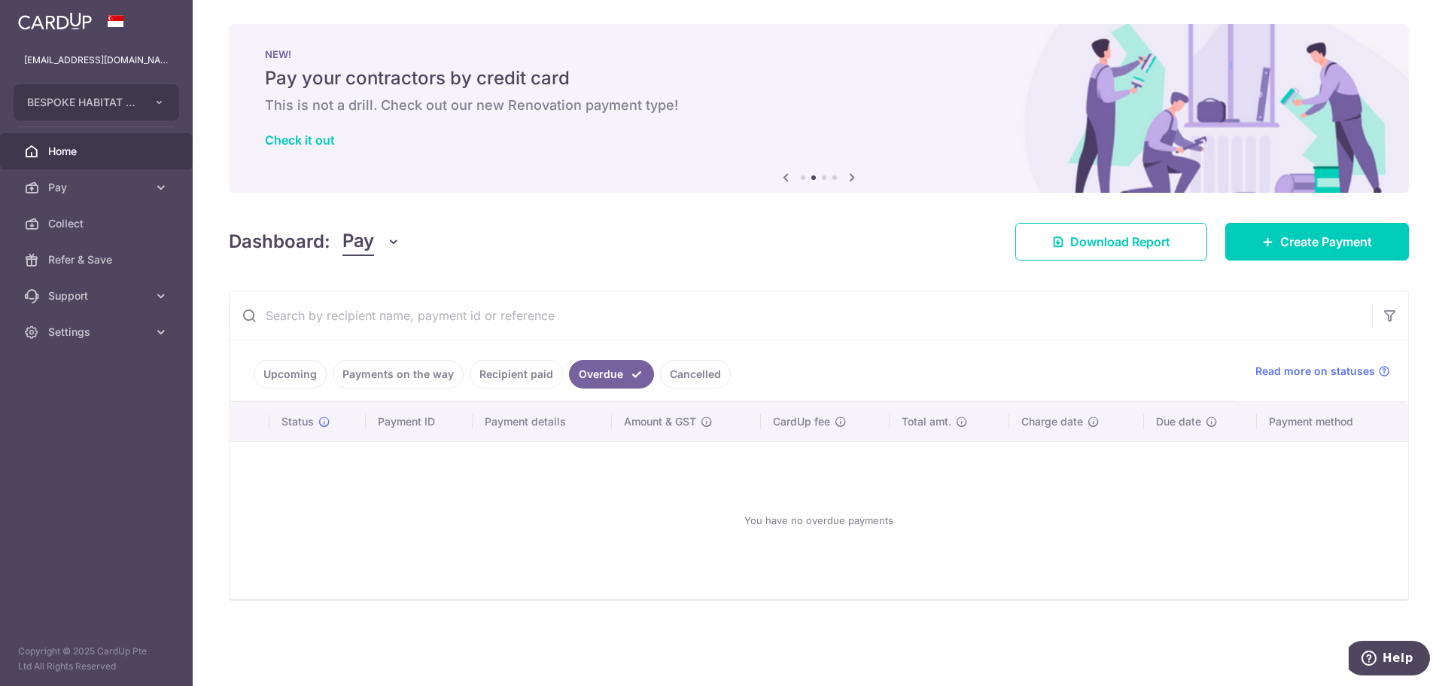
click at [698, 380] on link "Cancelled" at bounding box center [695, 374] width 71 height 29
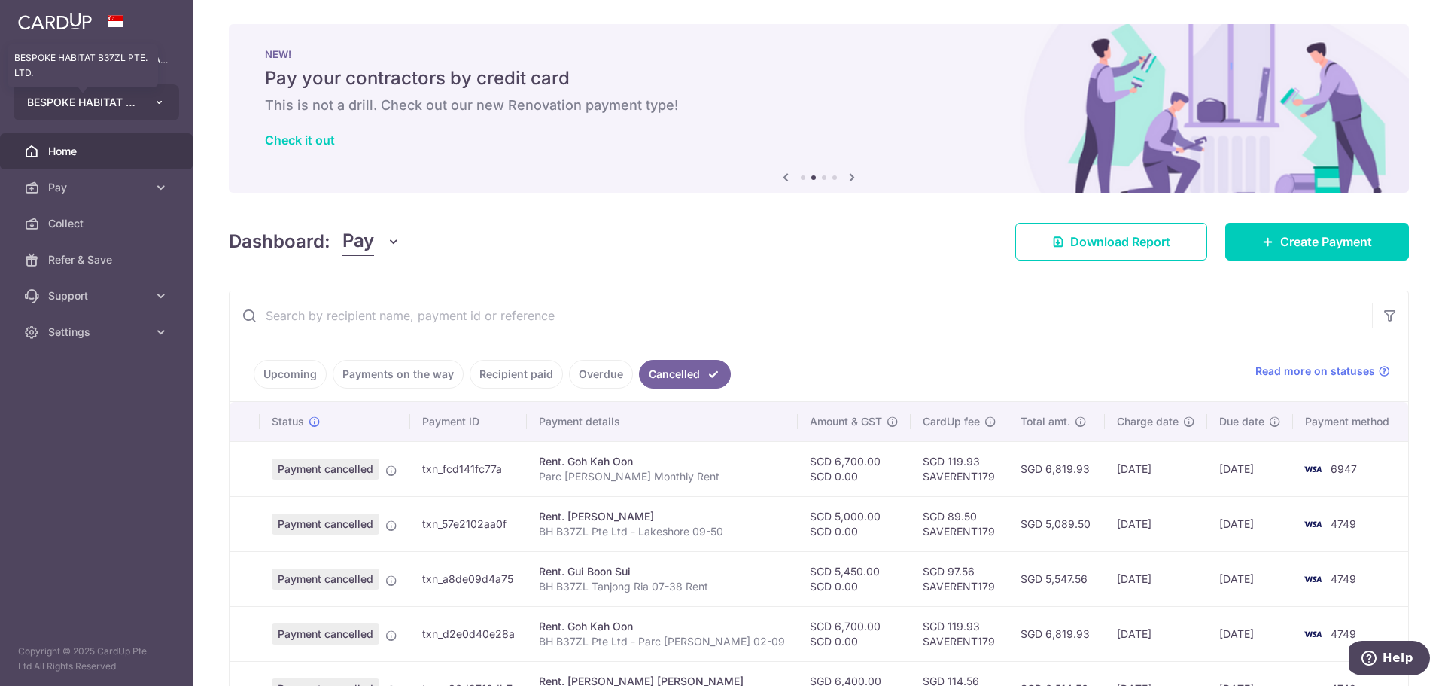
click at [108, 101] on span "BESPOKE HABITAT B37ZL PTE. LTD." at bounding box center [82, 102] width 111 height 15
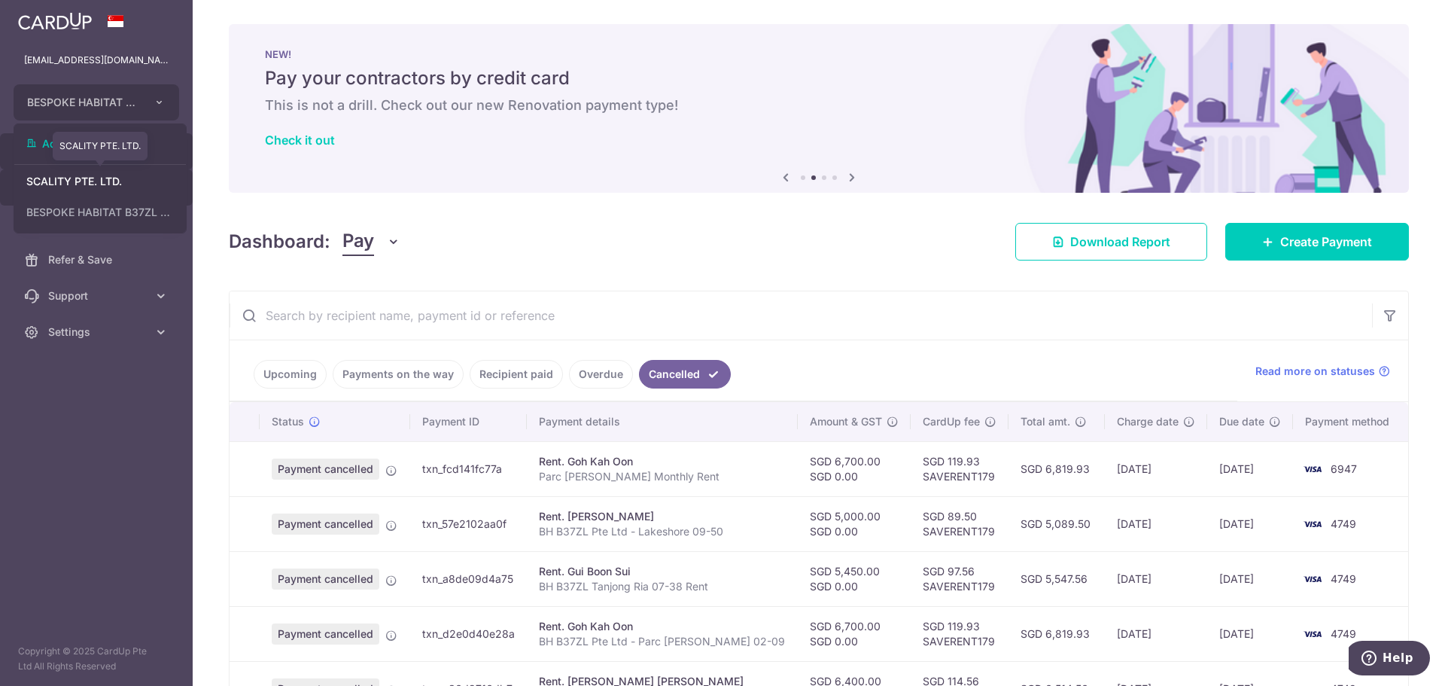
click at [111, 180] on link "SCALITY PTE. LTD." at bounding box center [100, 181] width 172 height 27
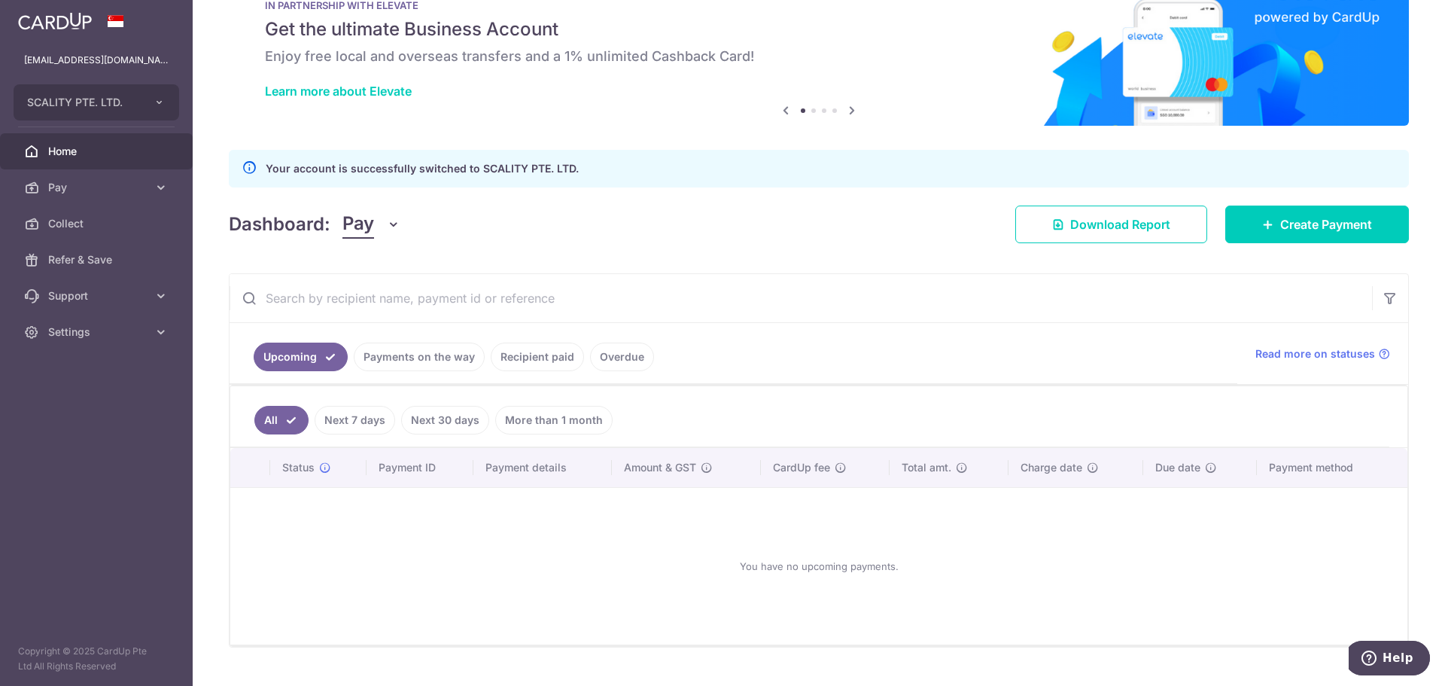
scroll to position [75, 0]
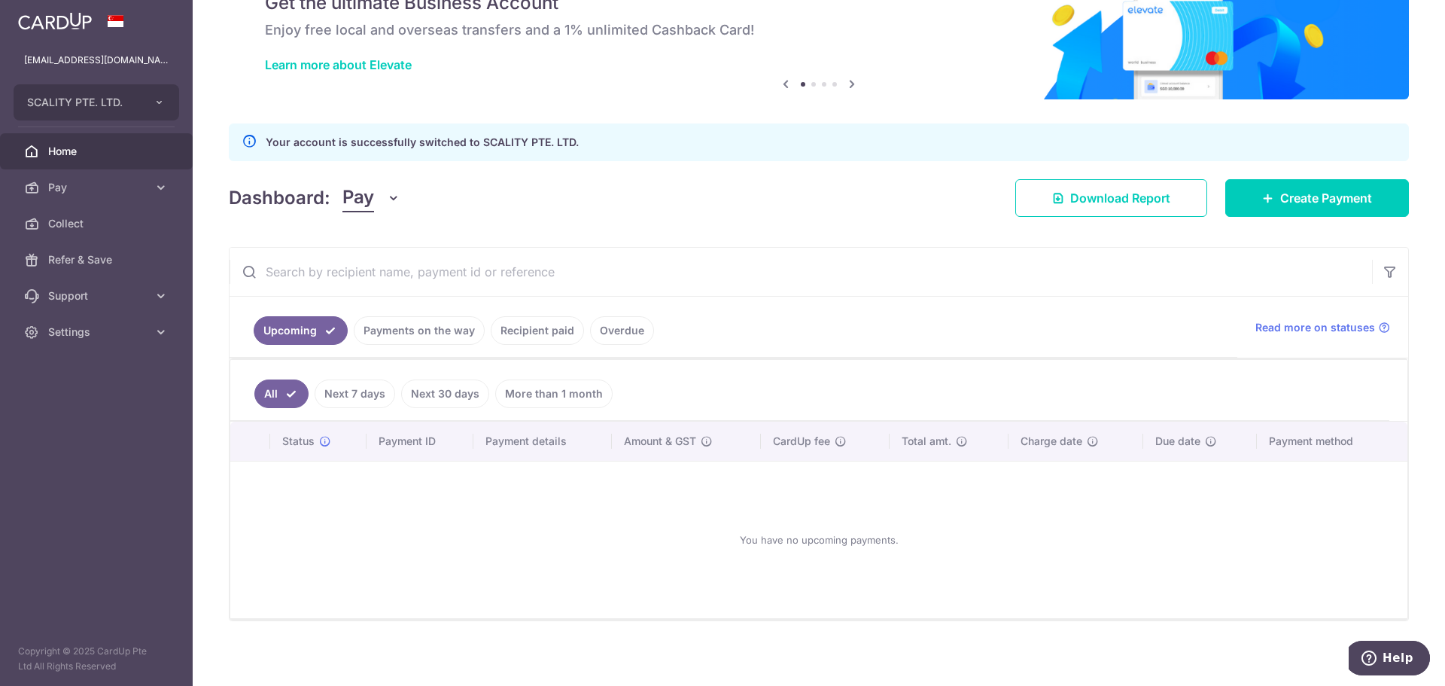
click at [391, 336] on link "Payments on the way" at bounding box center [419, 330] width 131 height 29
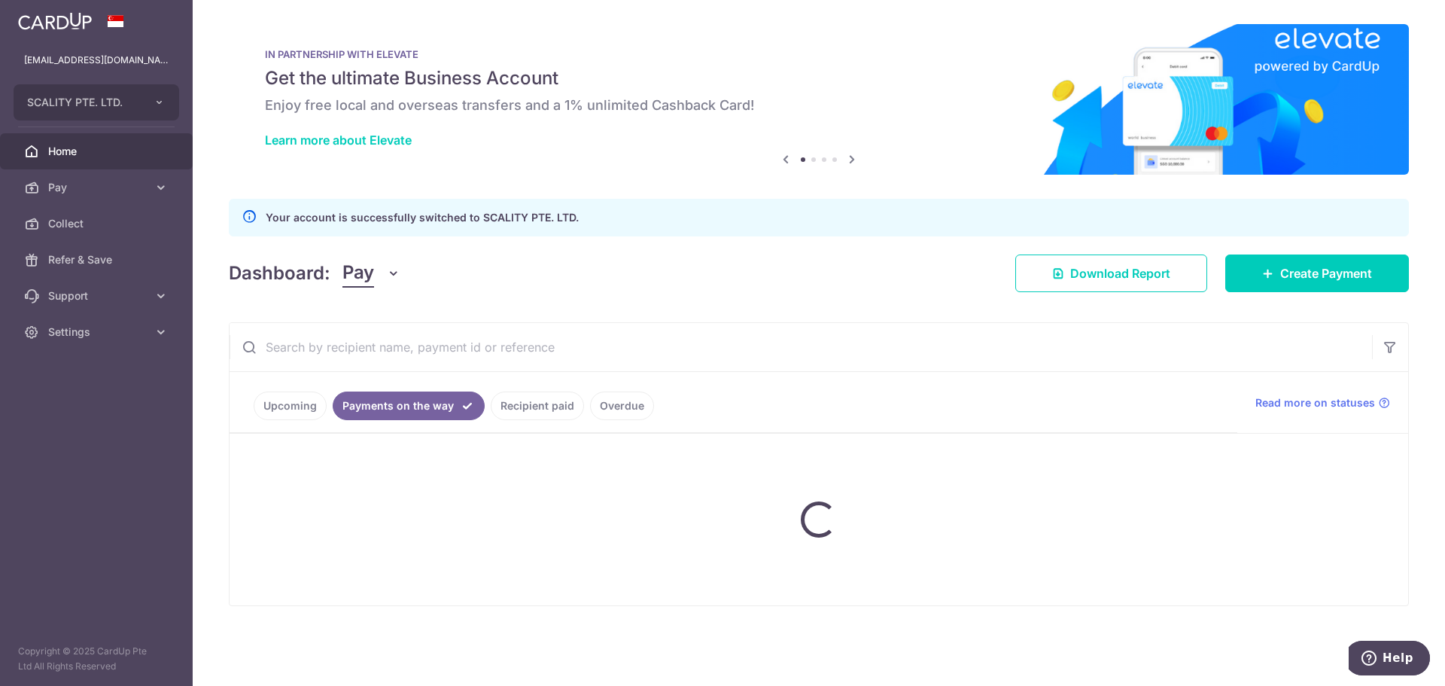
scroll to position [0, 0]
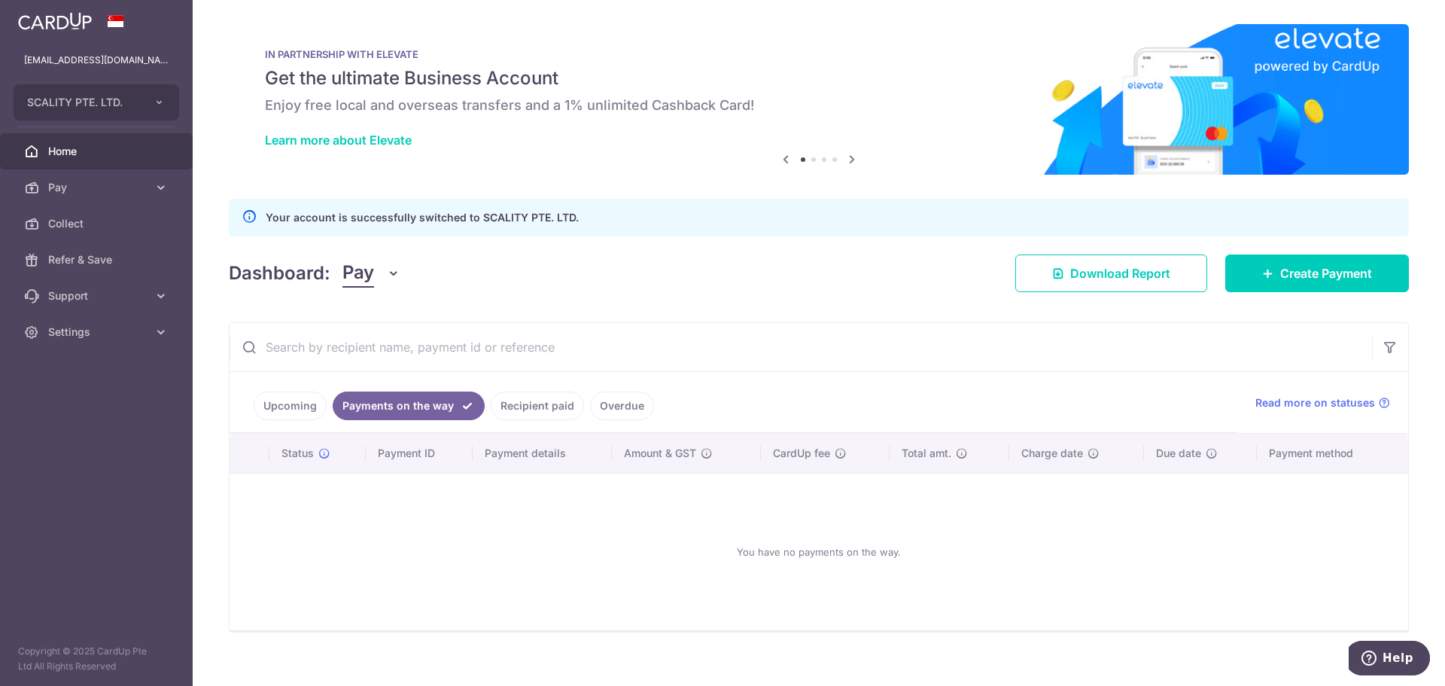
click at [507, 408] on link "Recipient paid" at bounding box center [537, 405] width 93 height 29
